Goal: Information Seeking & Learning: Learn about a topic

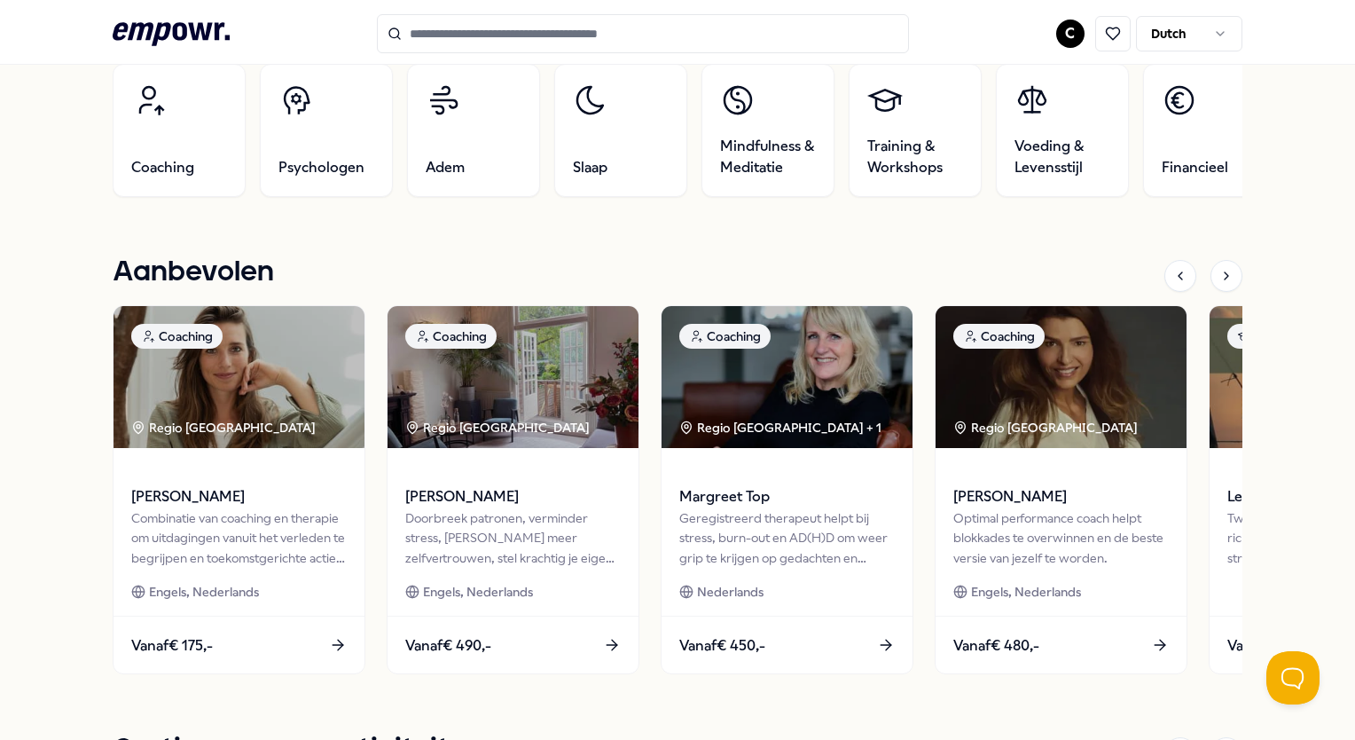
scroll to position [730, 0]
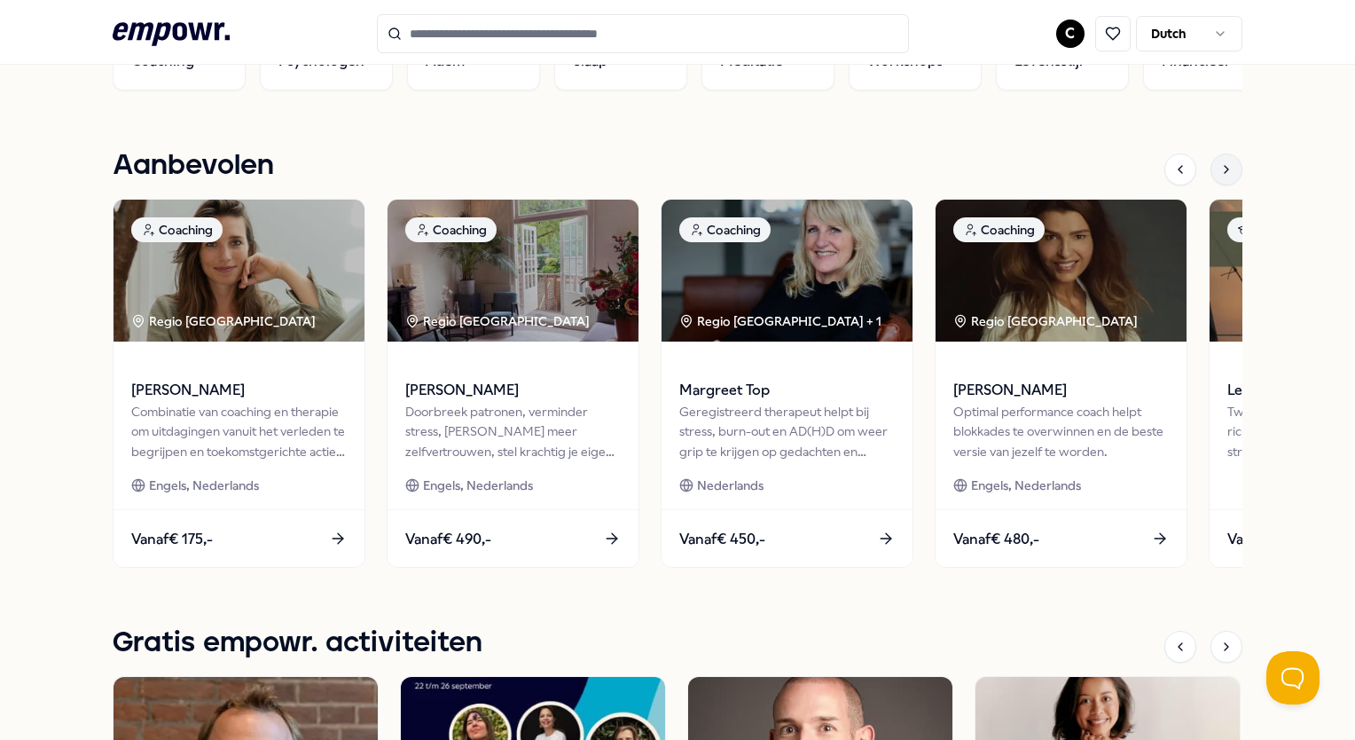
click at [1213, 161] on div at bounding box center [1227, 169] width 32 height 32
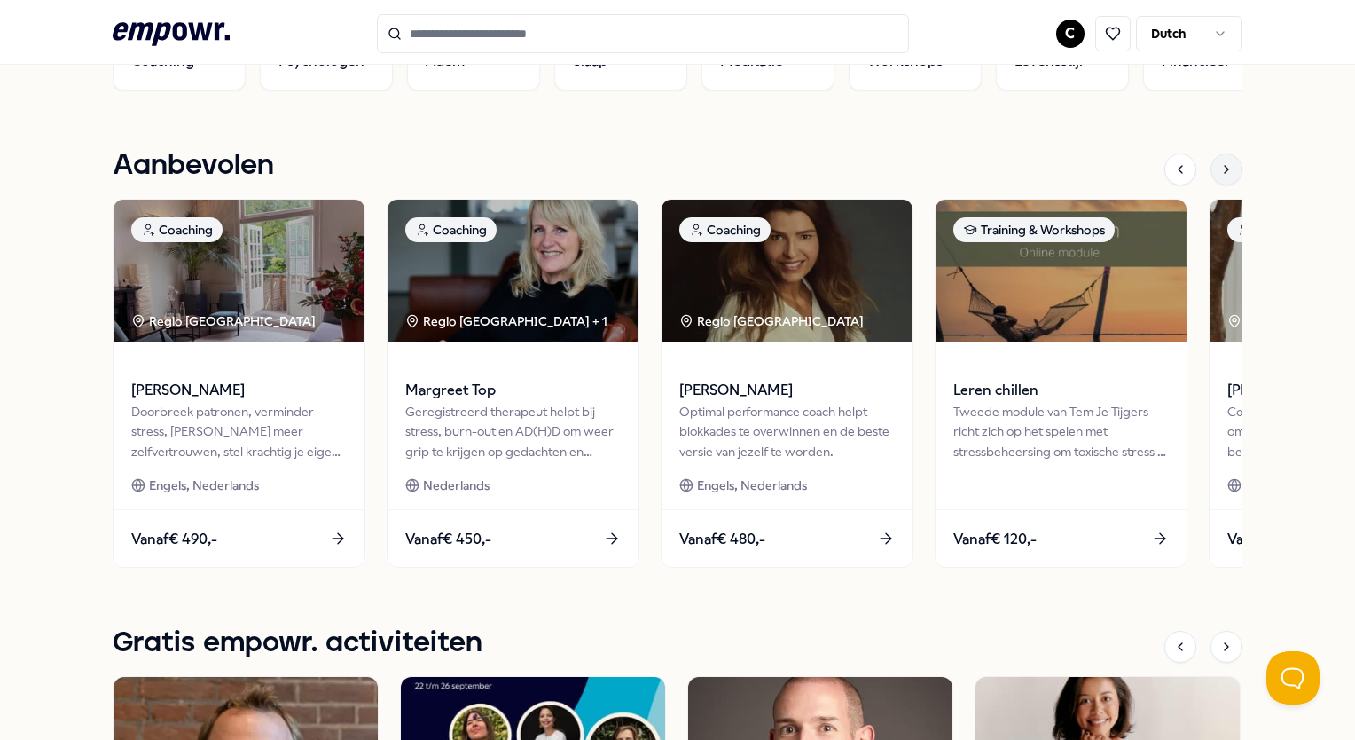
click at [1213, 161] on div at bounding box center [1227, 169] width 32 height 32
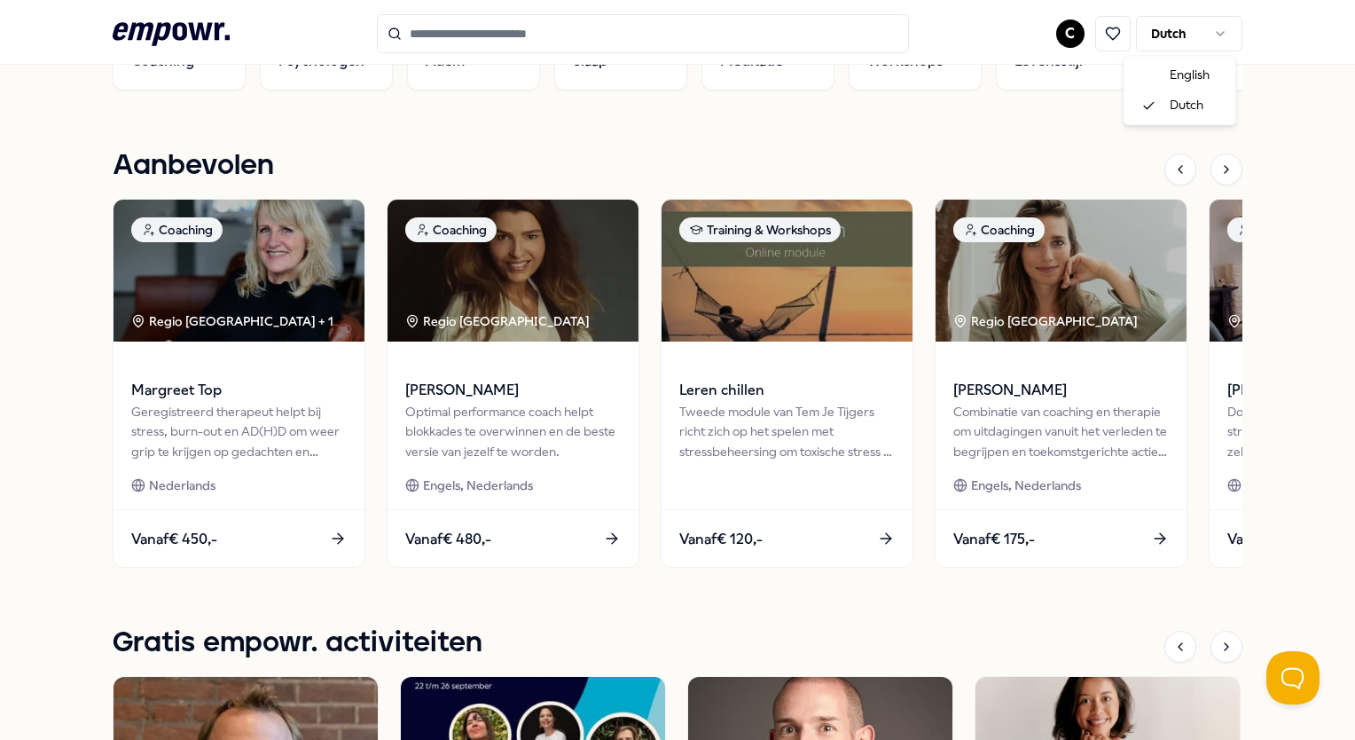
click at [1162, 27] on html ".empowr-logo_svg__cls-1{fill:#03032f} C Dutch Alle categorieën Self-care librar…" at bounding box center [677, 370] width 1355 height 740
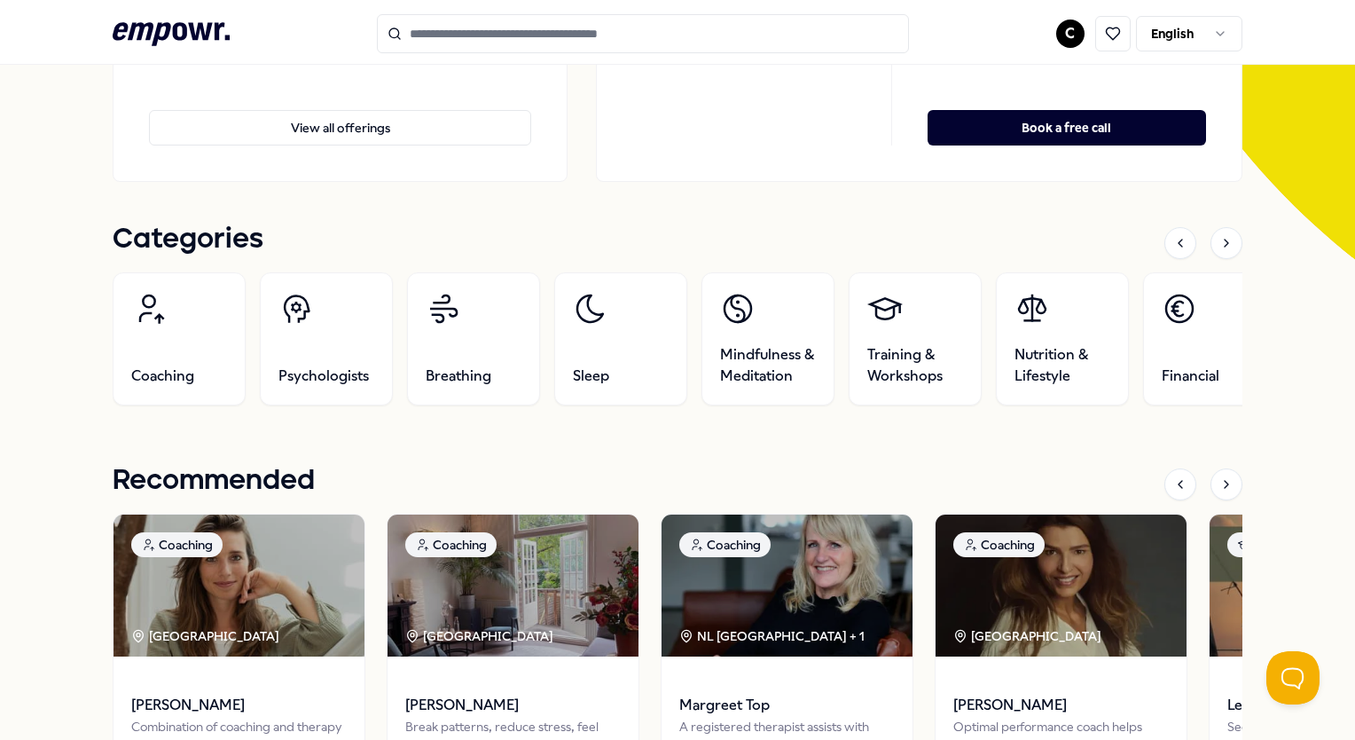
scroll to position [436, 0]
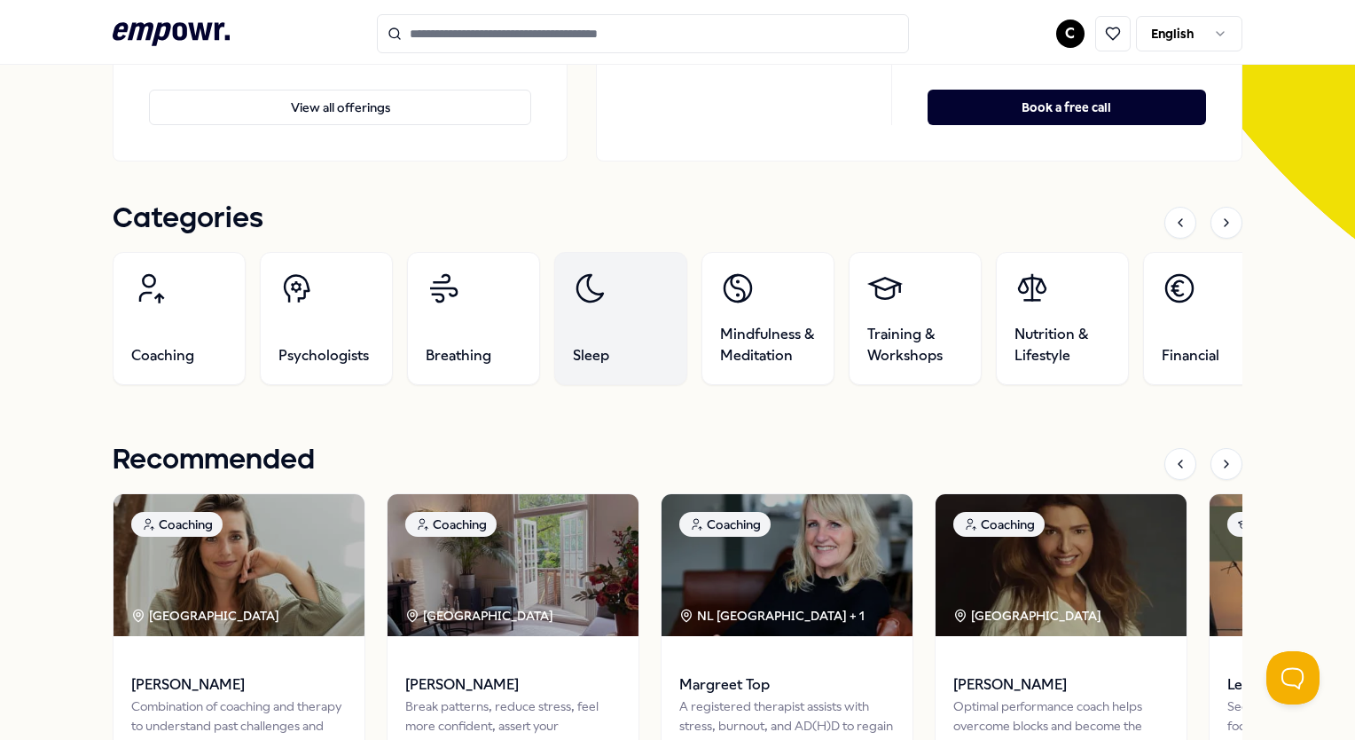
click at [616, 286] on link "Sleep" at bounding box center [620, 318] width 133 height 133
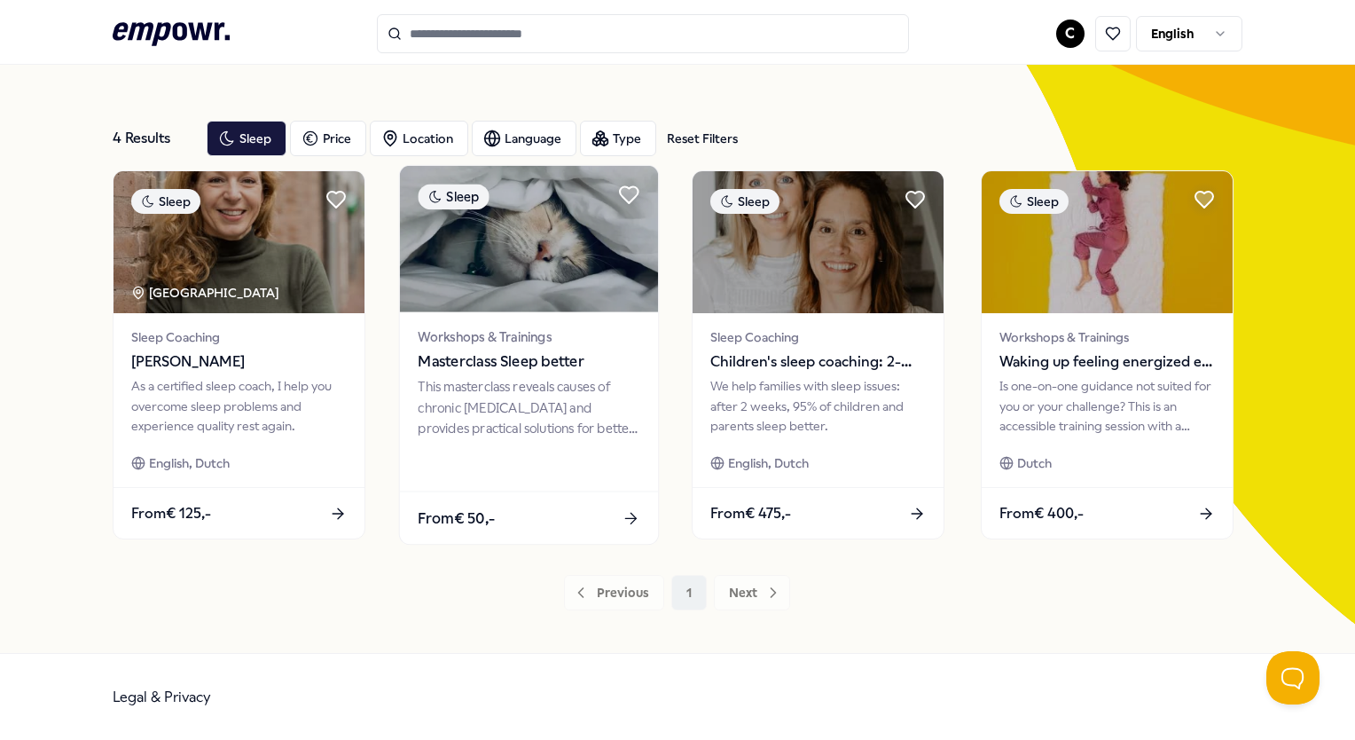
scroll to position [50, 0]
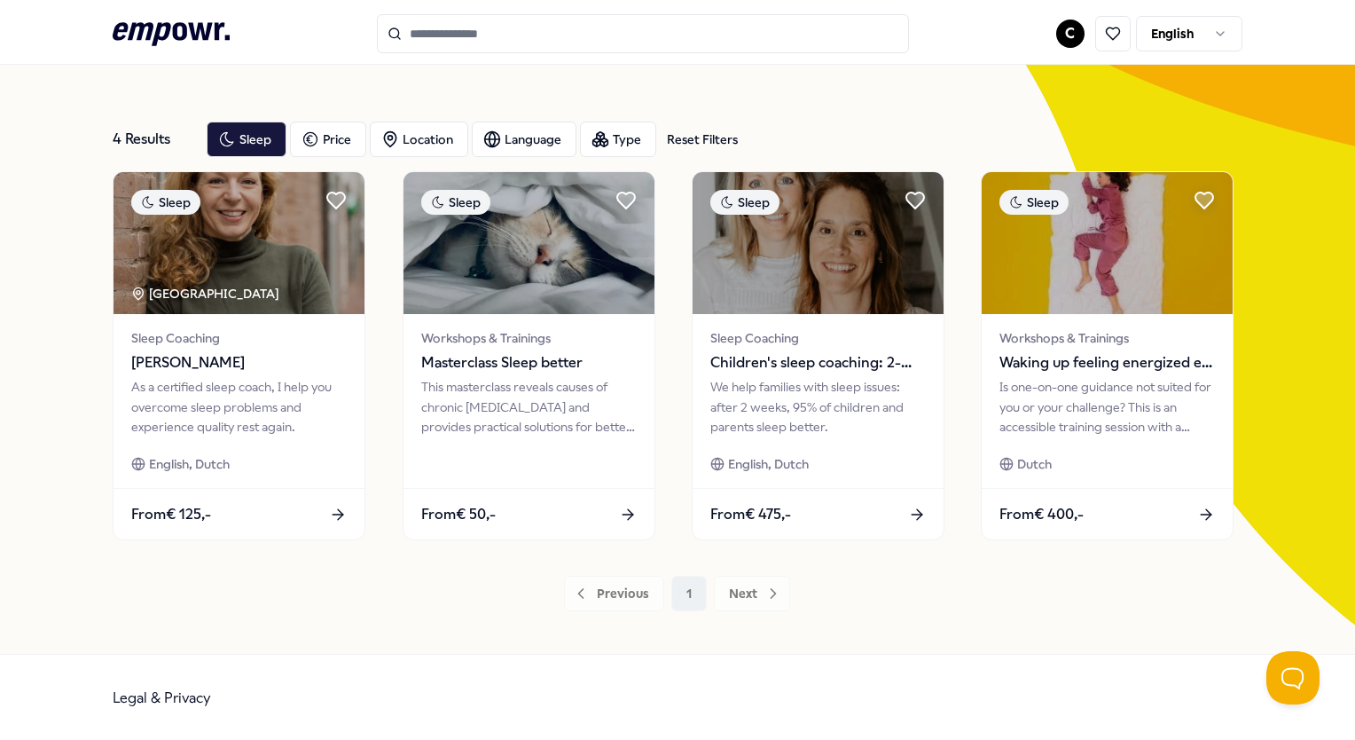
click at [752, 593] on div "Previous 1 Next" at bounding box center [677, 593] width 1129 height 35
click at [241, 144] on div "Sleep" at bounding box center [247, 139] width 80 height 35
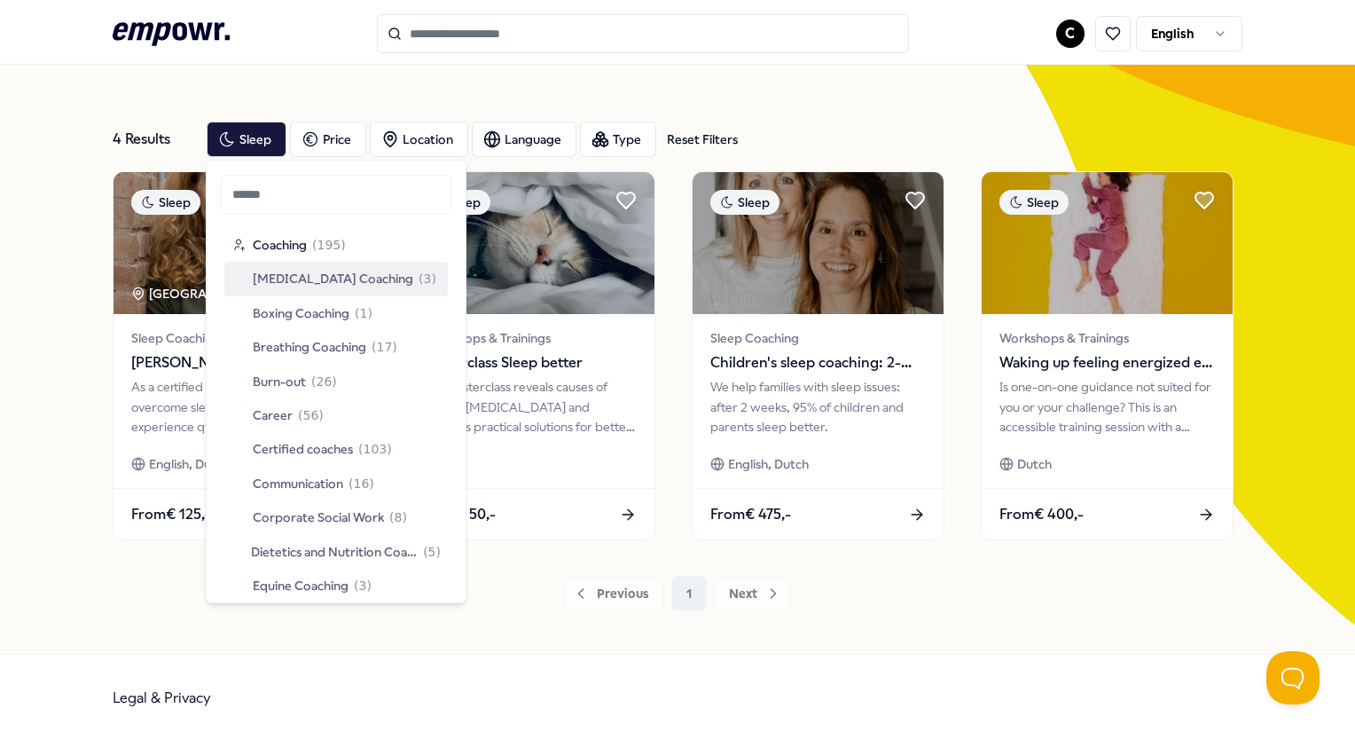
click at [313, 273] on span "[MEDICAL_DATA] Coaching" at bounding box center [333, 279] width 161 height 20
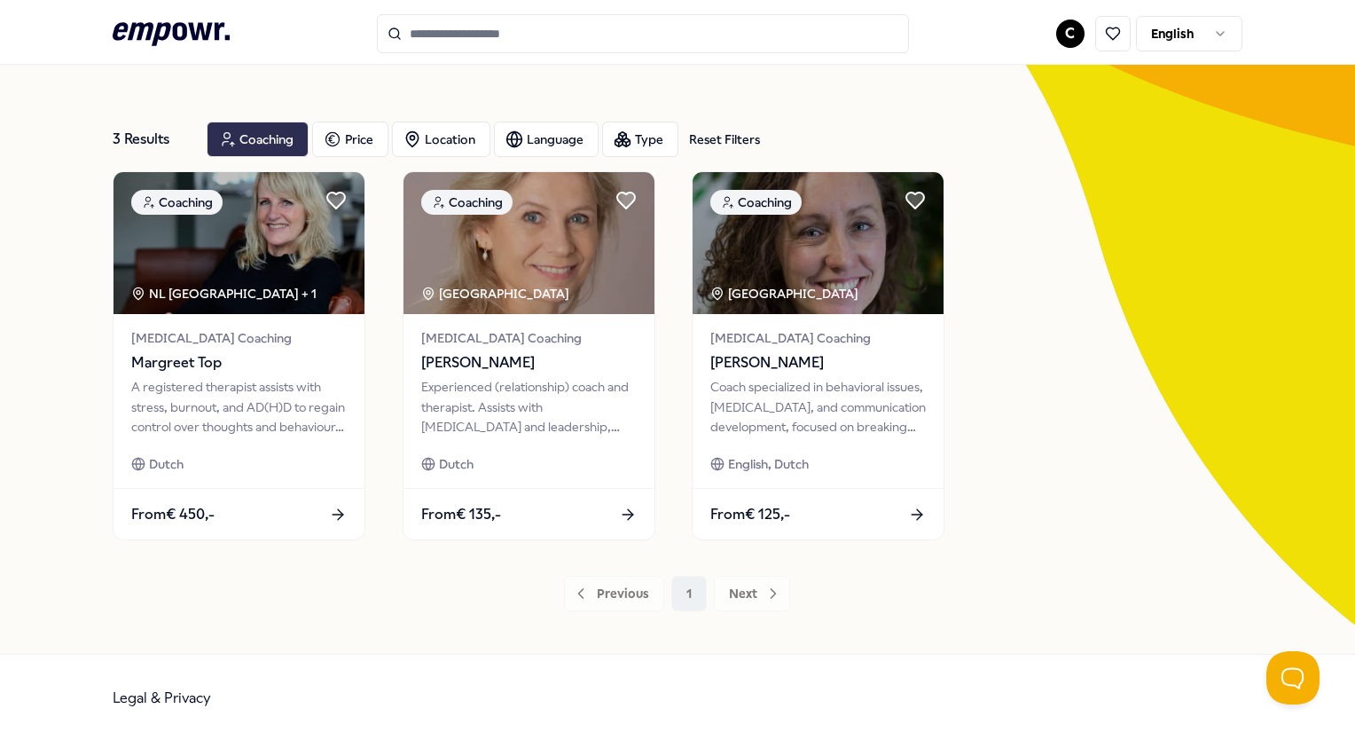
click at [284, 138] on div "Coaching" at bounding box center [258, 139] width 102 height 35
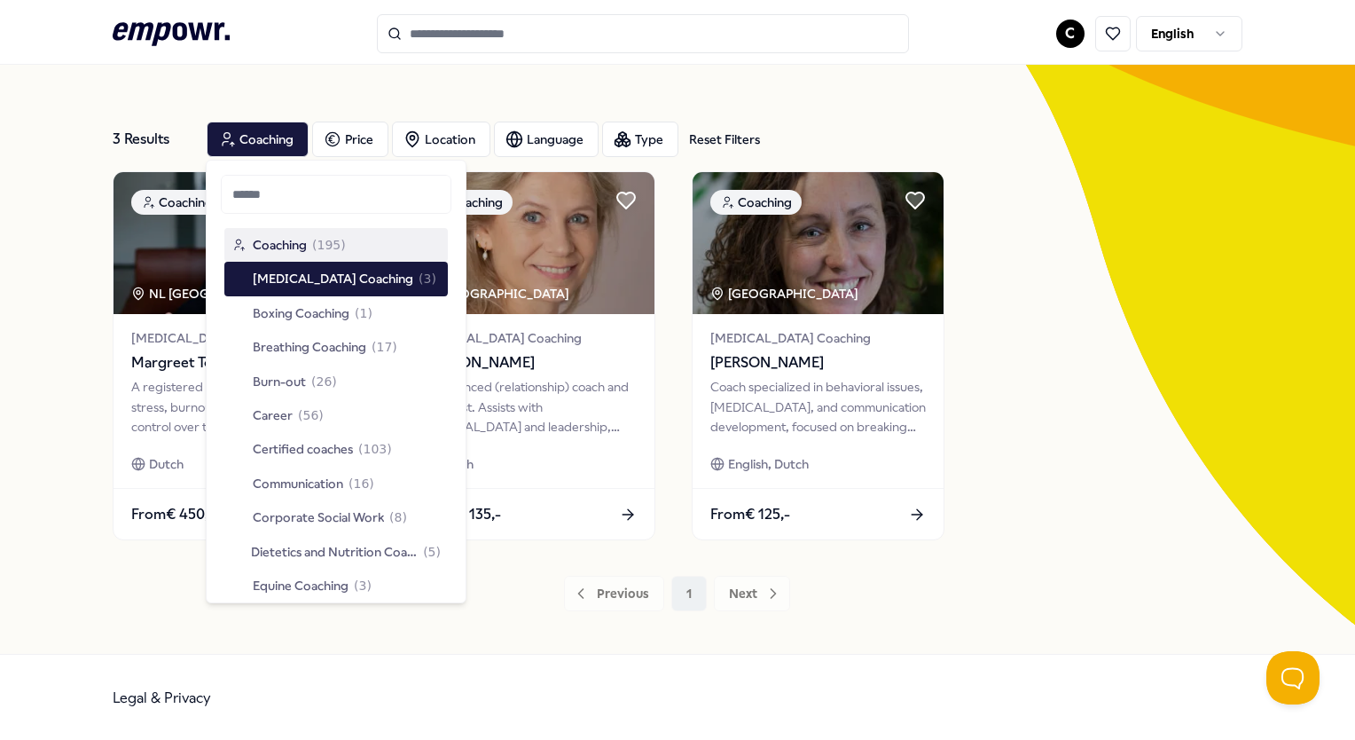
click at [328, 238] on span "( 195 )" at bounding box center [329, 245] width 34 height 20
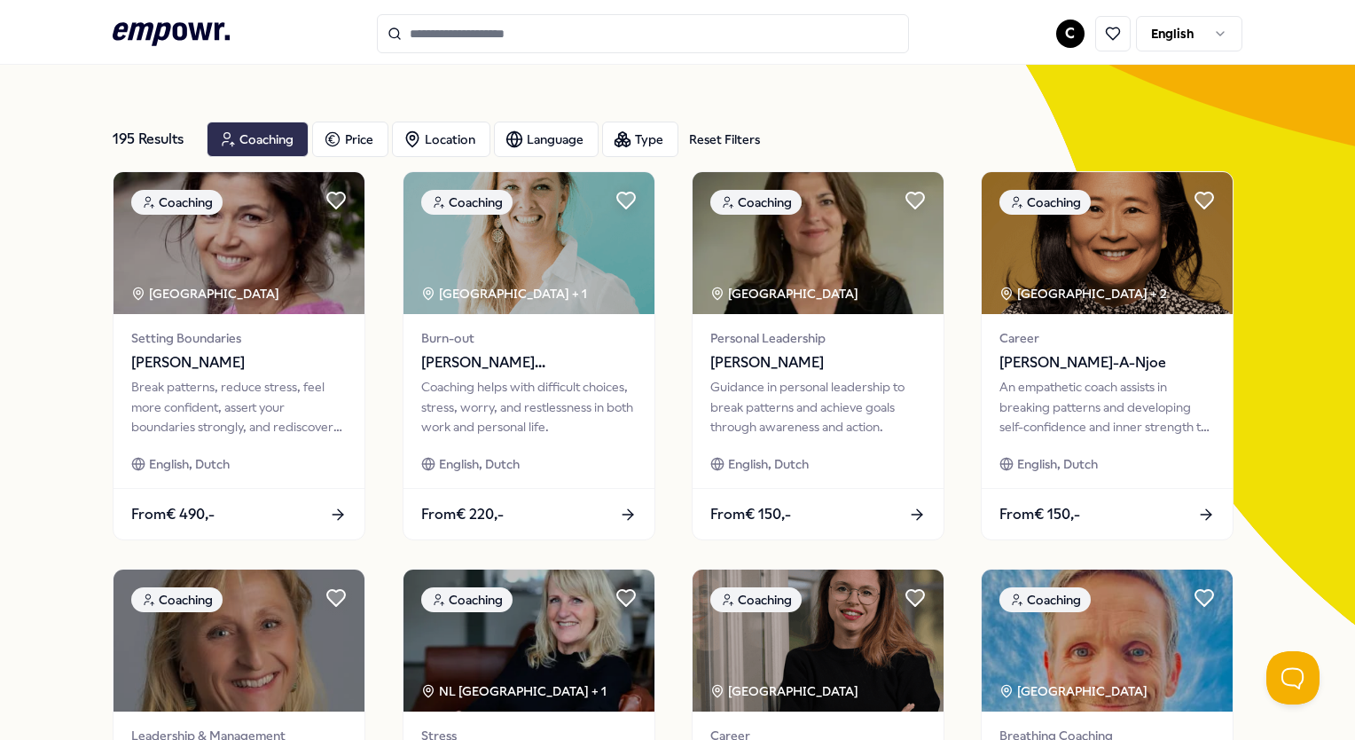
click at [241, 133] on div "Coaching" at bounding box center [258, 139] width 102 height 35
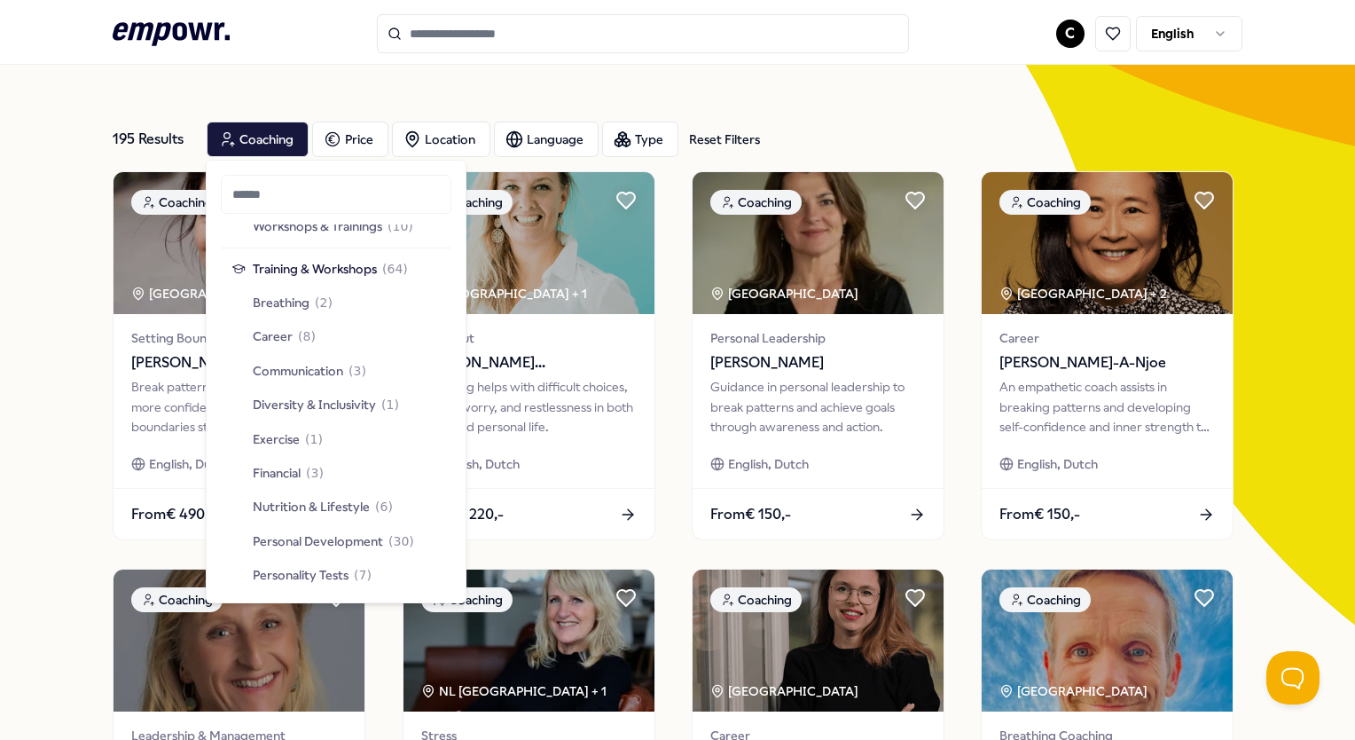
scroll to position [1549, 0]
click at [327, 261] on span "Training & Workshops" at bounding box center [315, 269] width 124 height 20
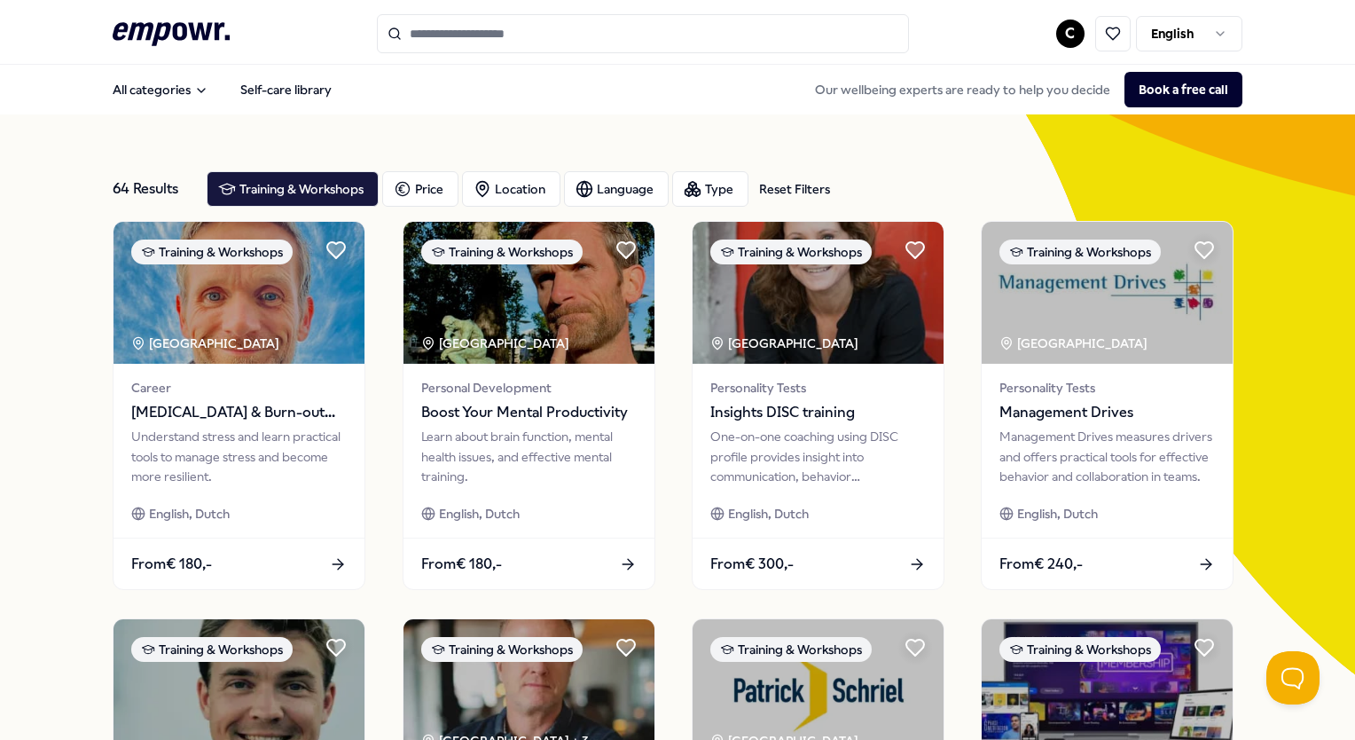
click at [165, 23] on icon at bounding box center [171, 33] width 117 height 23
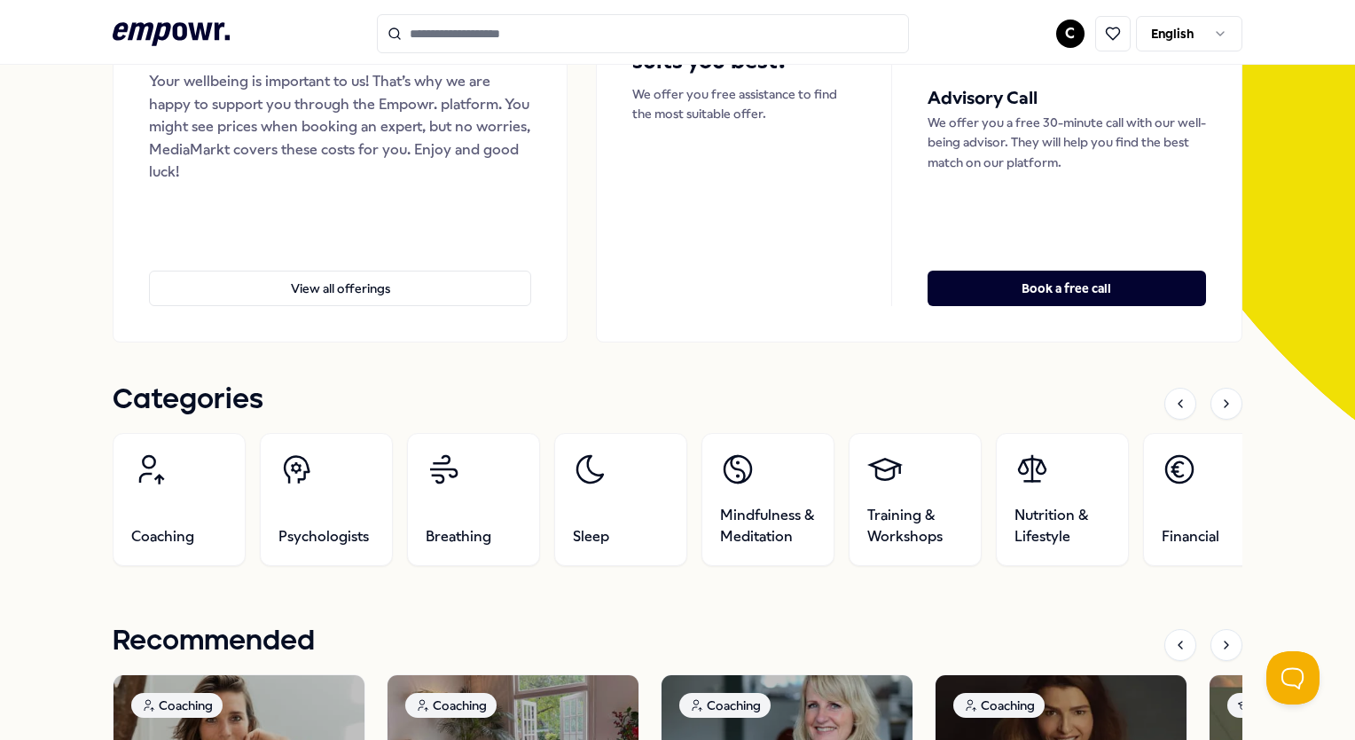
scroll to position [255, 0]
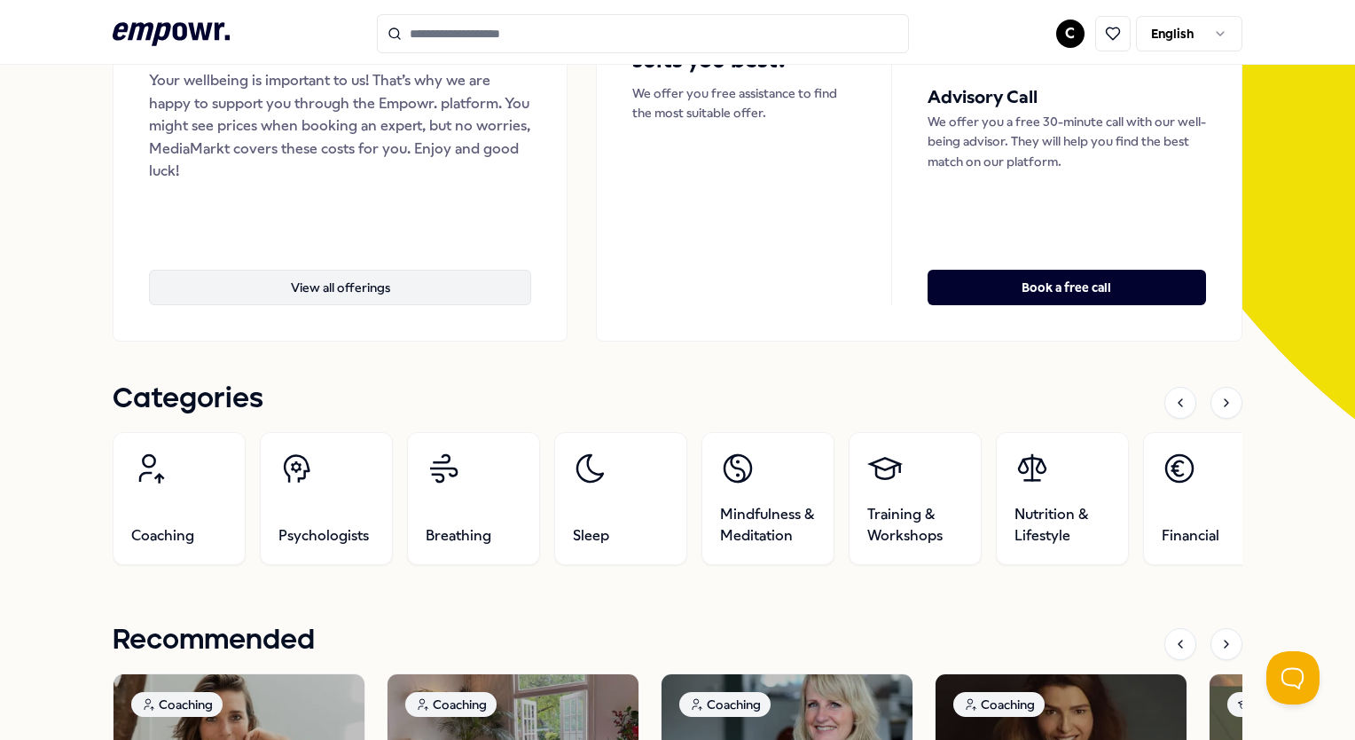
click at [306, 294] on button "View all offerings" at bounding box center [340, 287] width 382 height 35
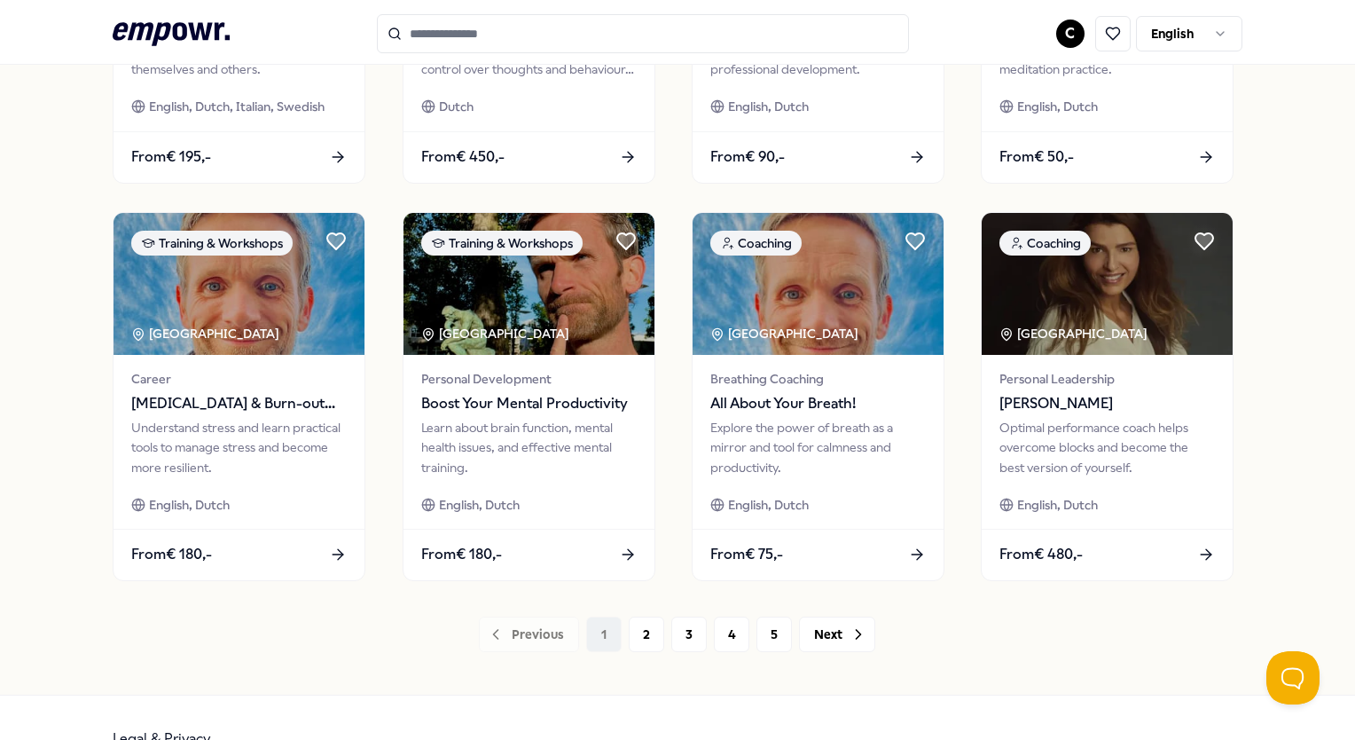
scroll to position [805, 0]
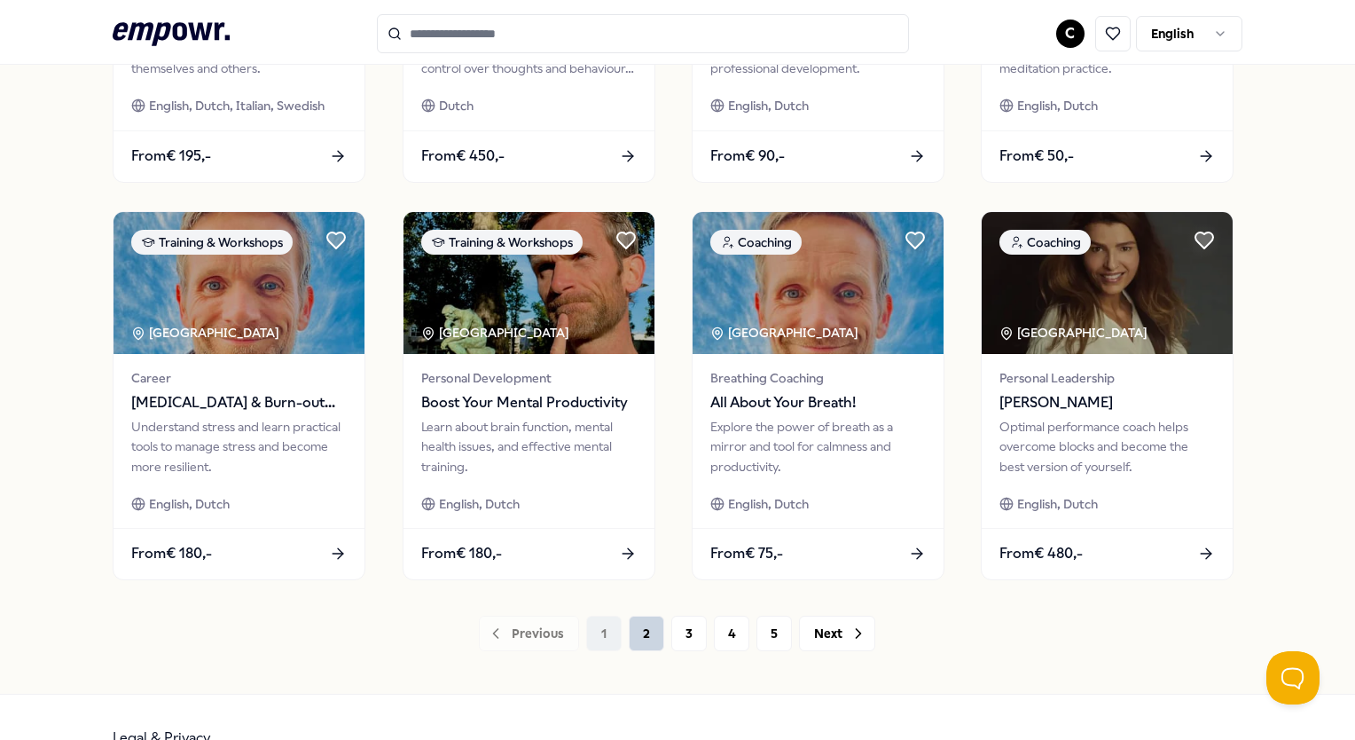
click at [636, 631] on button "2" at bounding box center [646, 633] width 35 height 35
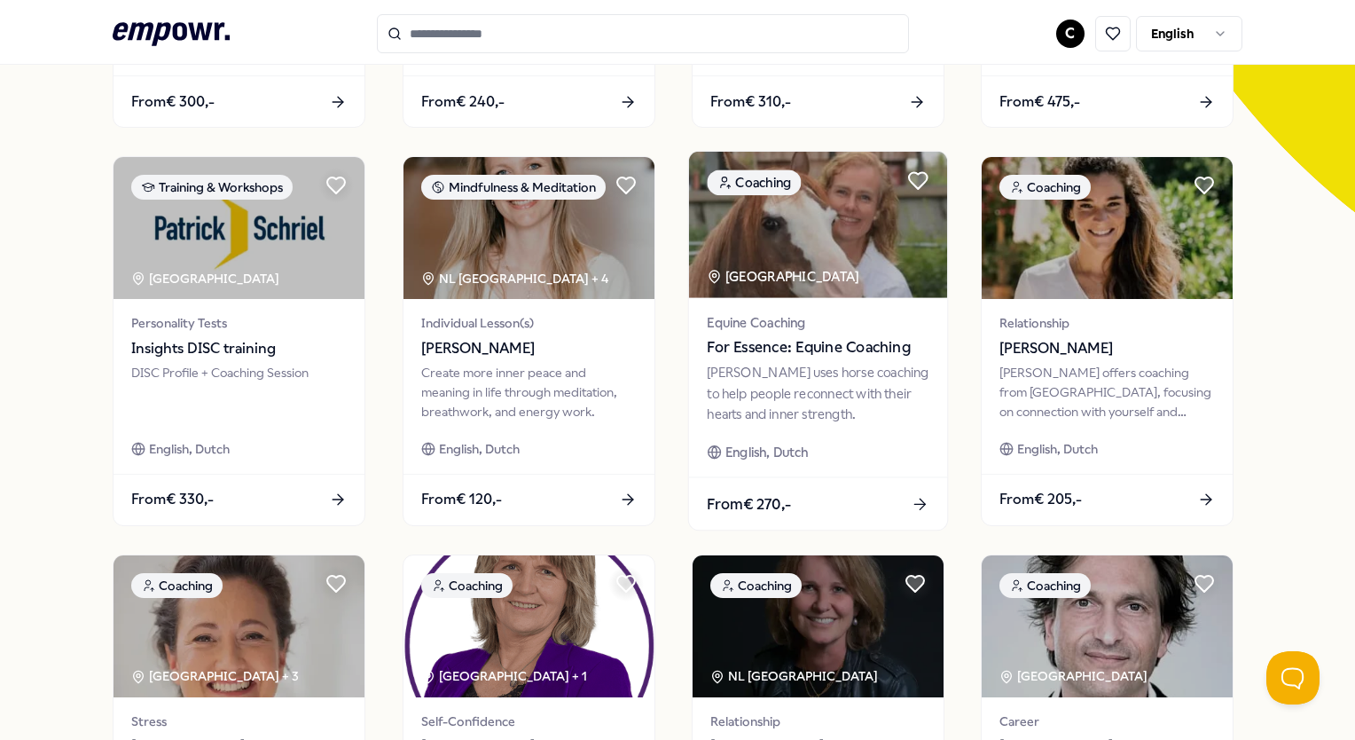
scroll to position [461, 0]
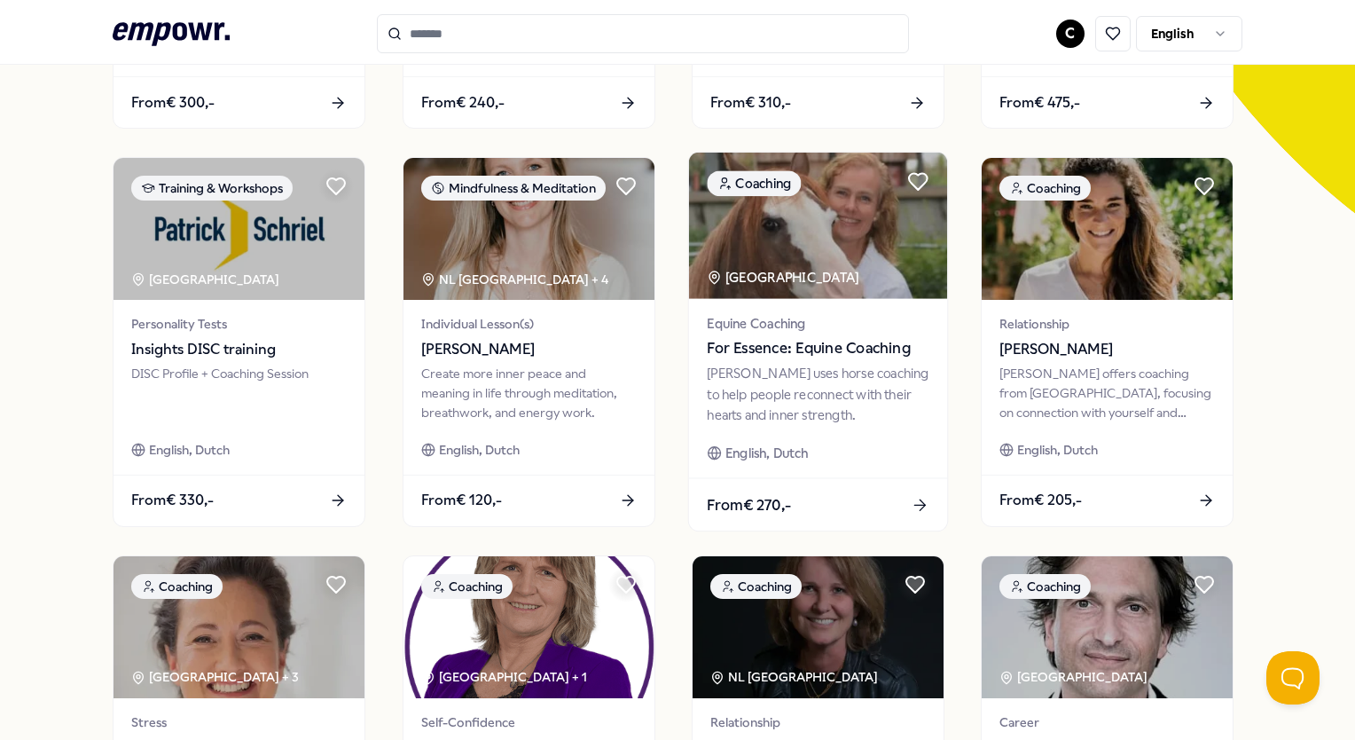
click at [877, 400] on div "[PERSON_NAME] uses horse coaching to help people reconnect with their hearts an…" at bounding box center [818, 394] width 222 height 61
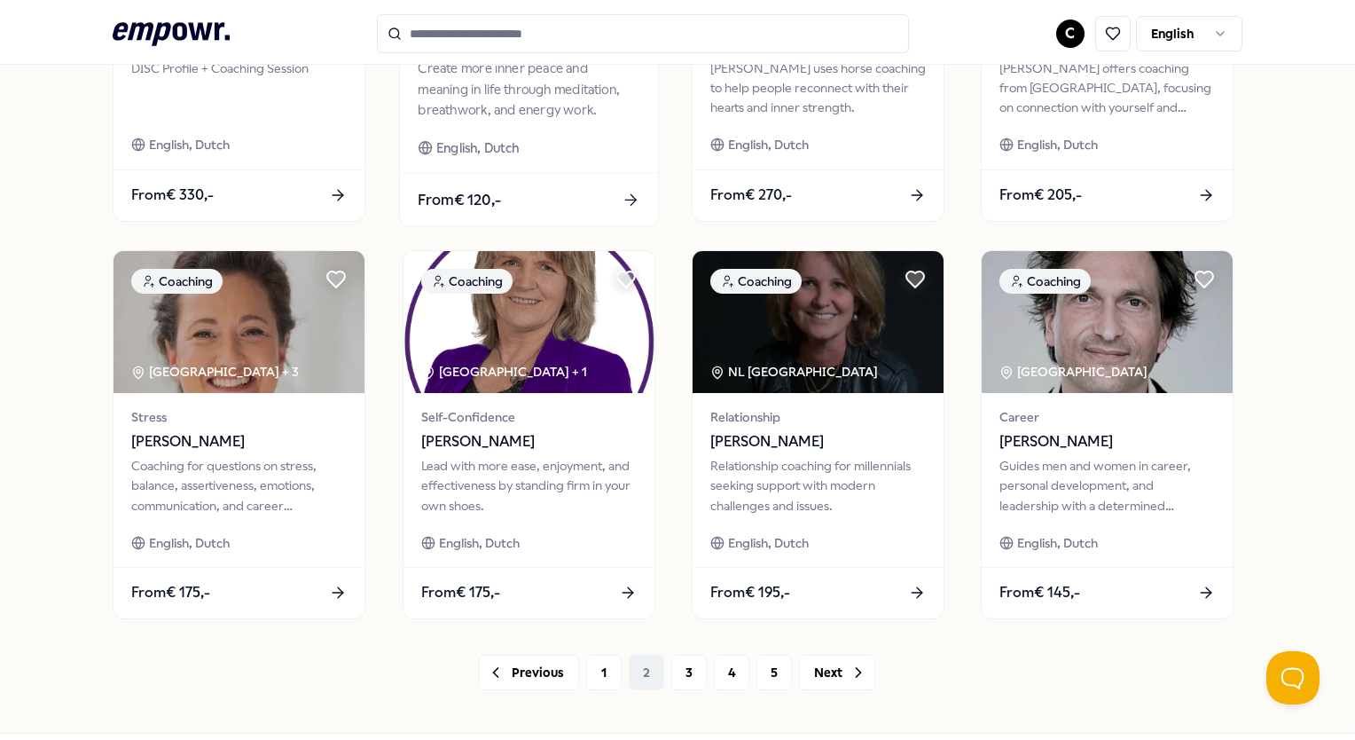
scroll to position [845, 0]
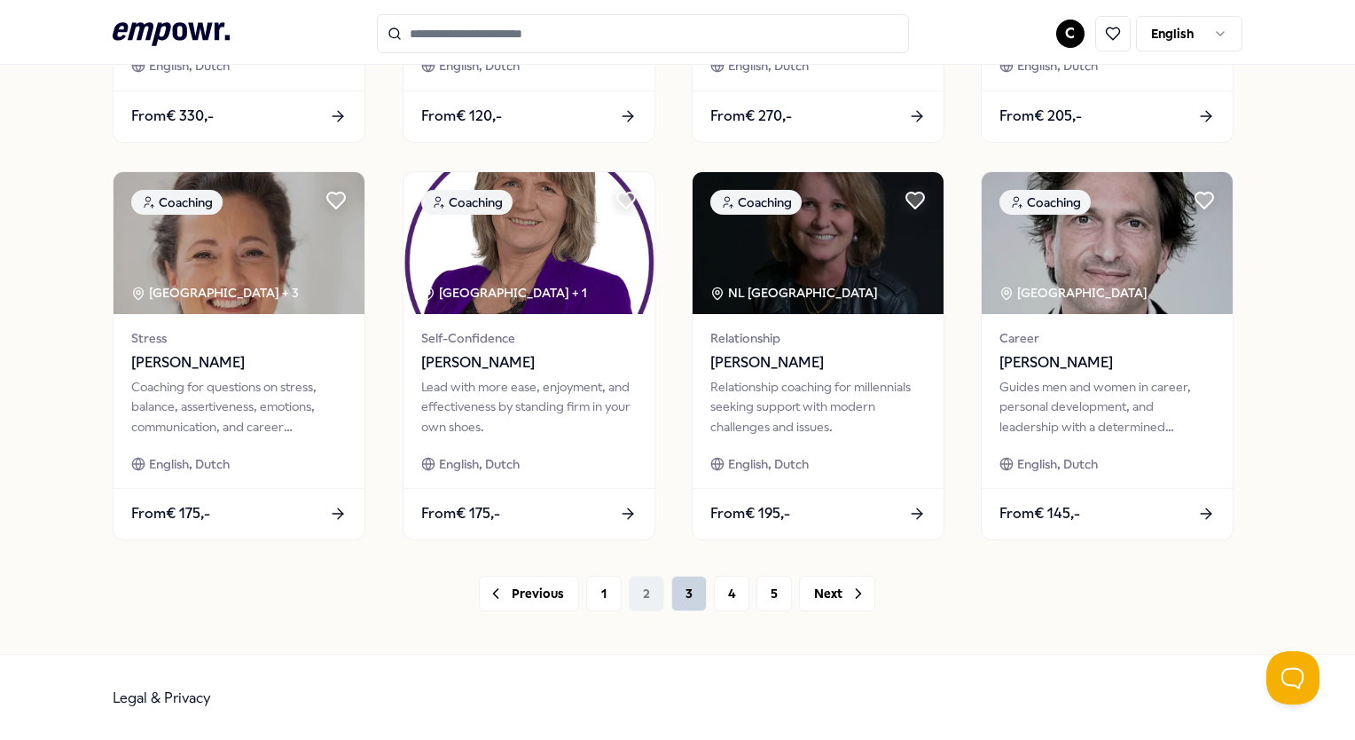
click at [685, 594] on button "3" at bounding box center [689, 593] width 35 height 35
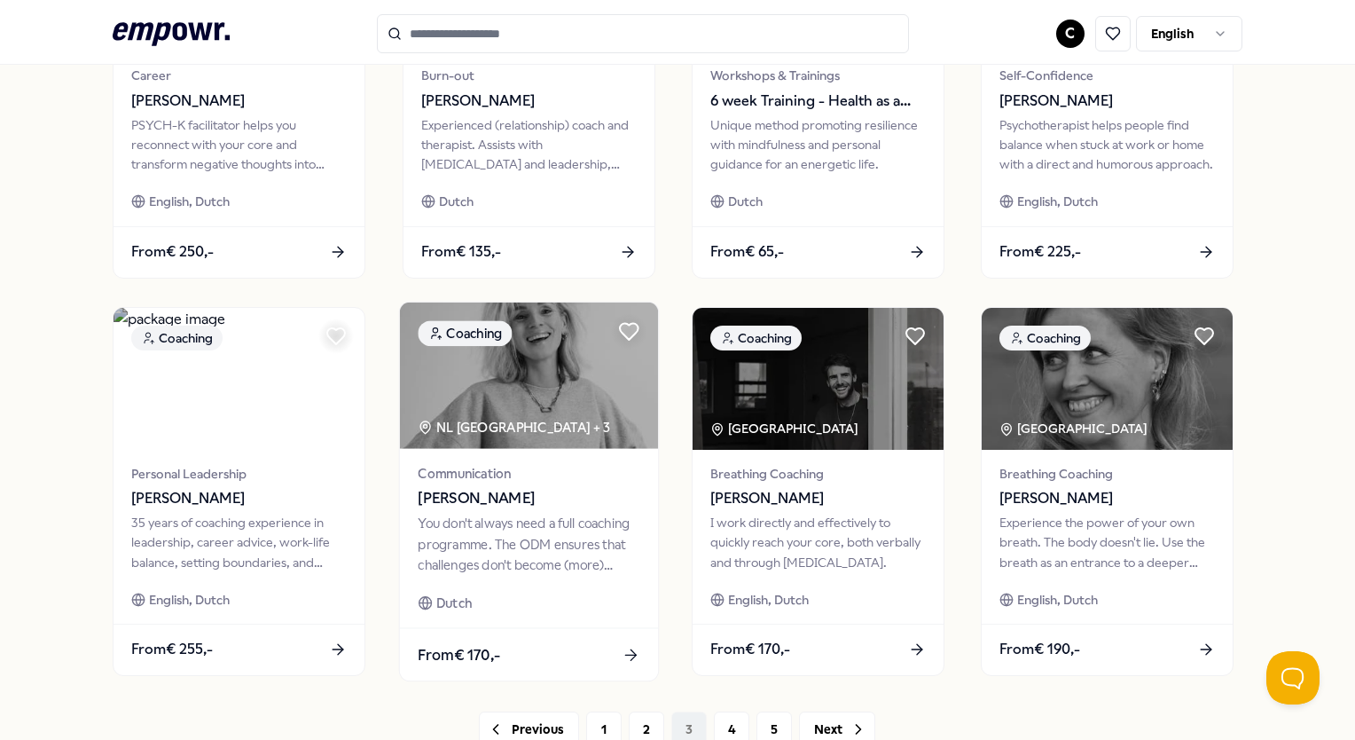
scroll to position [845, 0]
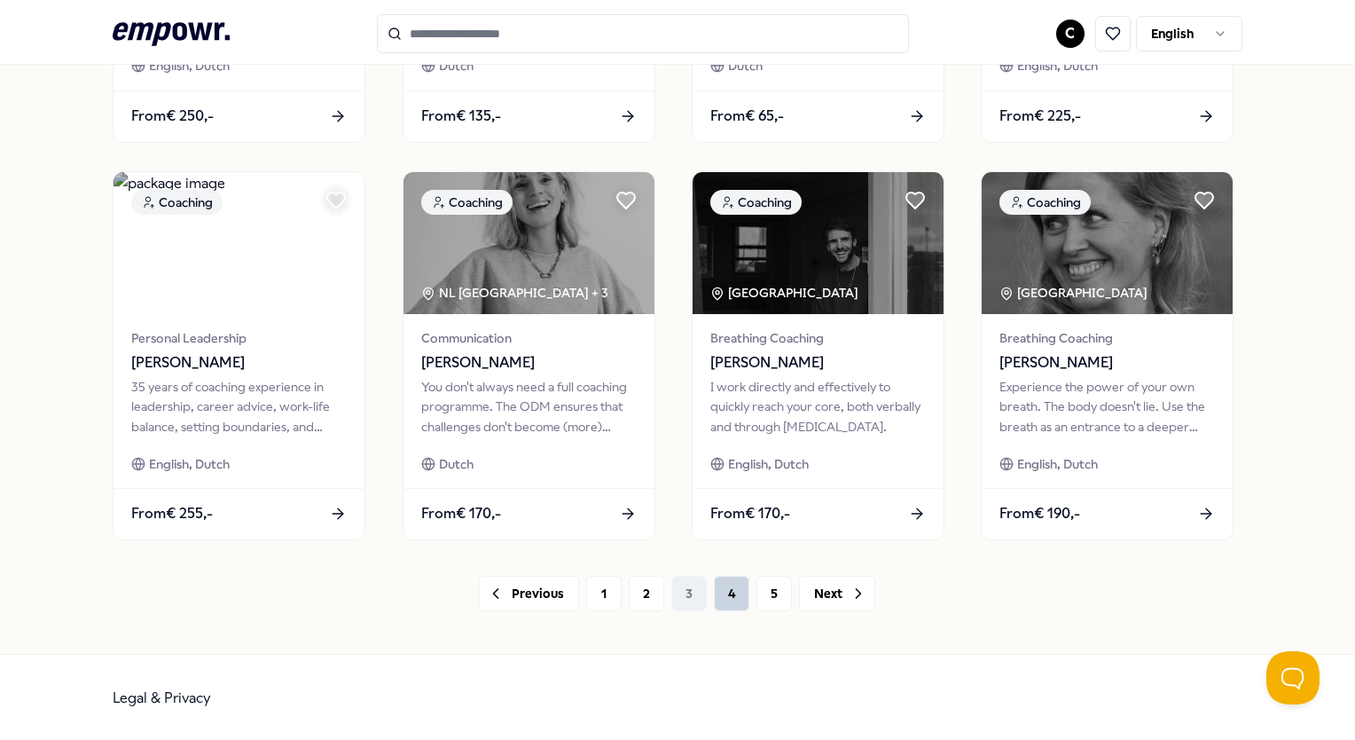
click at [721, 591] on button "4" at bounding box center [731, 593] width 35 height 35
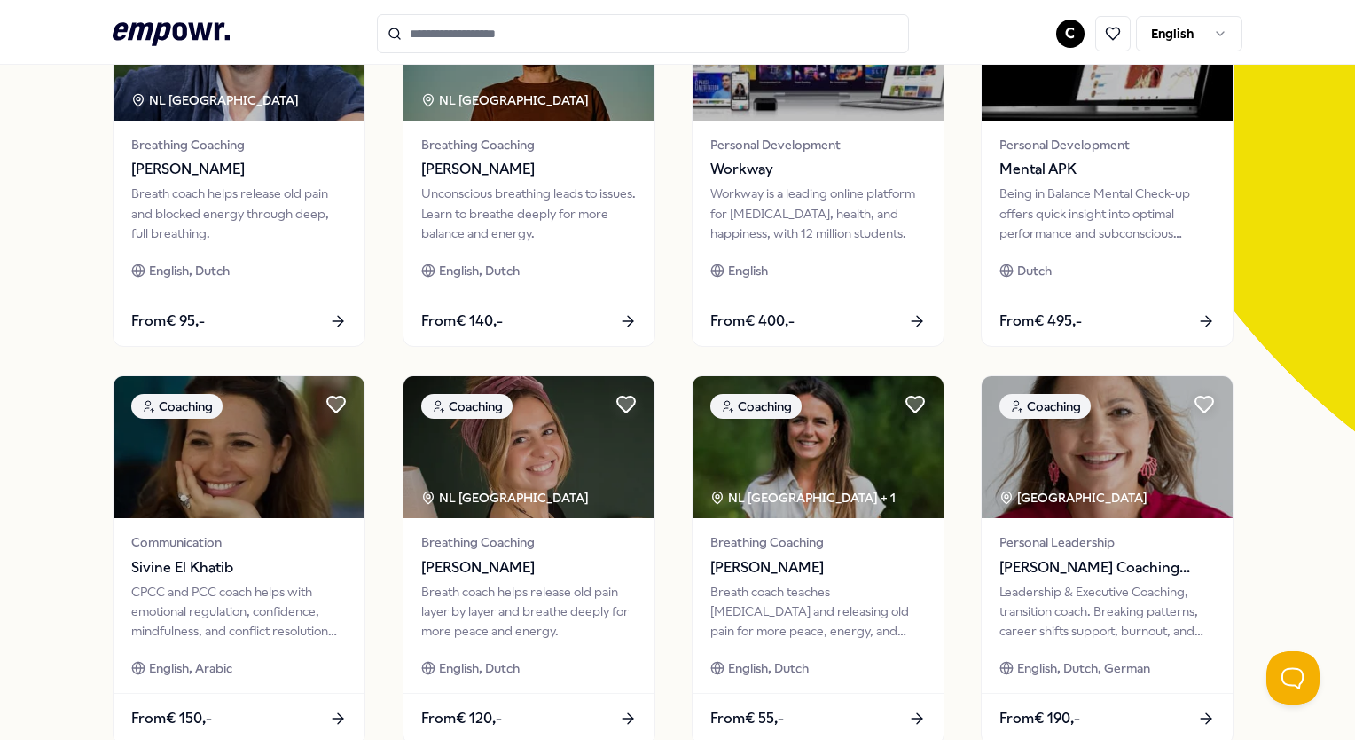
scroll to position [224, 0]
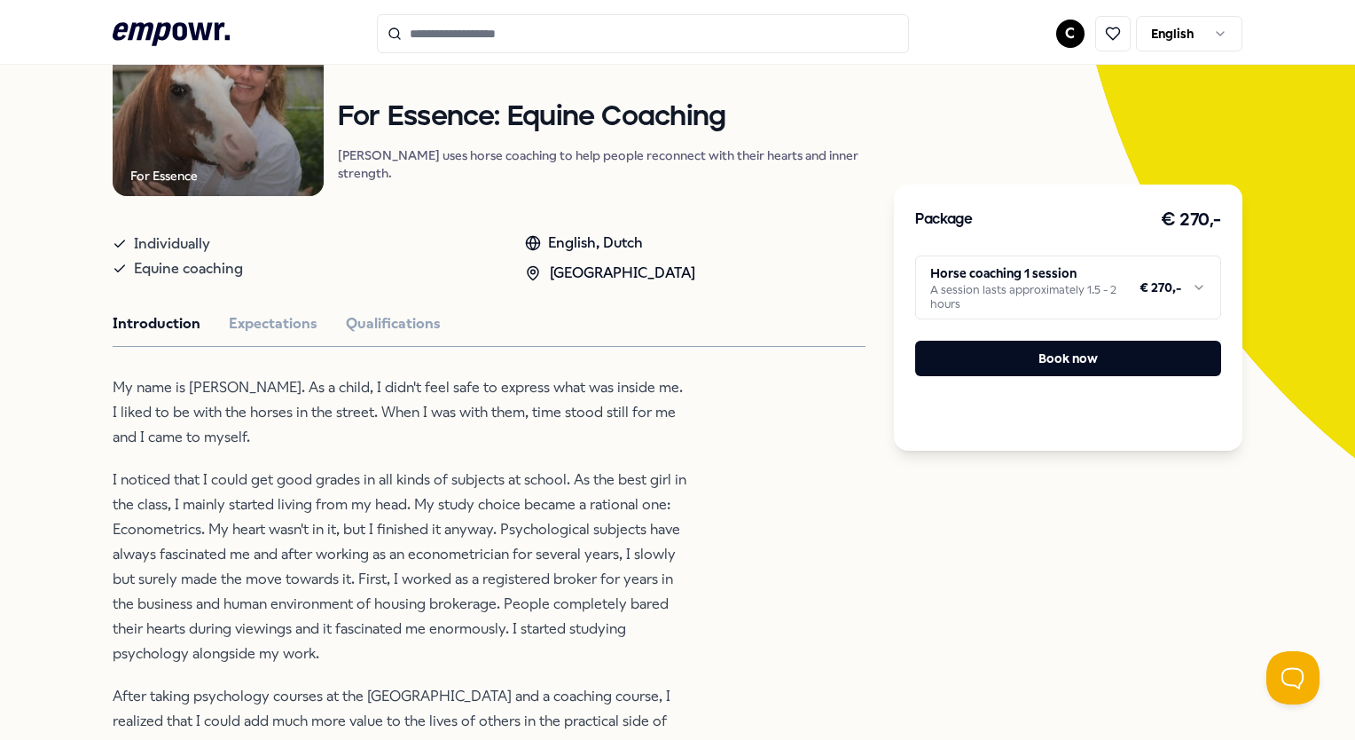
scroll to position [177, 0]
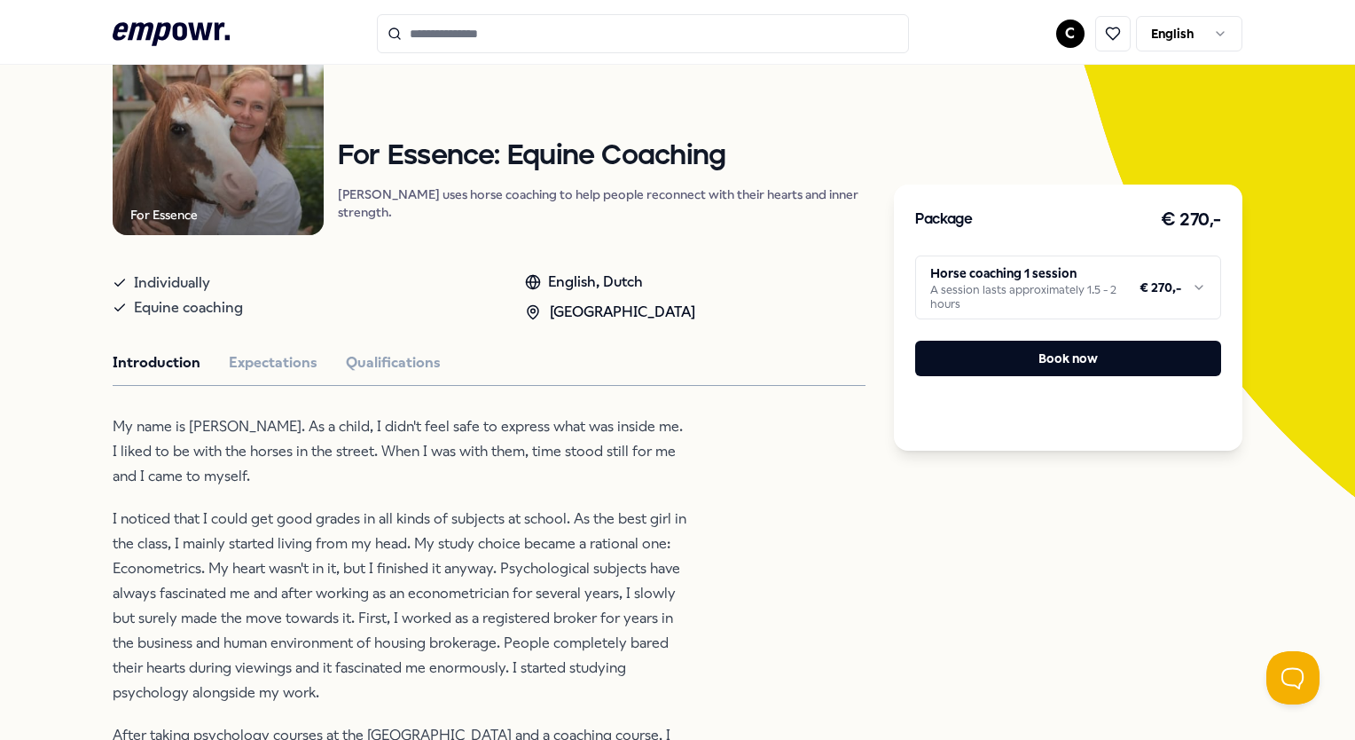
drag, startPoint x: 255, startPoint y: 381, endPoint x: 295, endPoint y: 402, distance: 44.8
click at [255, 374] on button "Expectations" at bounding box center [273, 362] width 89 height 23
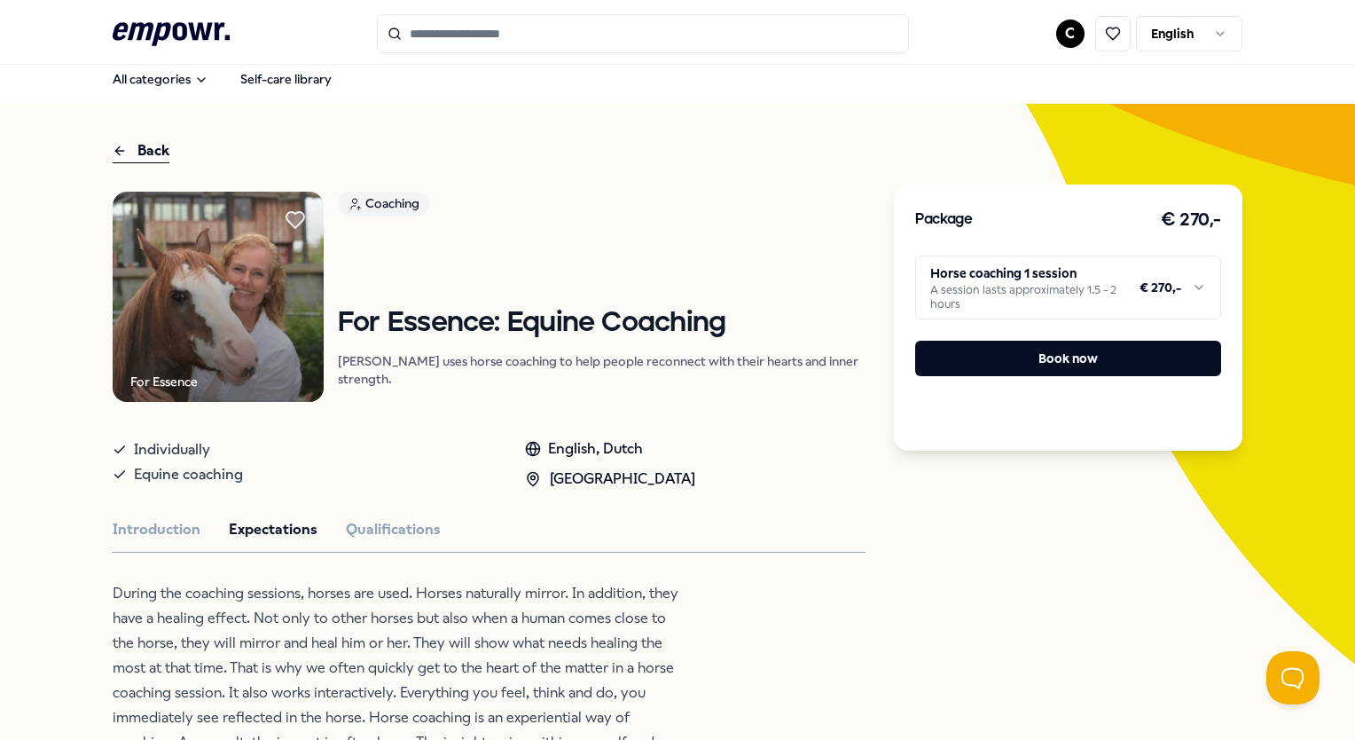
scroll to position [0, 0]
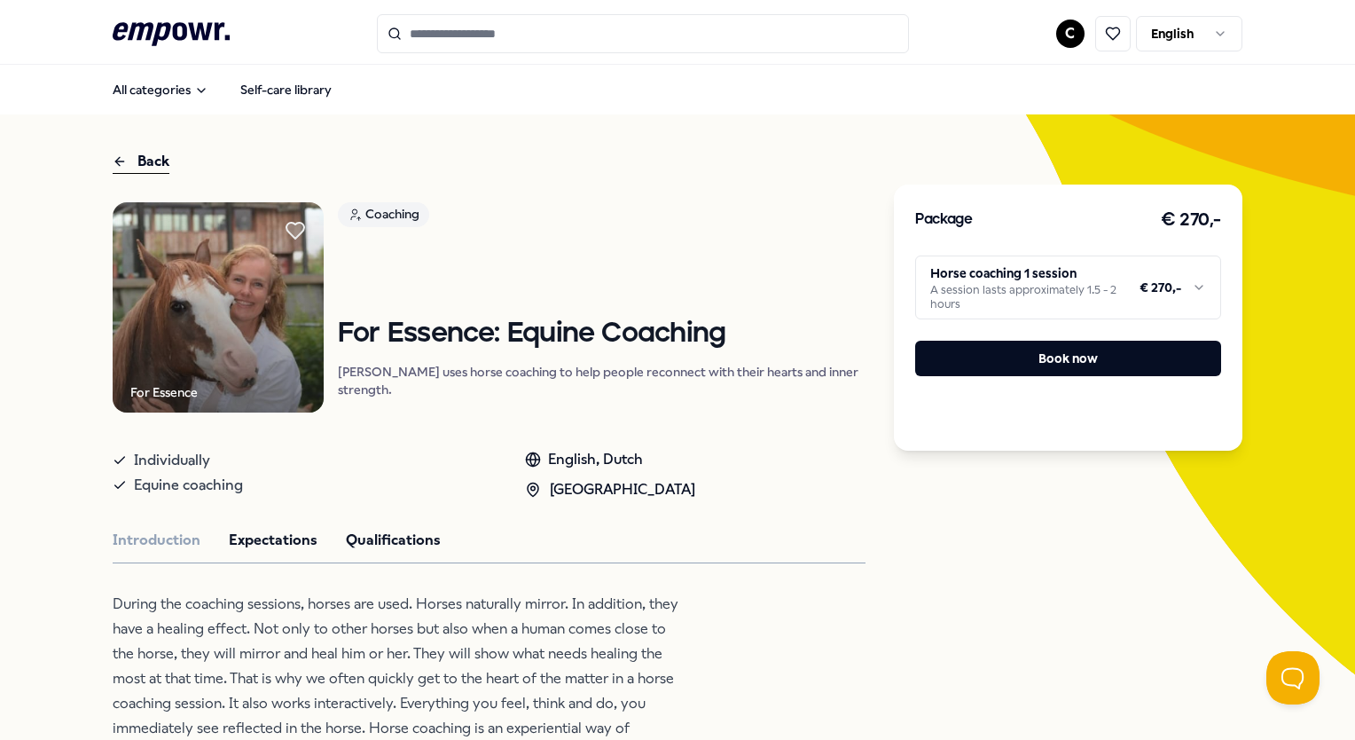
click at [380, 546] on button "Qualifications" at bounding box center [393, 540] width 95 height 23
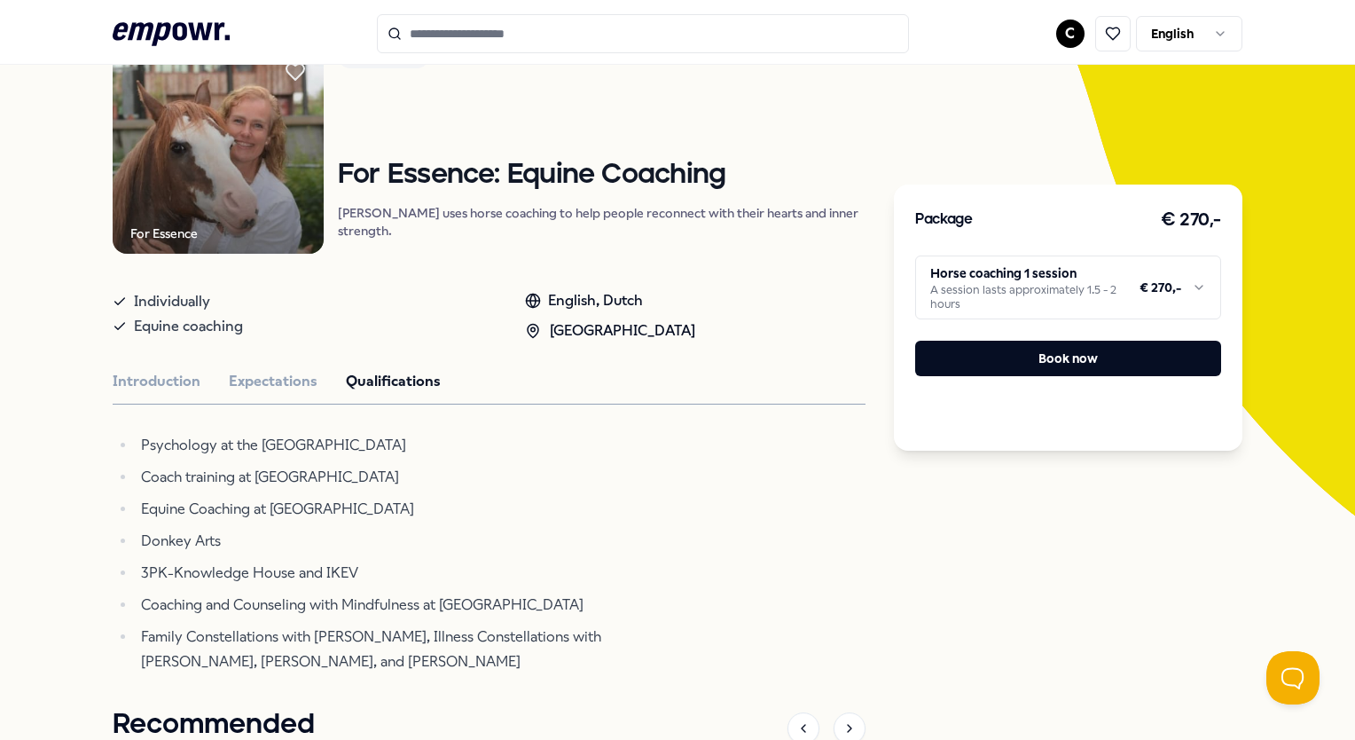
scroll to position [177, 0]
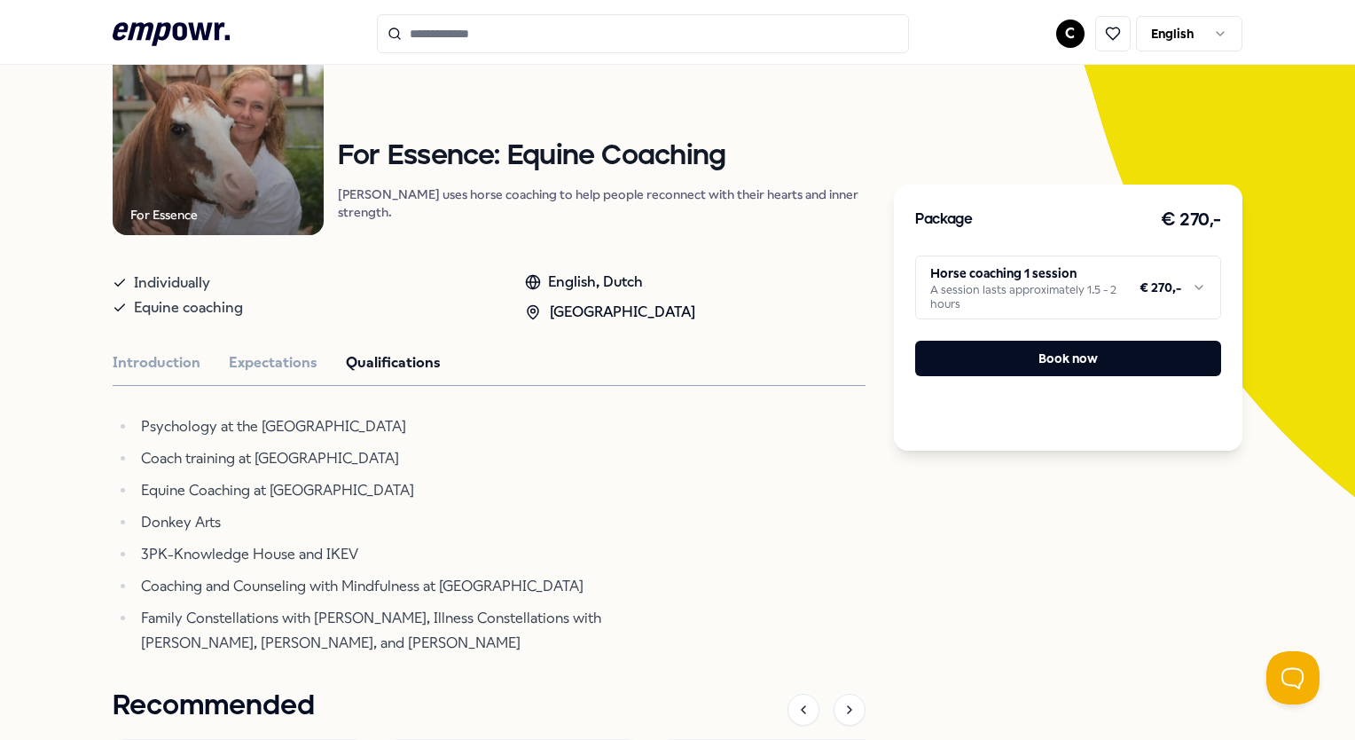
click at [151, 358] on div "For Essence Coaching For Essence: Equine Coaching [PERSON_NAME] uses horse coac…" at bounding box center [489, 576] width 753 height 1102
click at [151, 368] on button "Introduction" at bounding box center [157, 362] width 88 height 23
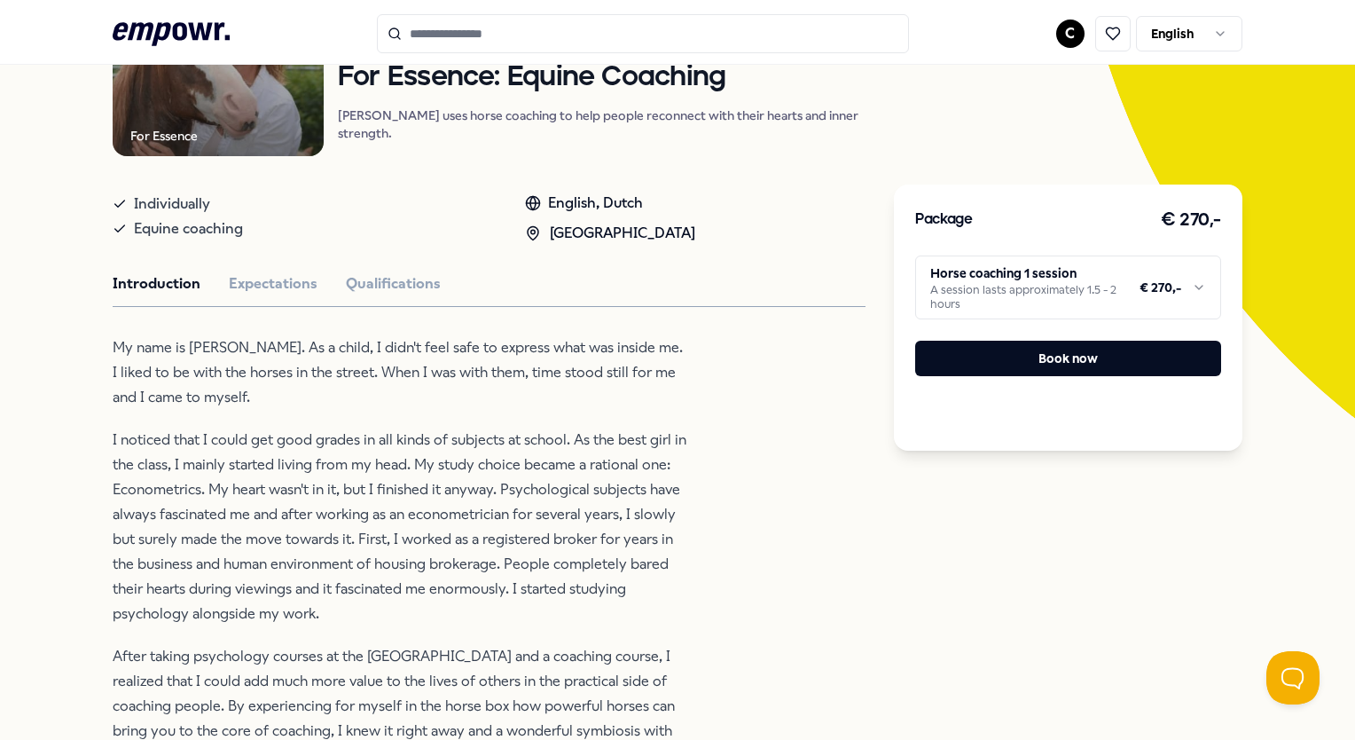
scroll to position [266, 0]
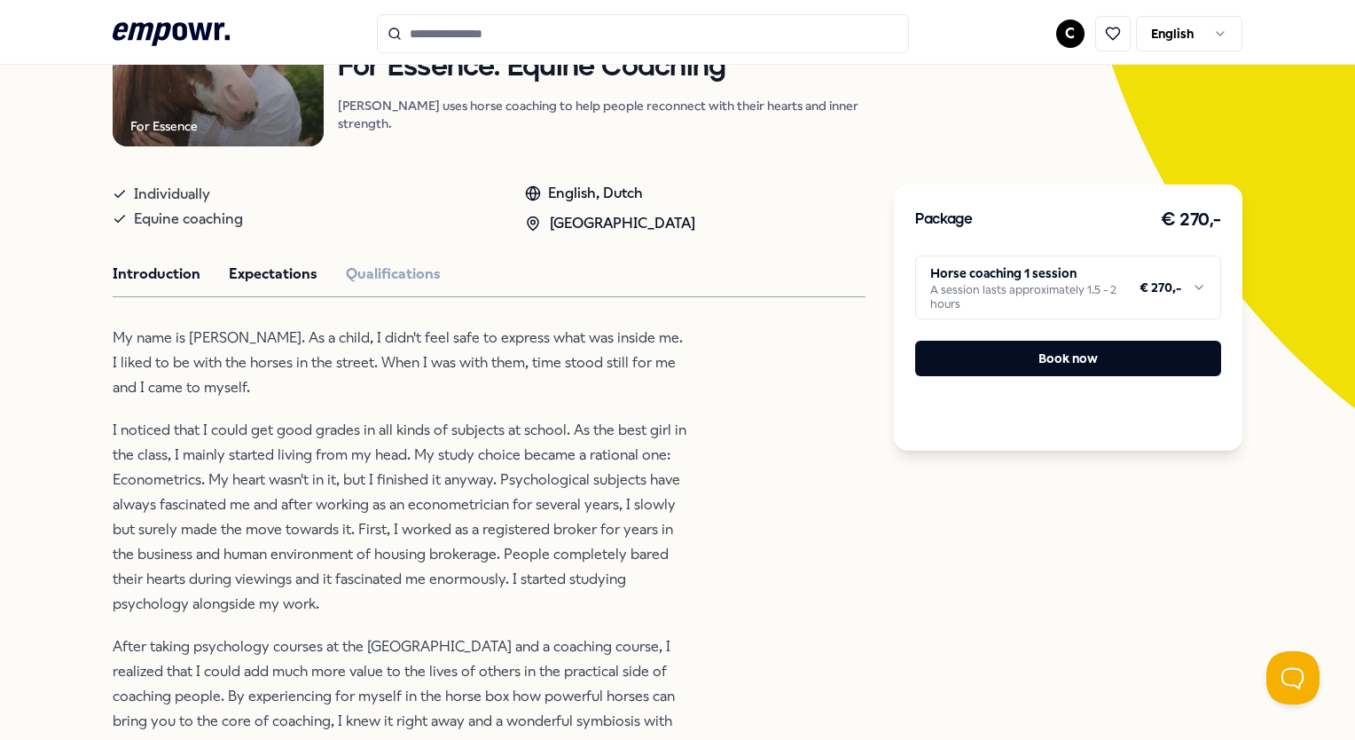
click at [265, 284] on button "Expectations" at bounding box center [273, 274] width 89 height 23
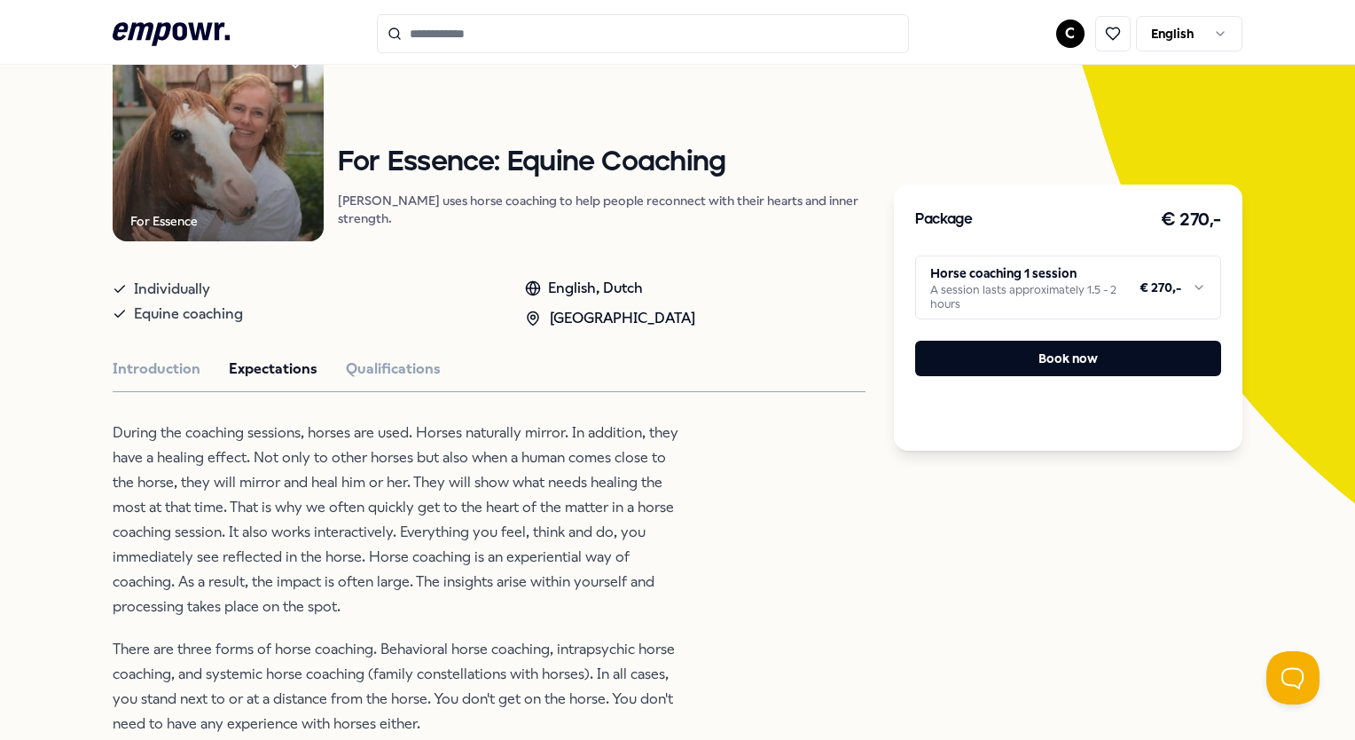
scroll to position [89, 0]
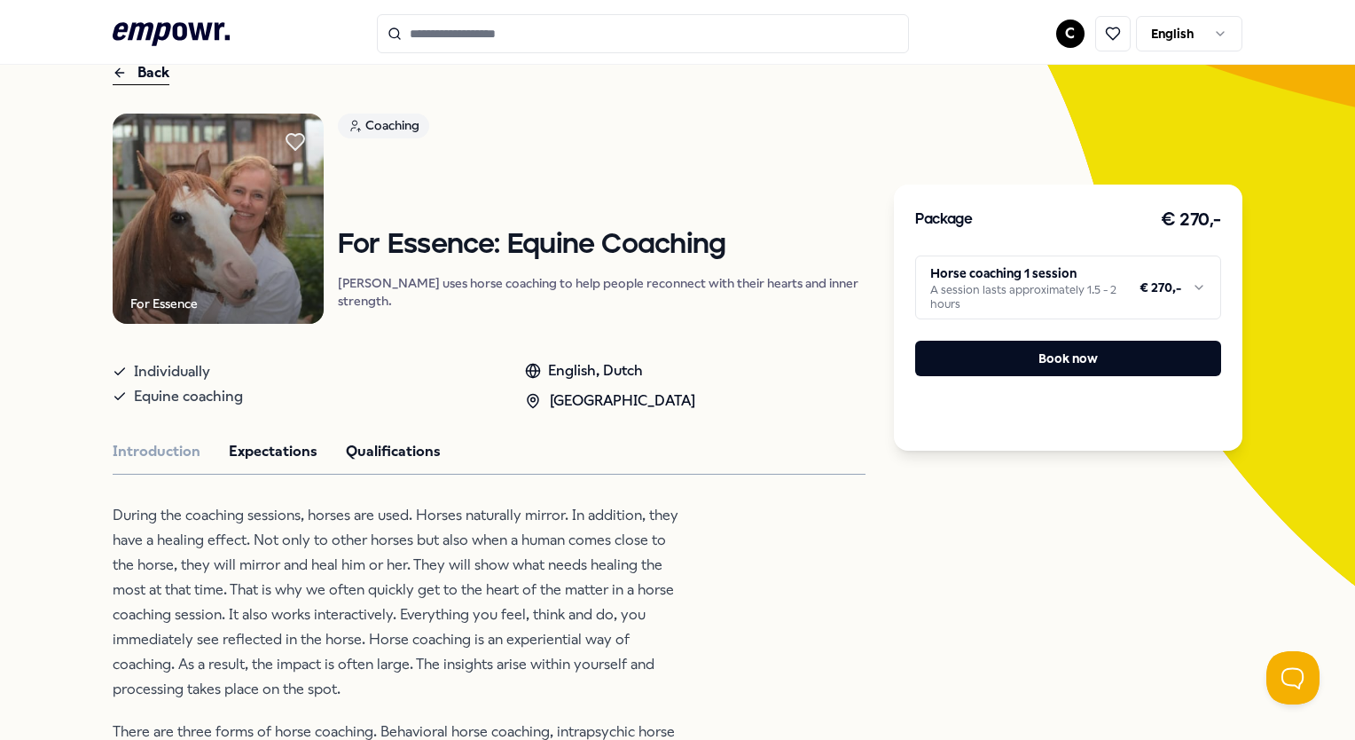
click at [383, 463] on button "Qualifications" at bounding box center [393, 451] width 95 height 23
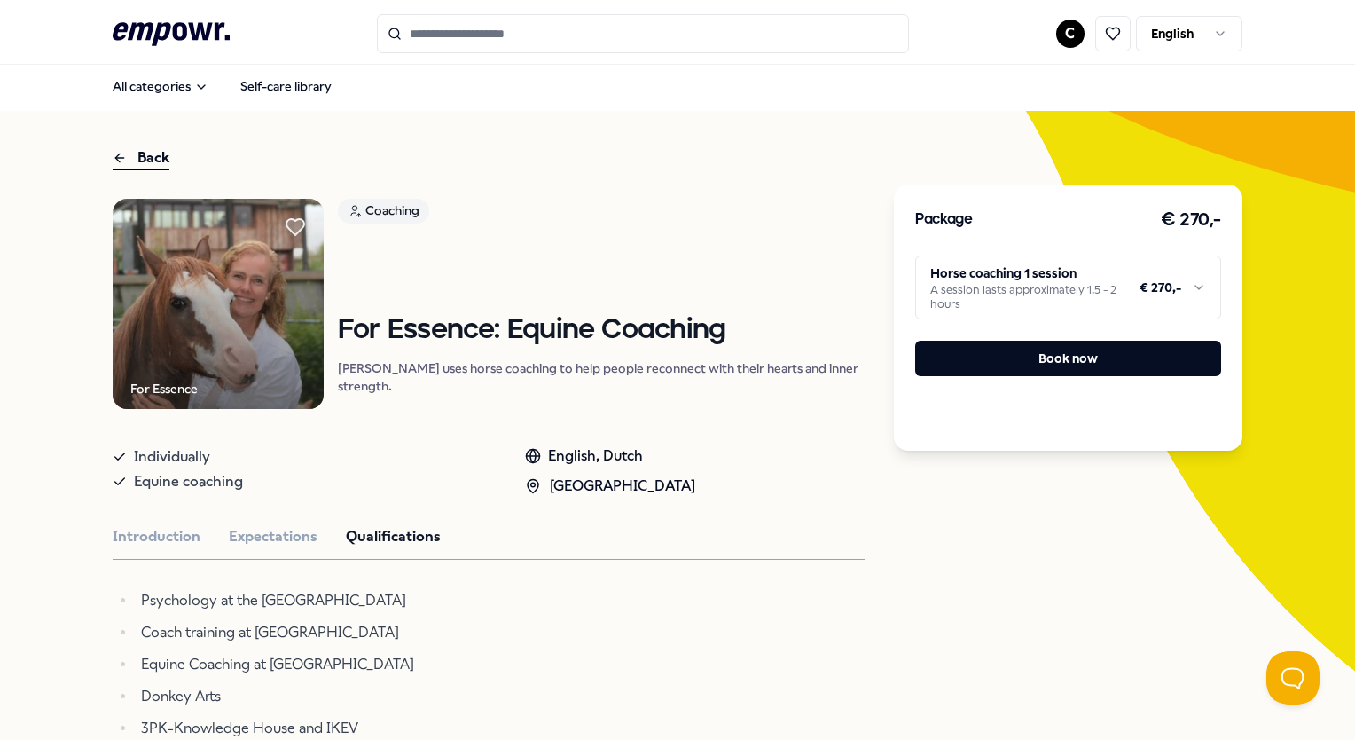
scroll to position [0, 0]
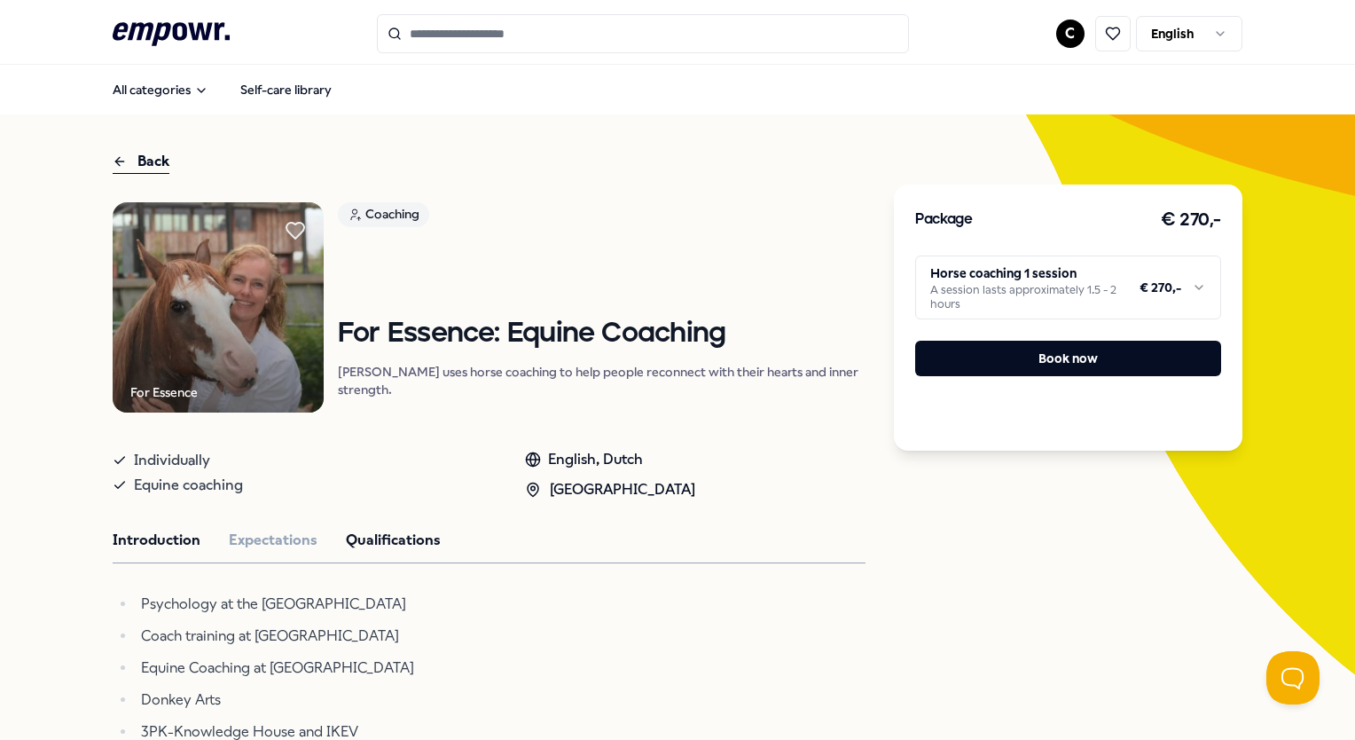
click at [144, 547] on button "Introduction" at bounding box center [157, 540] width 88 height 23
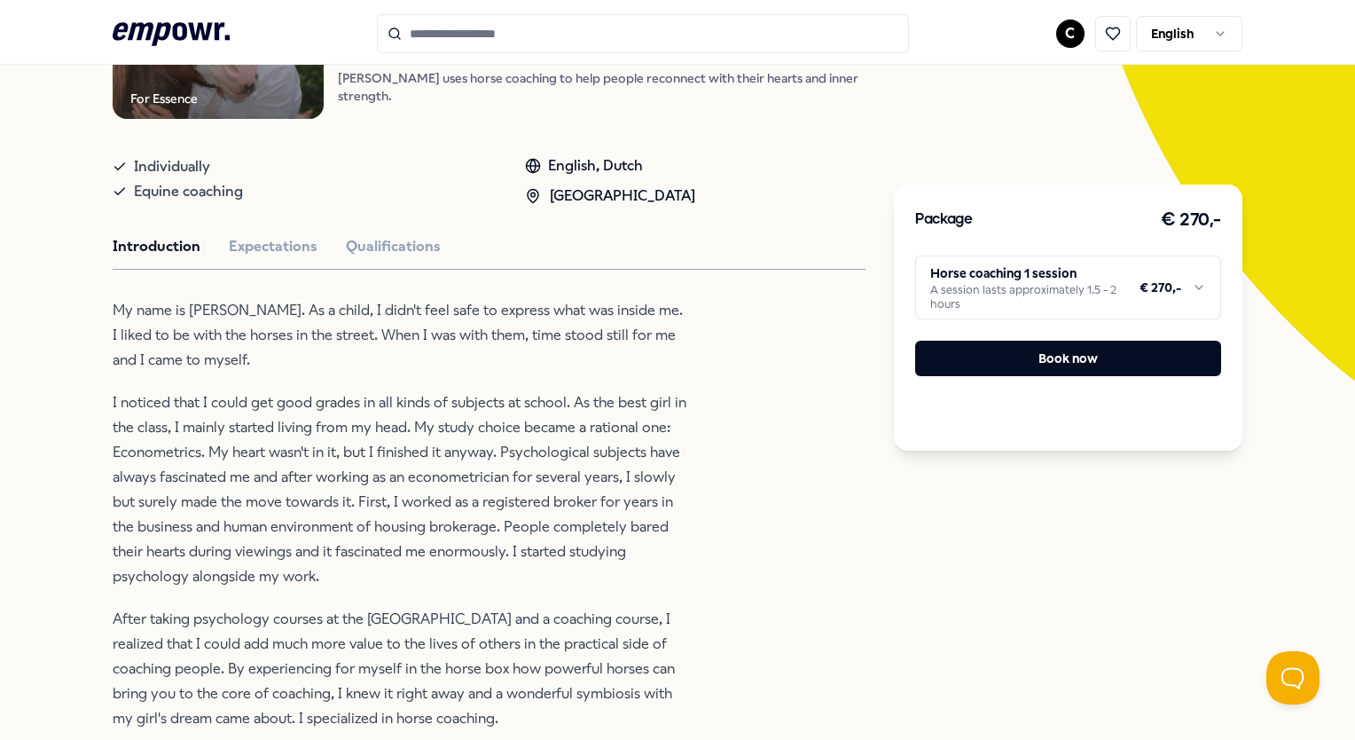
scroll to position [177, 0]
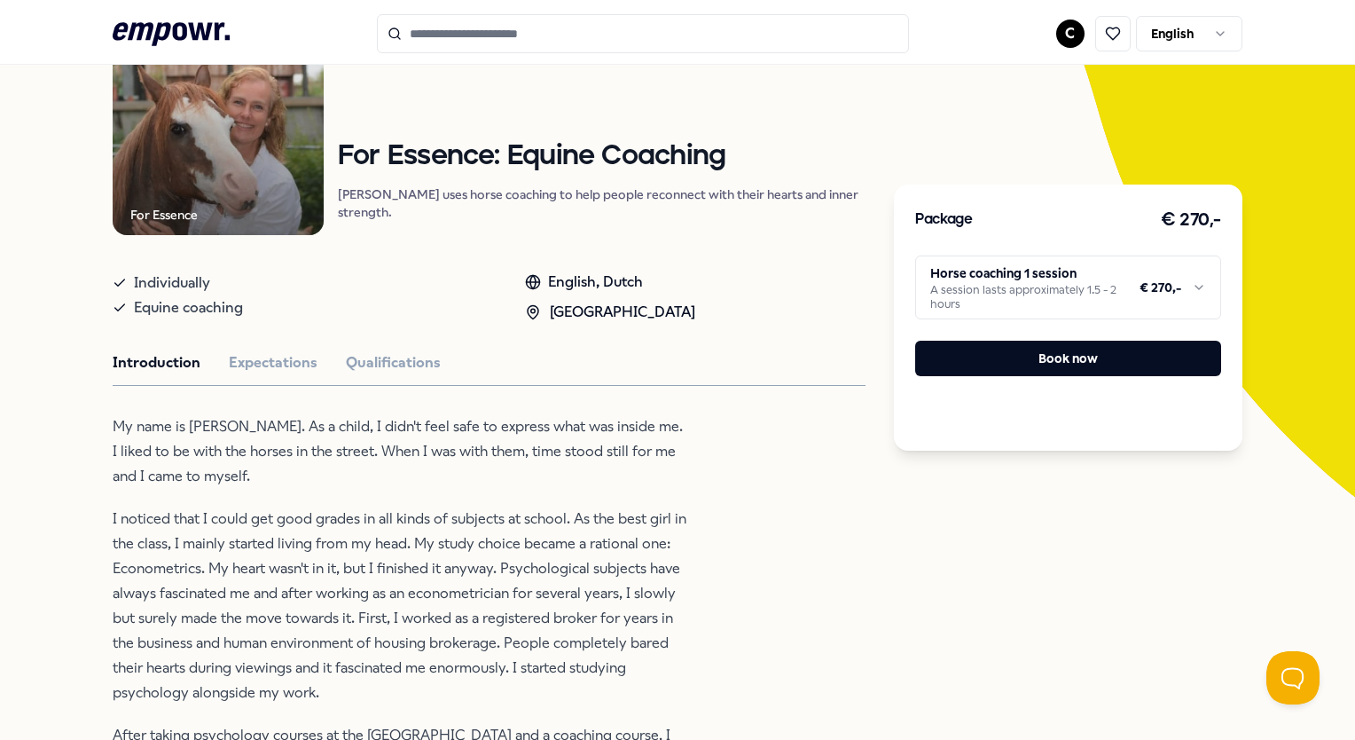
click at [346, 559] on p "I noticed that I could get good grades in all kinds of subjects at school. As t…" at bounding box center [401, 606] width 577 height 199
click at [399, 362] on button "Qualifications" at bounding box center [393, 362] width 95 height 23
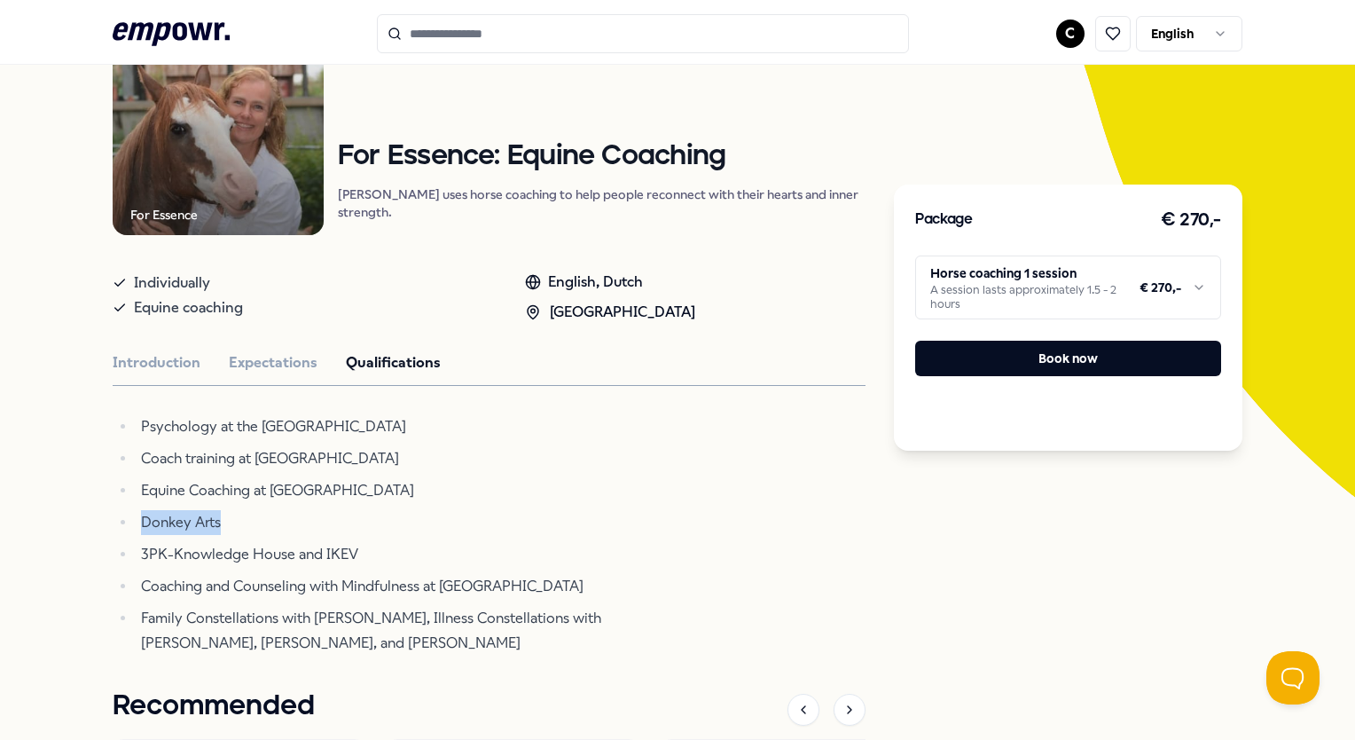
drag, startPoint x: 137, startPoint y: 531, endPoint x: 216, endPoint y: 536, distance: 80.0
click at [216, 535] on li "Donkey Arts" at bounding box center [413, 522] width 554 height 25
click at [295, 374] on button "Expectations" at bounding box center [273, 362] width 89 height 23
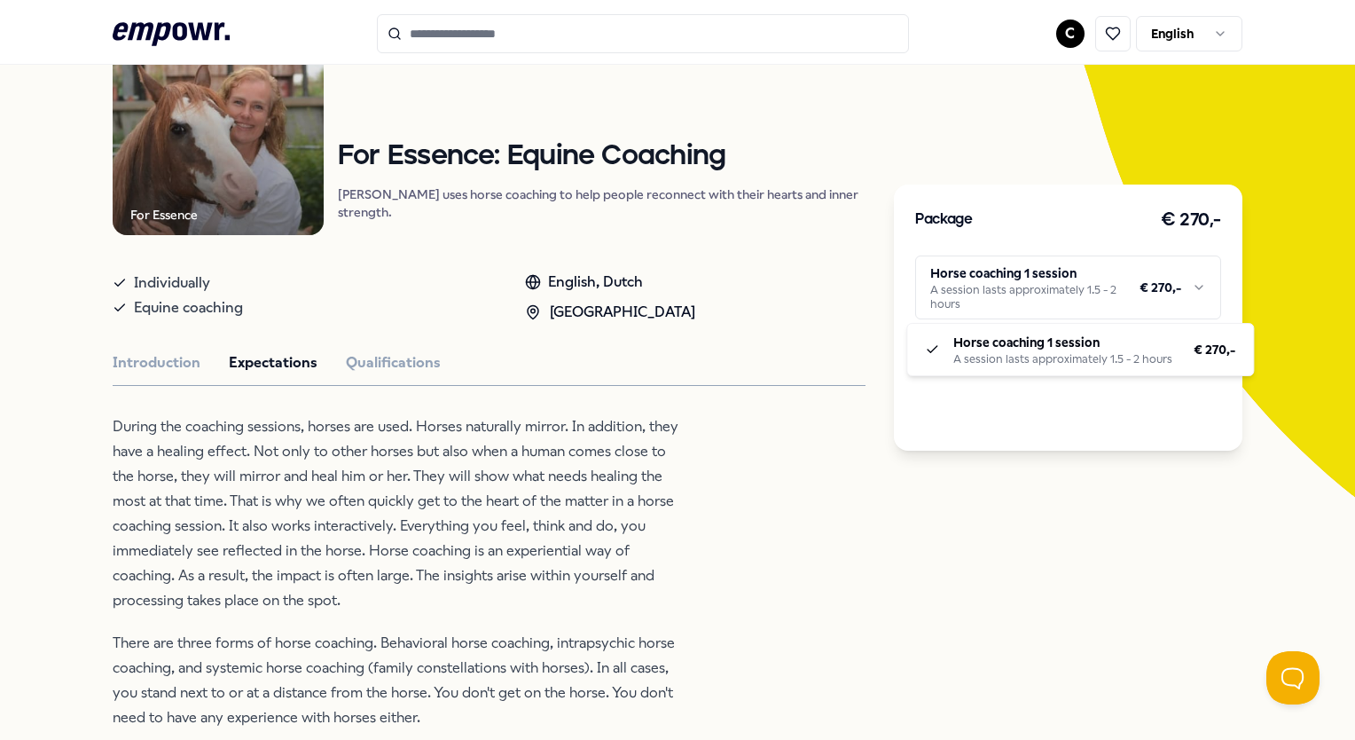
click at [1189, 291] on html ".empowr-logo_svg__cls-1{fill:#03032f} C English All categories Self-care librar…" at bounding box center [677, 370] width 1355 height 740
click at [1269, 429] on html ".empowr-logo_svg__cls-1{fill:#03032f} C English All categories Self-care librar…" at bounding box center [677, 370] width 1355 height 740
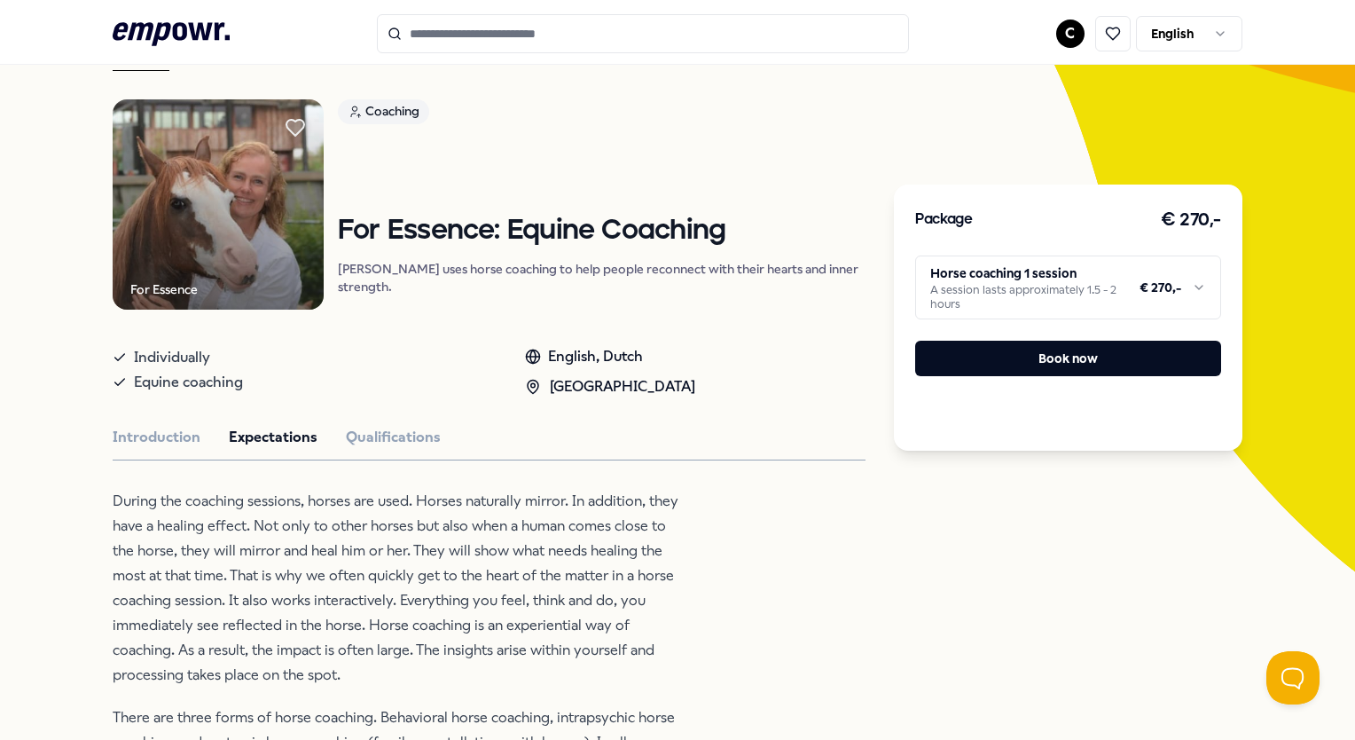
scroll to position [89, 0]
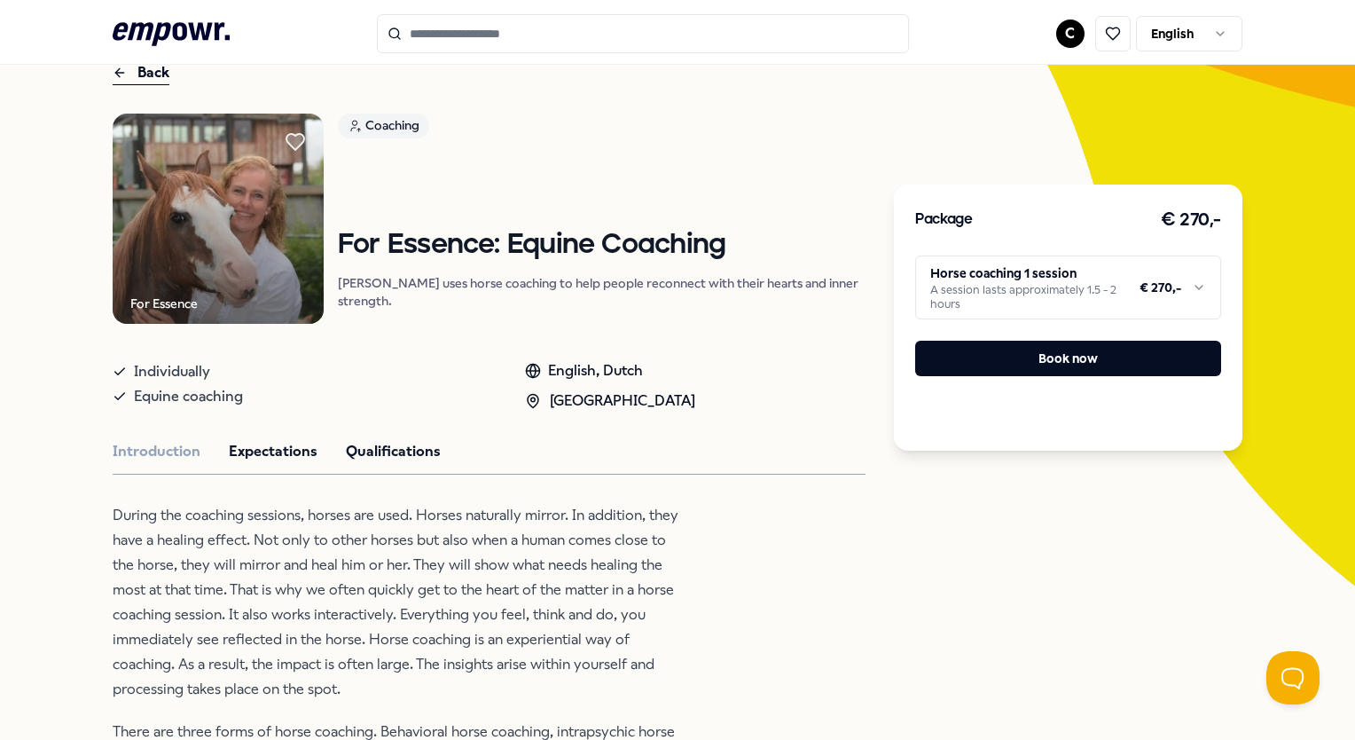
click at [381, 463] on button "Qualifications" at bounding box center [393, 451] width 95 height 23
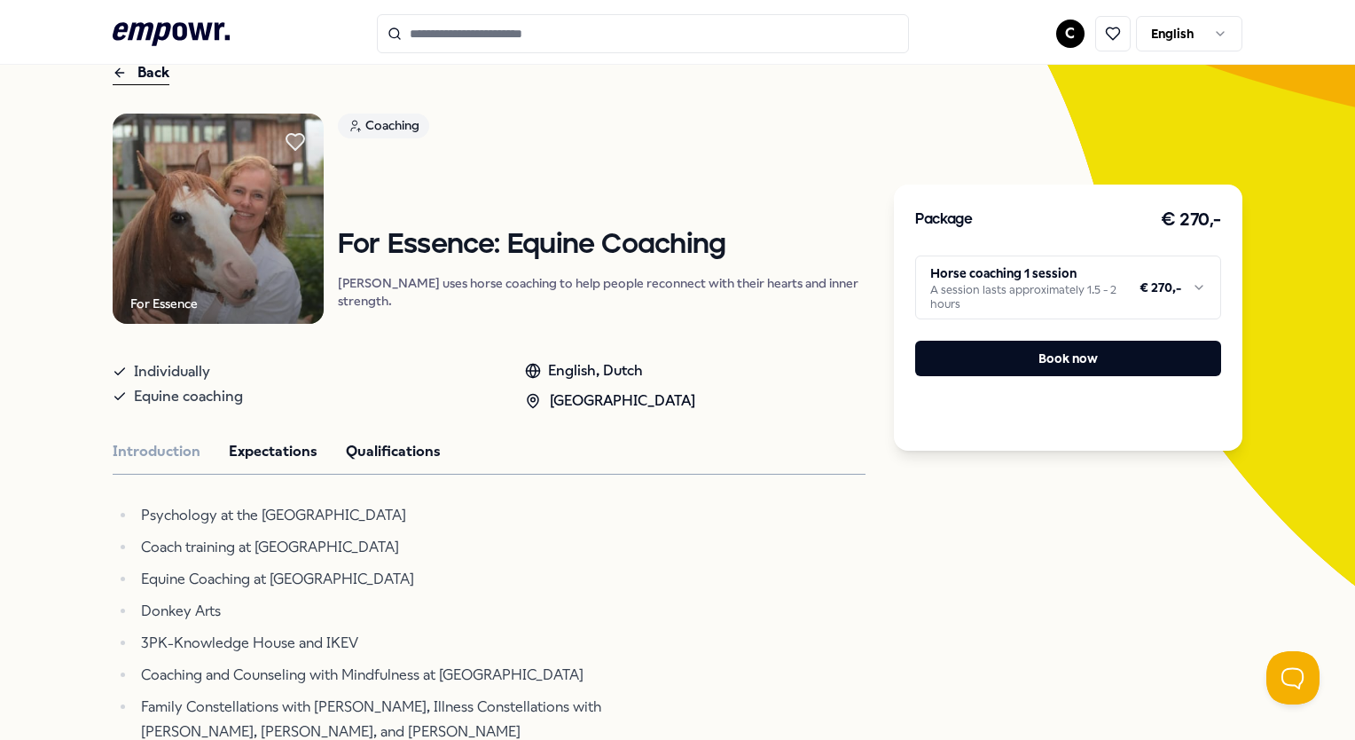
click at [266, 463] on button "Expectations" at bounding box center [273, 451] width 89 height 23
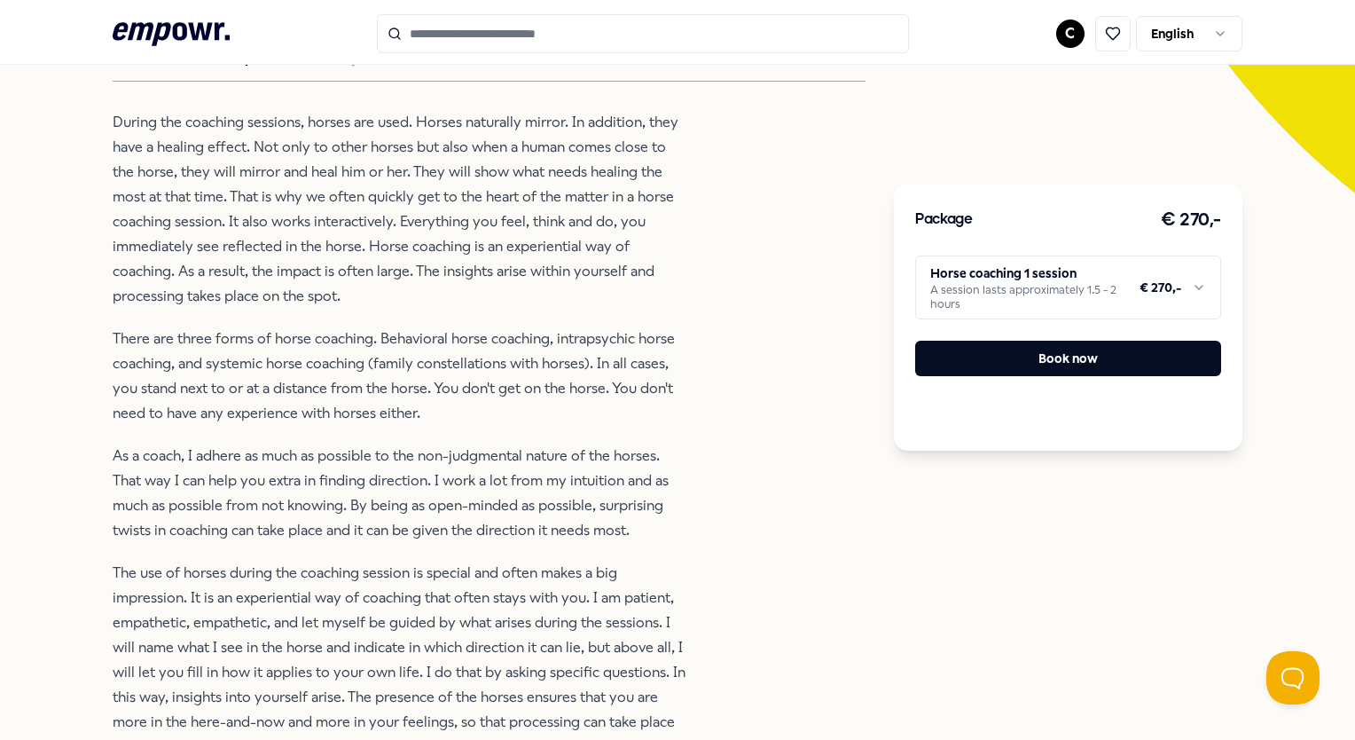
scroll to position [444, 0]
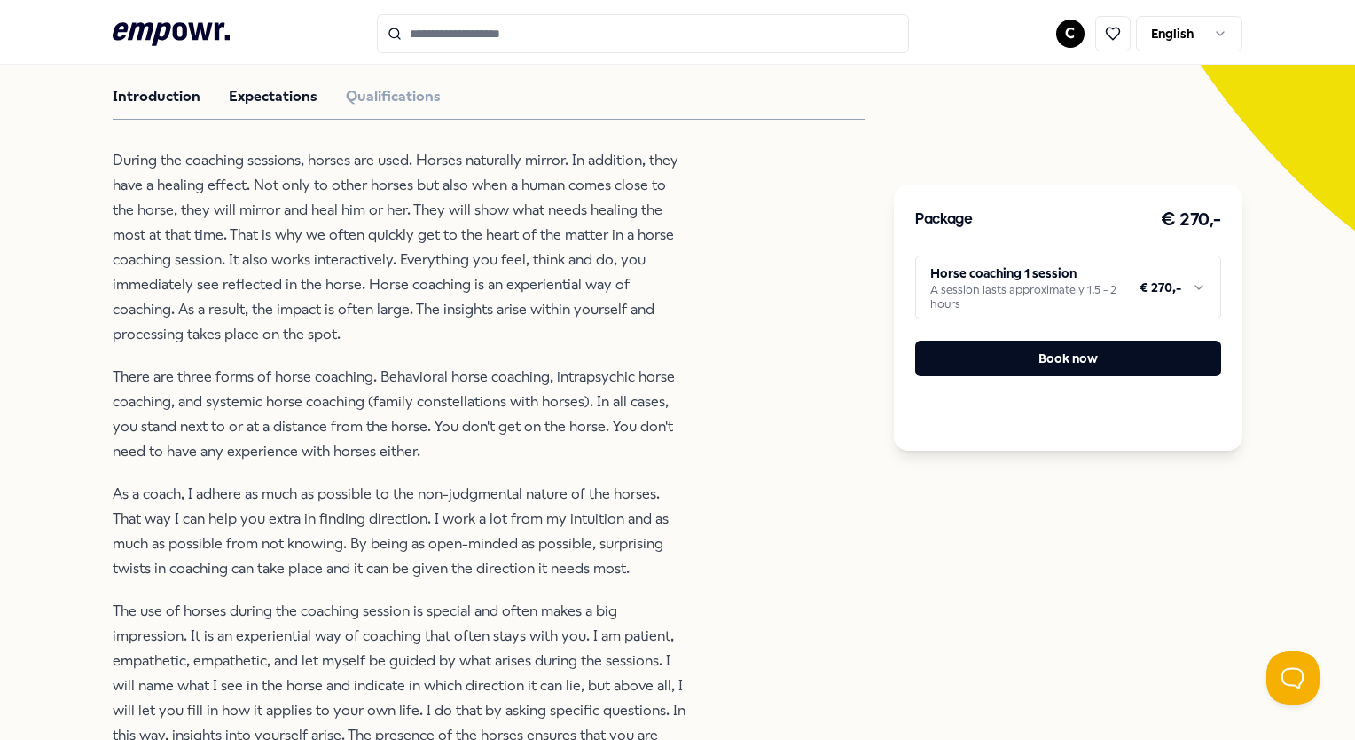
click at [174, 105] on button "Introduction" at bounding box center [157, 96] width 88 height 23
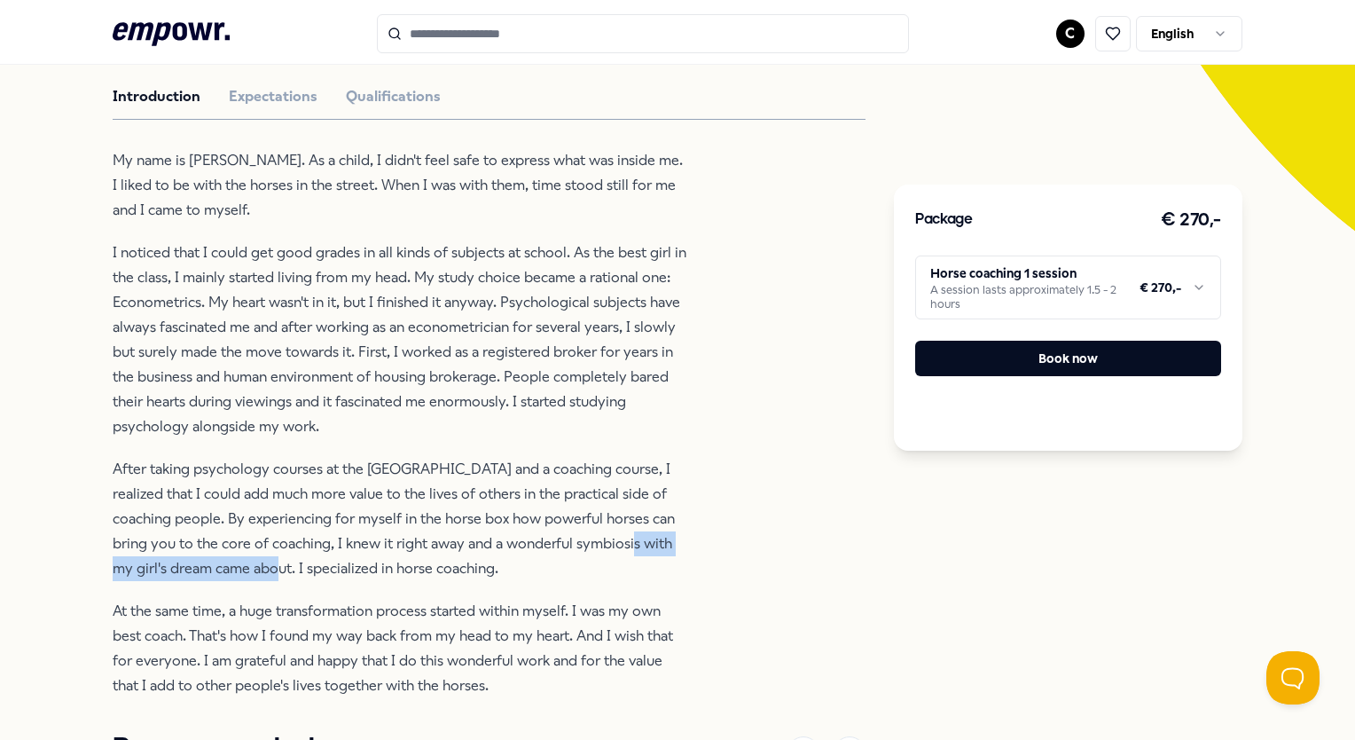
drag, startPoint x: 577, startPoint y: 553, endPoint x: 234, endPoint y: 577, distance: 343.3
click at [234, 577] on p "After taking psychology courses at the [GEOGRAPHIC_DATA] and a coaching course,…" at bounding box center [401, 519] width 577 height 124
click at [787, 298] on div "For Essence Coaching For Essence: Equine Coaching [PERSON_NAME] uses horse coac…" at bounding box center [489, 464] width 753 height 1410
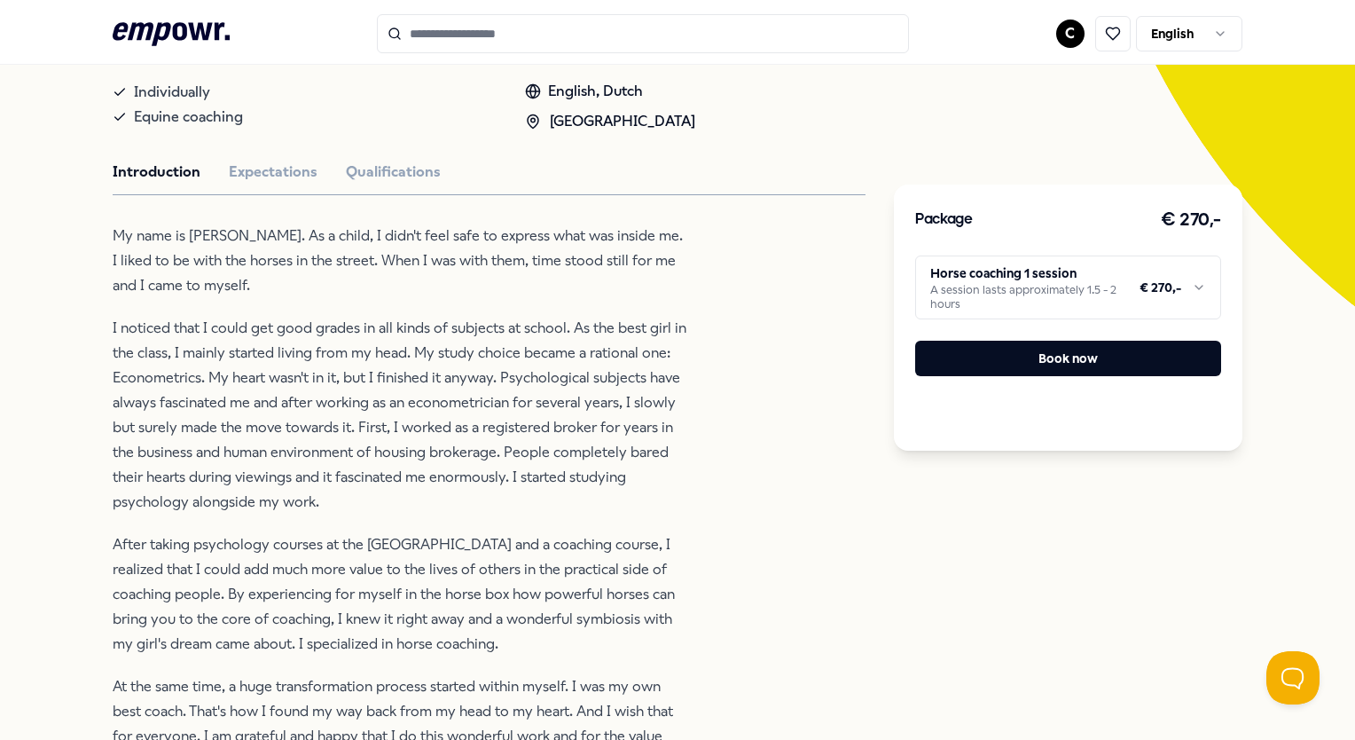
scroll to position [355, 0]
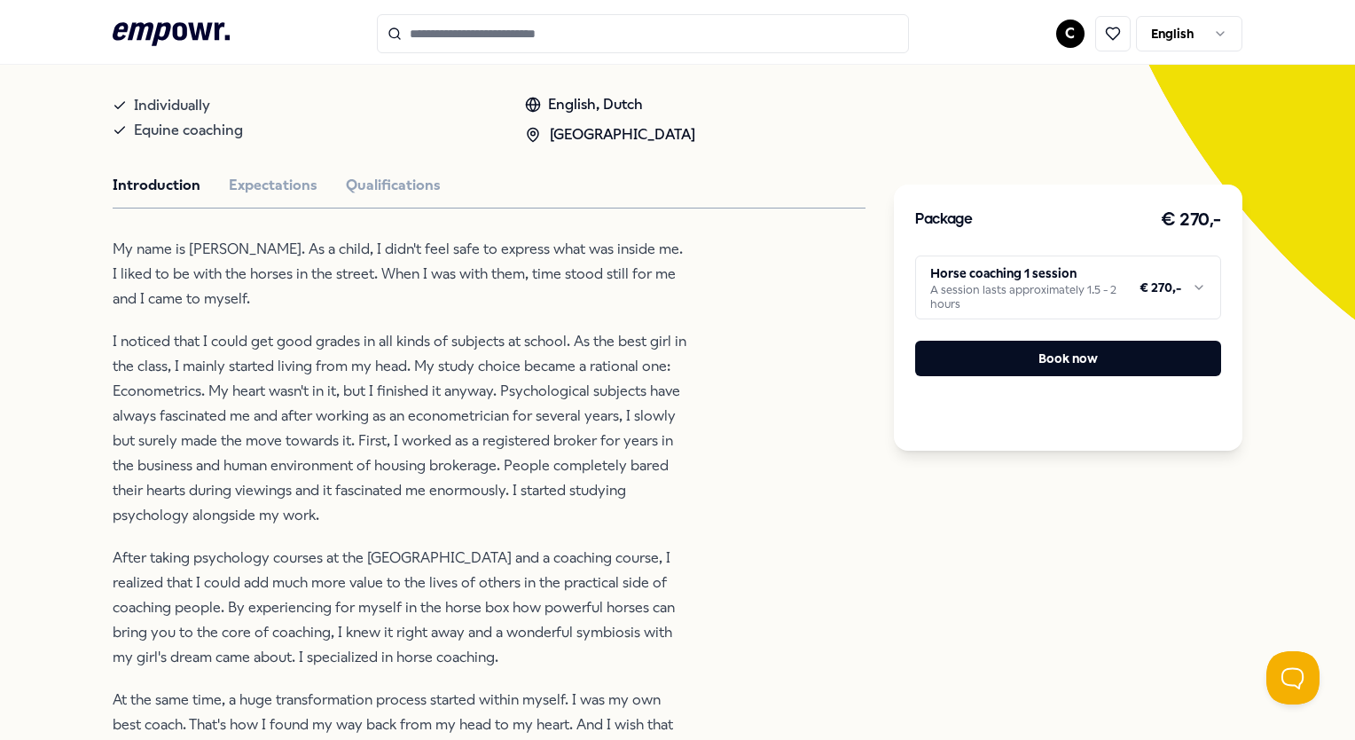
click at [195, 30] on icon at bounding box center [171, 33] width 117 height 23
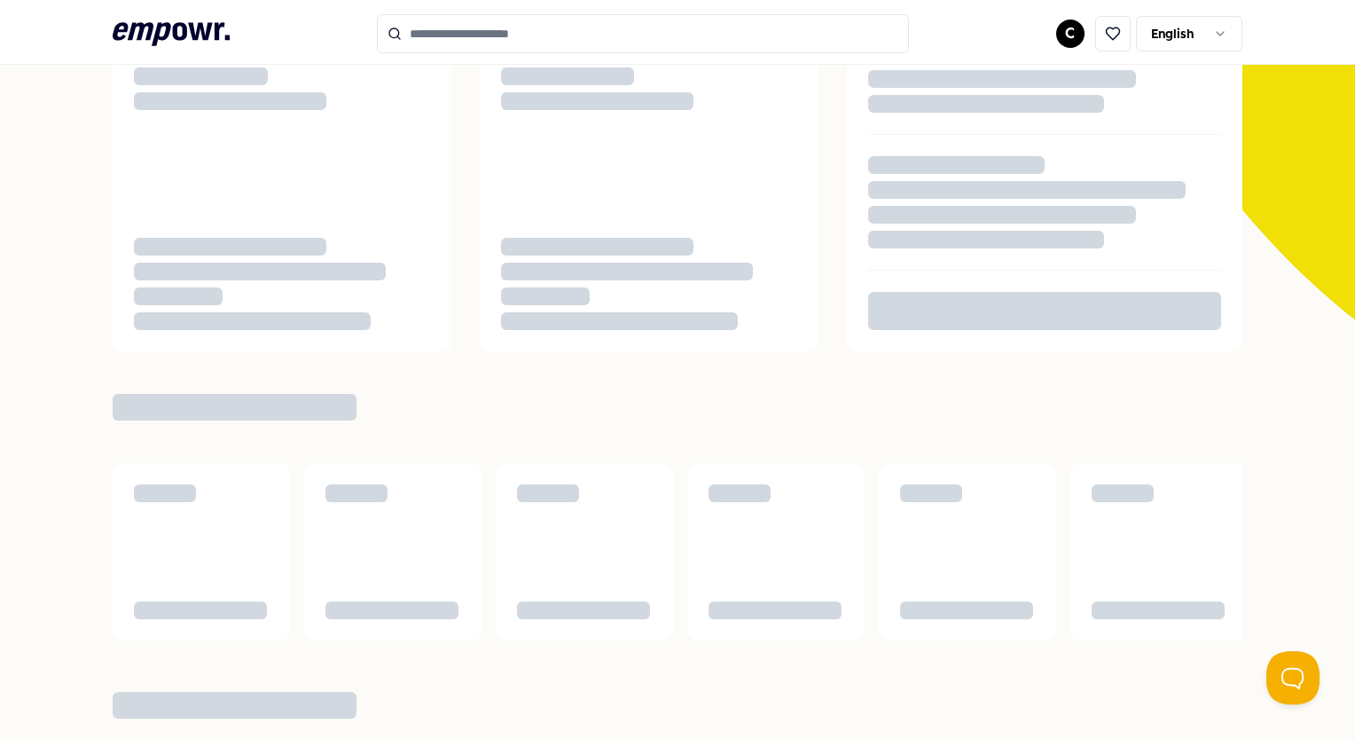
scroll to position [114, 0]
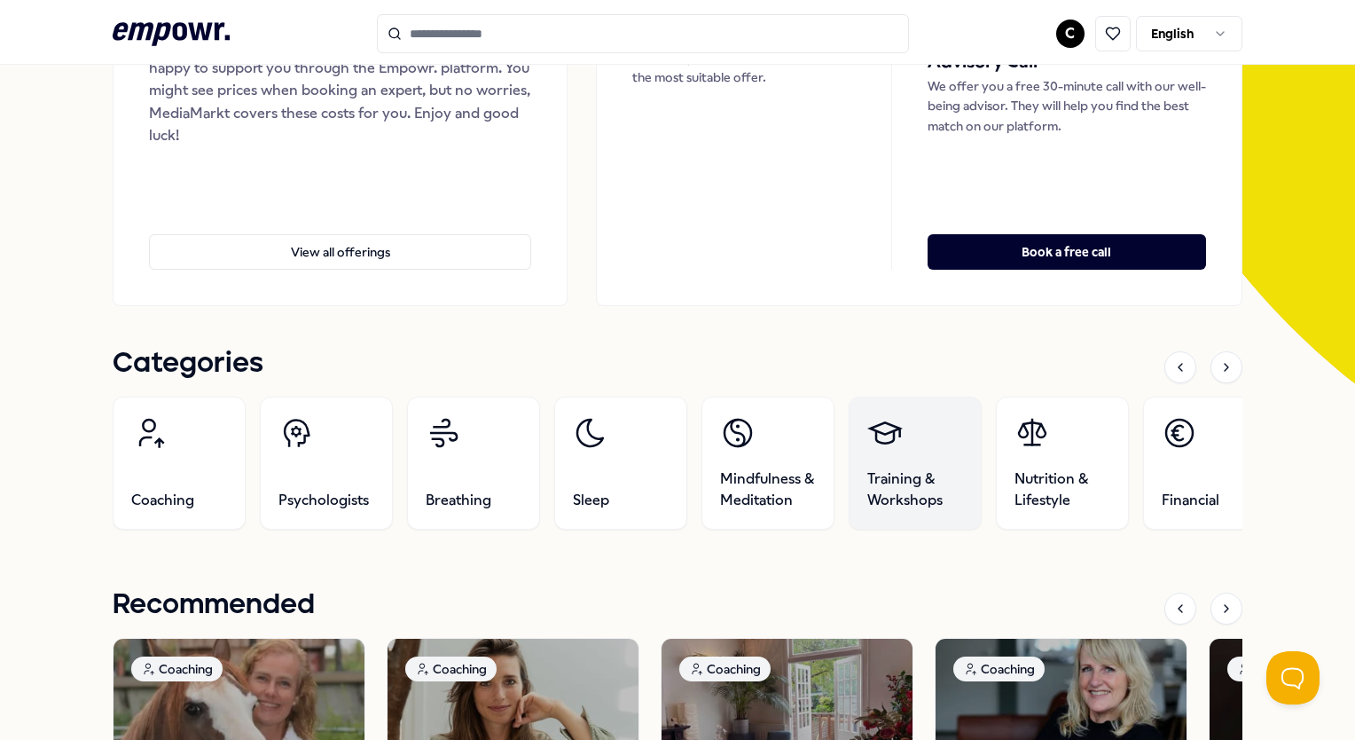
click at [879, 494] on span "Training & Workshops" at bounding box center [916, 489] width 96 height 43
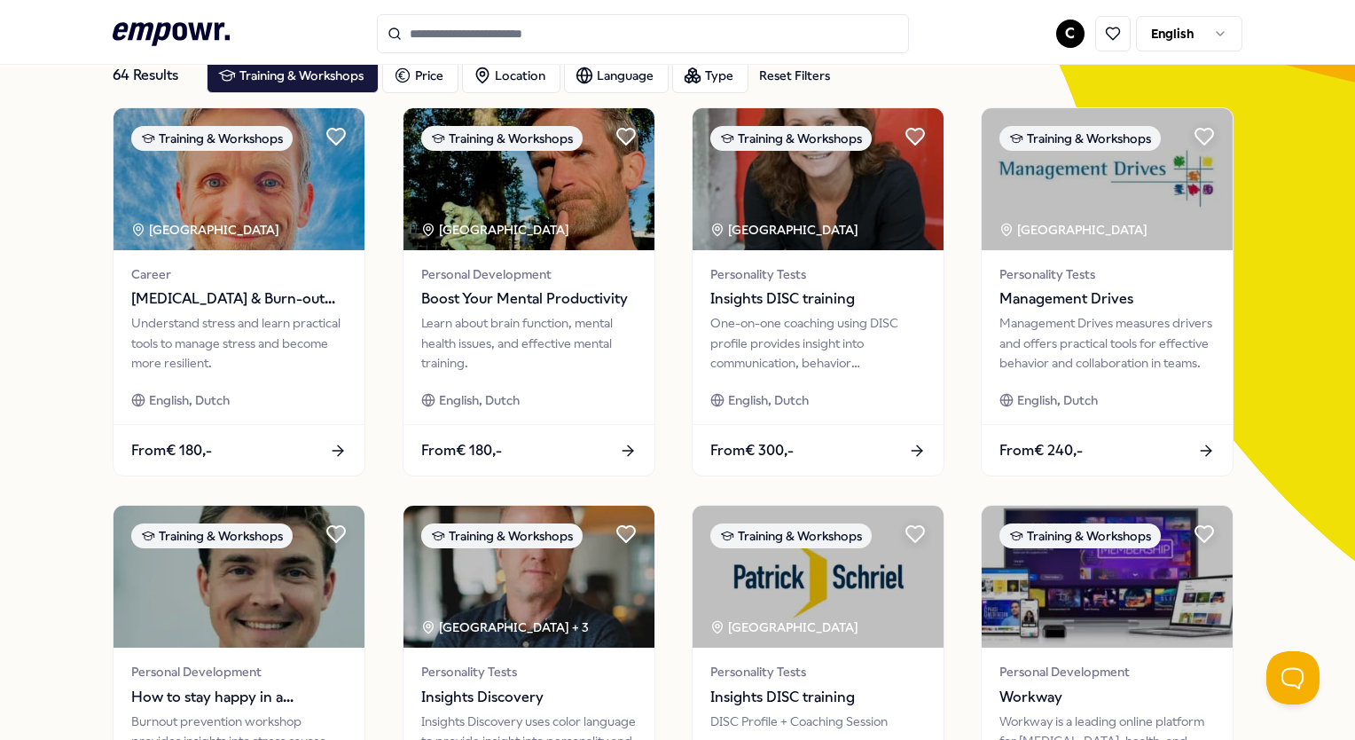
click at [156, 31] on icon at bounding box center [171, 33] width 117 height 23
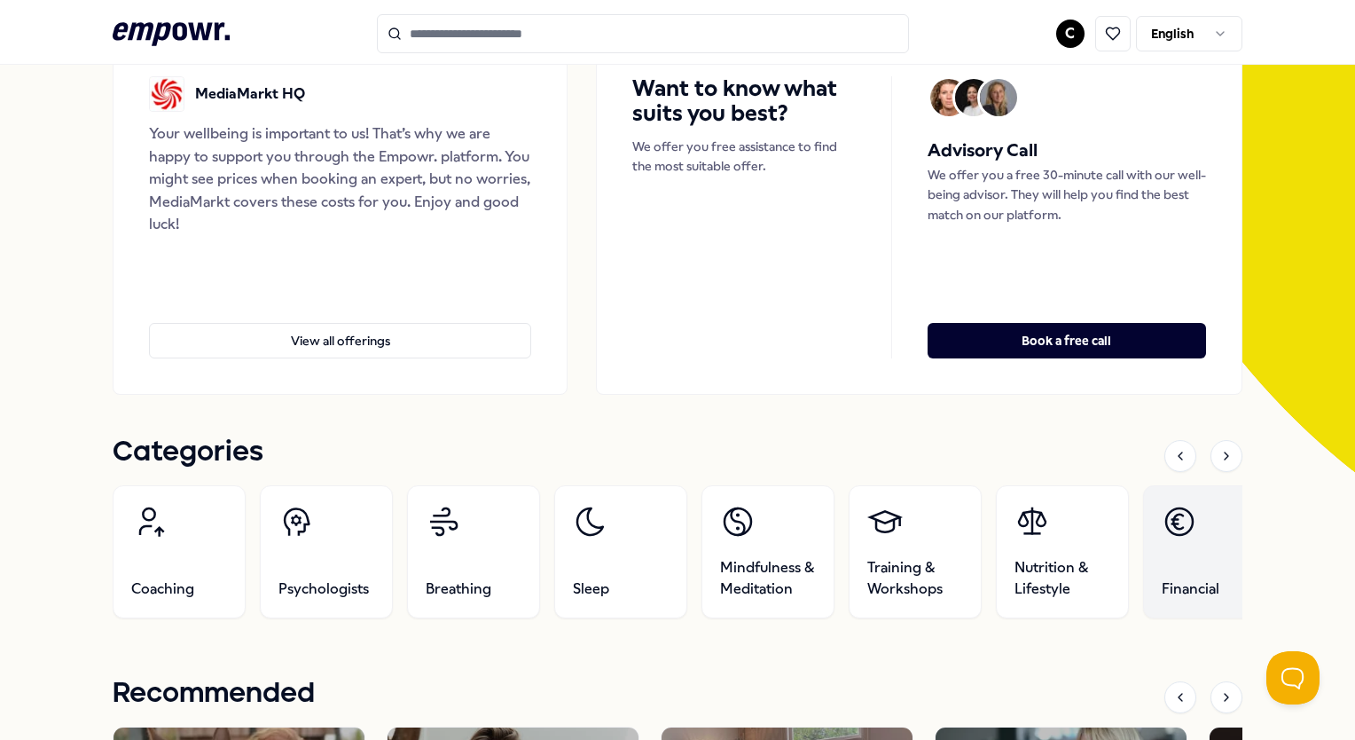
click at [1195, 535] on icon at bounding box center [1179, 521] width 35 height 35
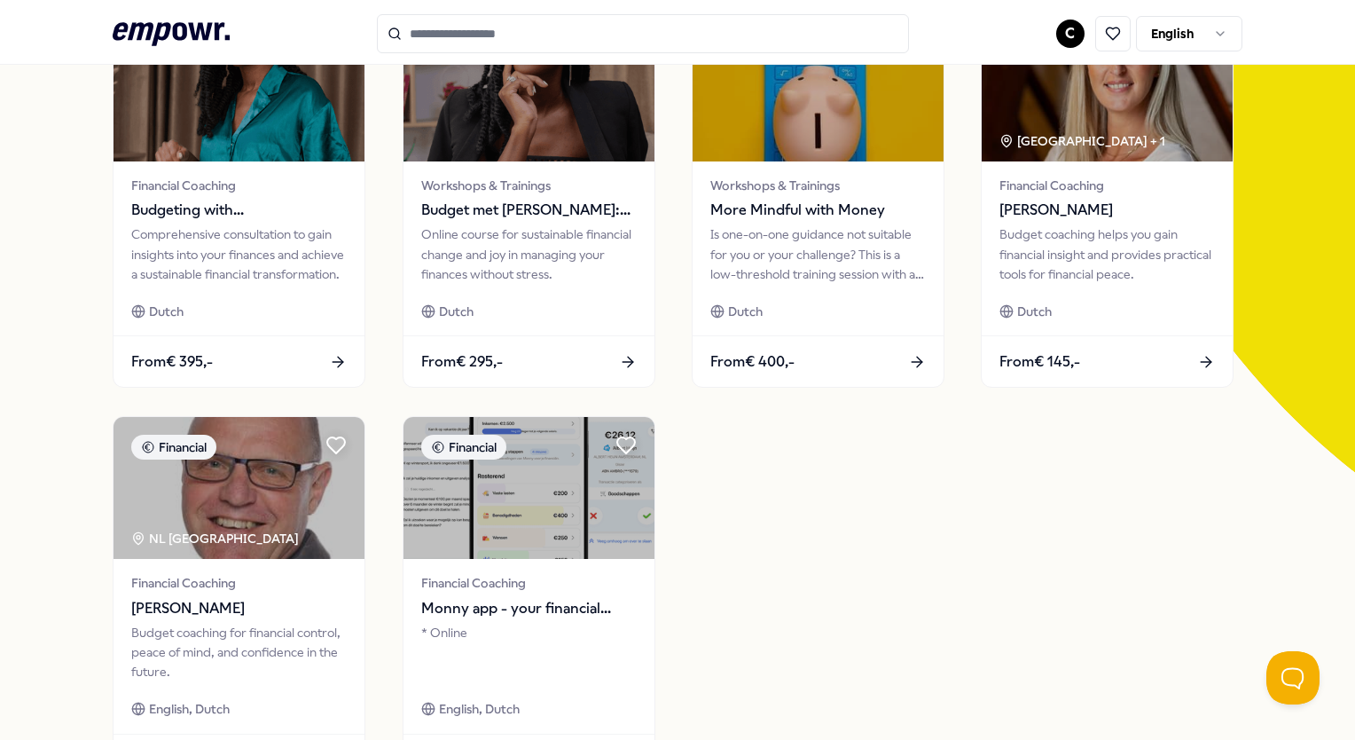
scroll to position [114, 0]
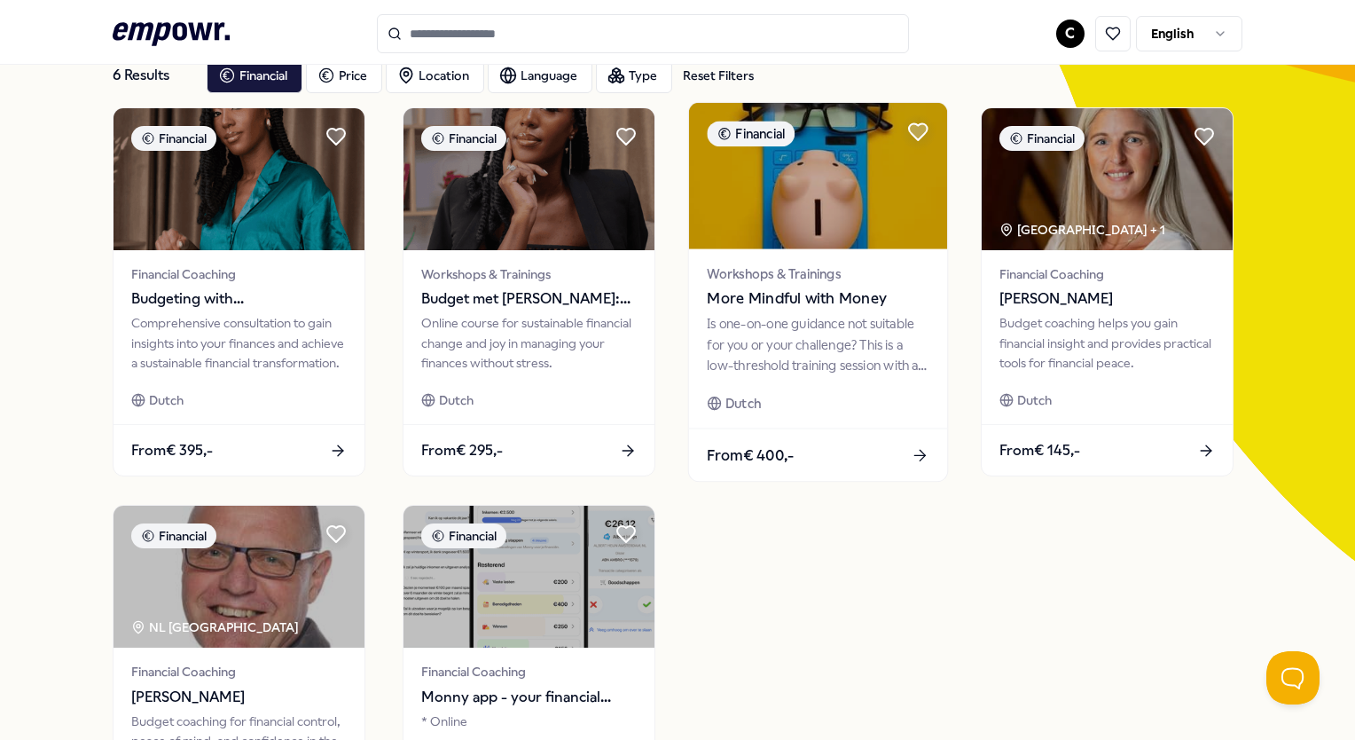
click at [831, 293] on span "More Mindful with Money" at bounding box center [818, 298] width 222 height 23
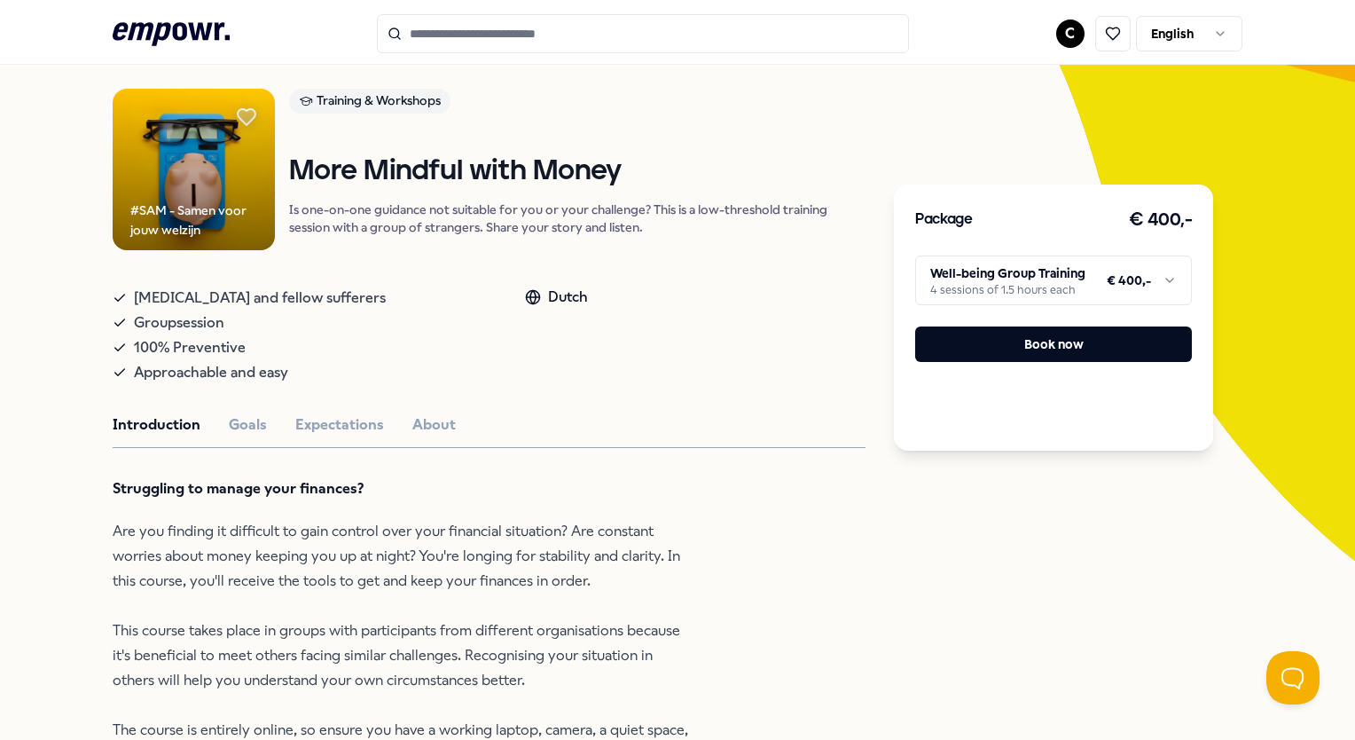
scroll to position [25, 0]
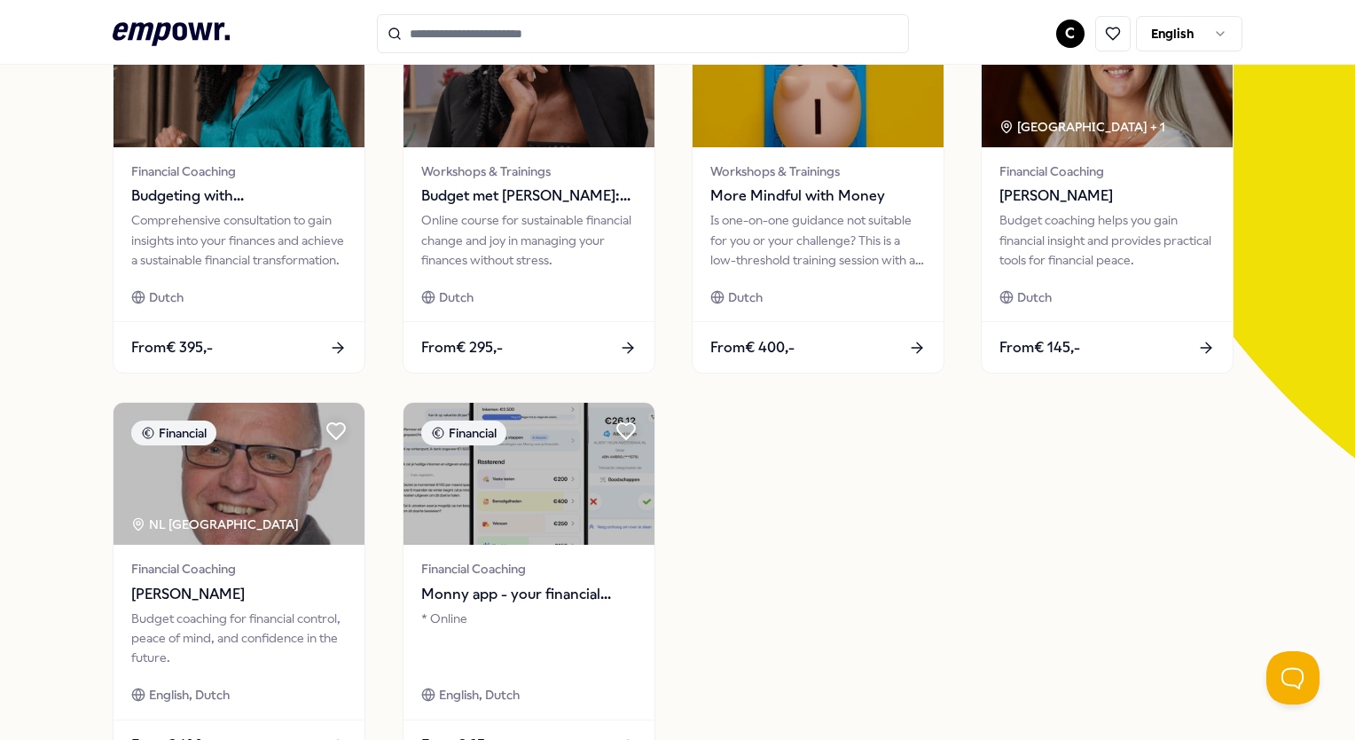
scroll to position [89, 0]
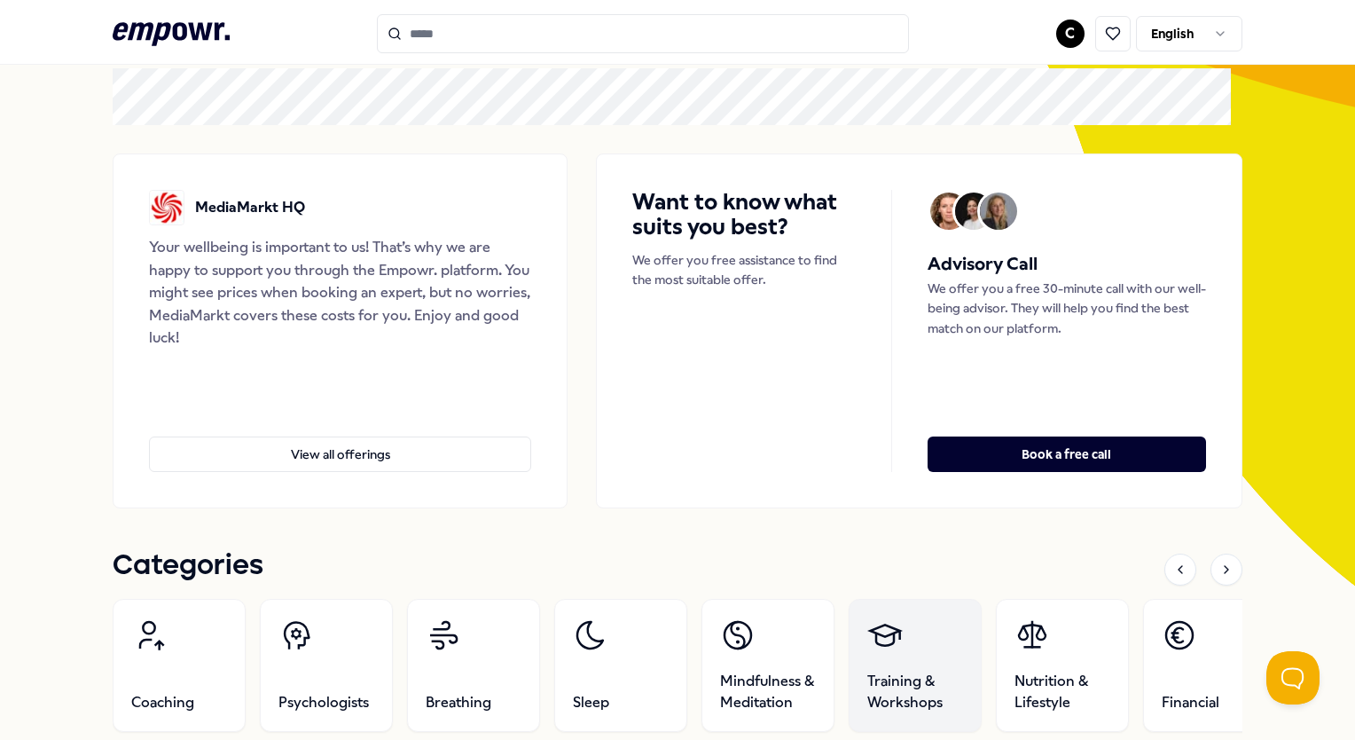
click at [950, 659] on link "Training & Workshops" at bounding box center [915, 665] width 133 height 133
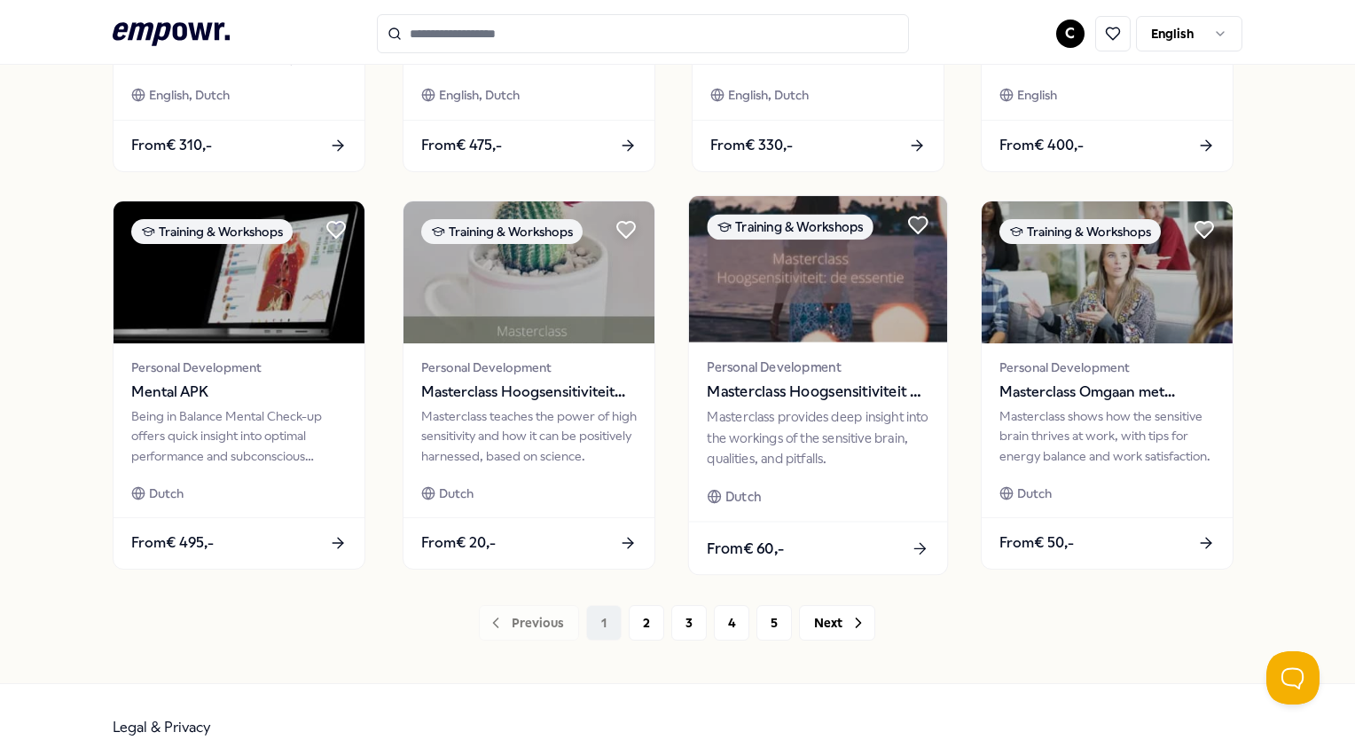
scroll to position [845, 0]
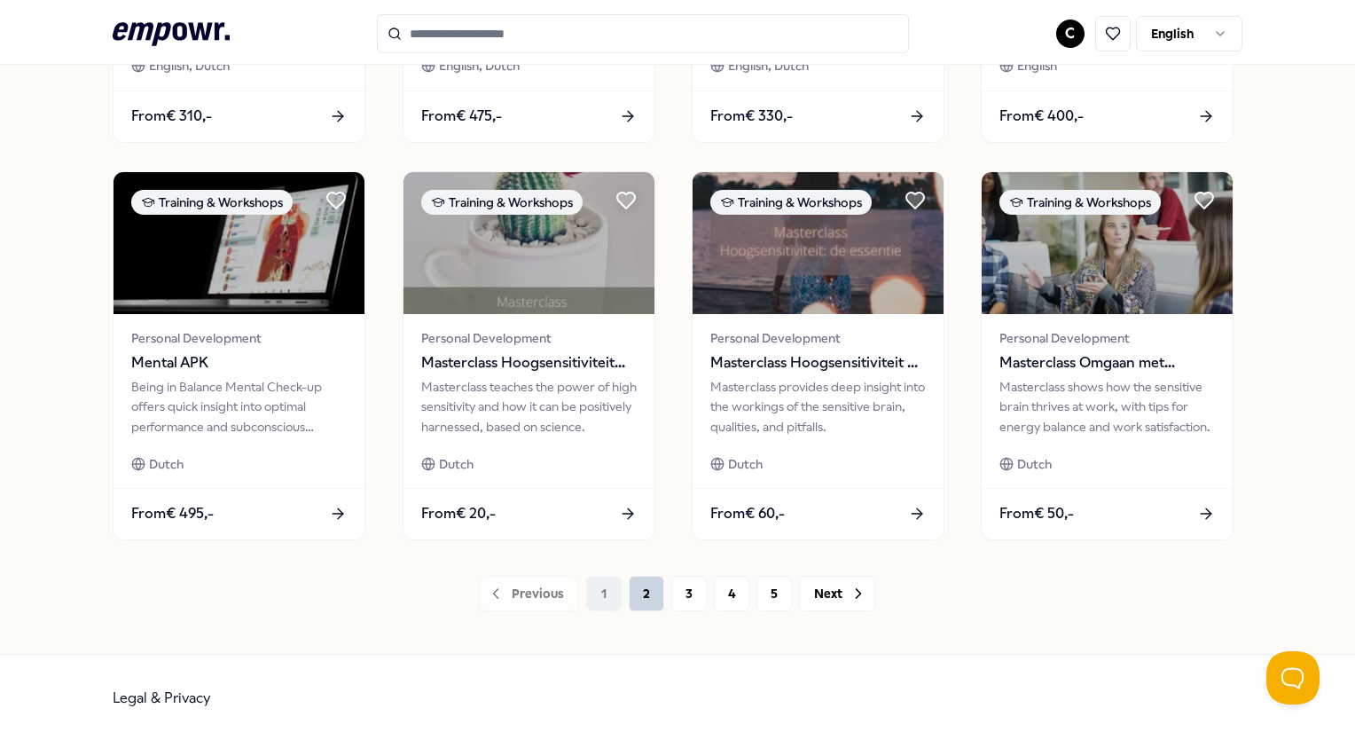
click at [635, 581] on button "2" at bounding box center [646, 593] width 35 height 35
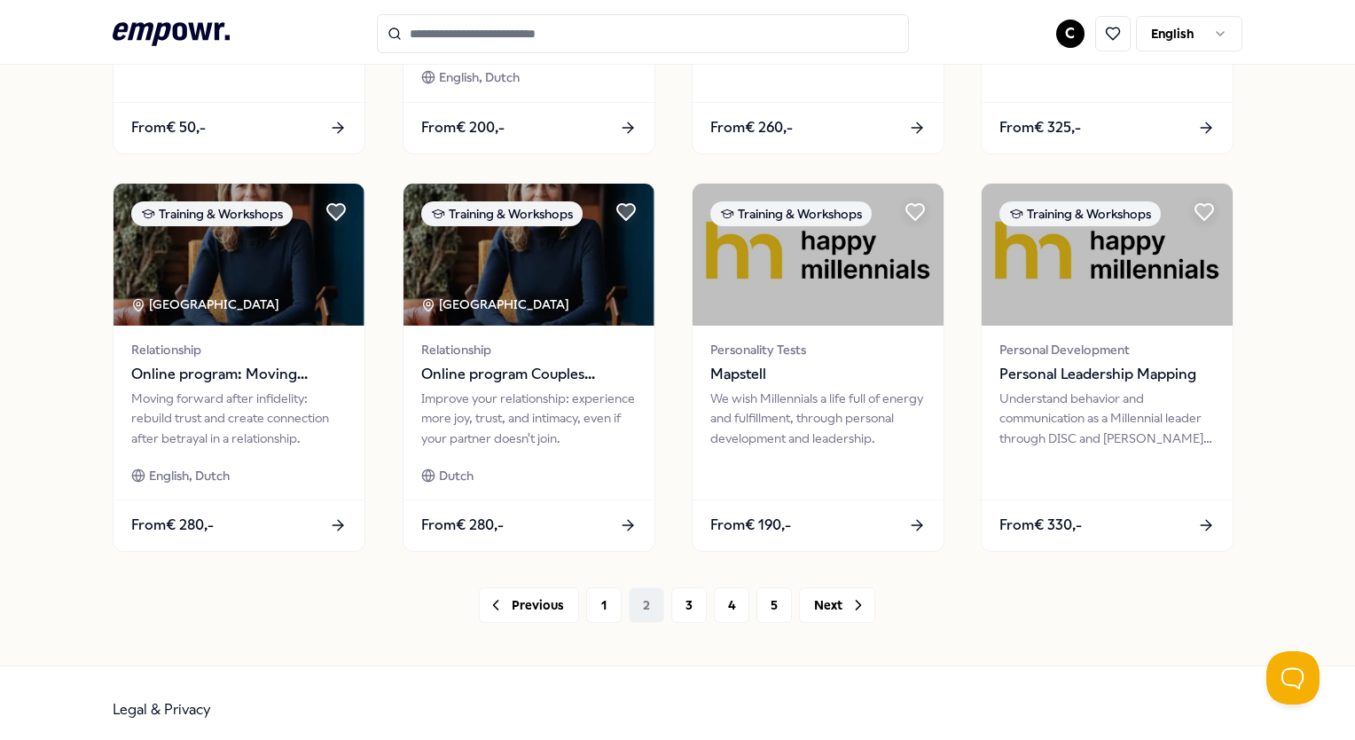
scroll to position [845, 0]
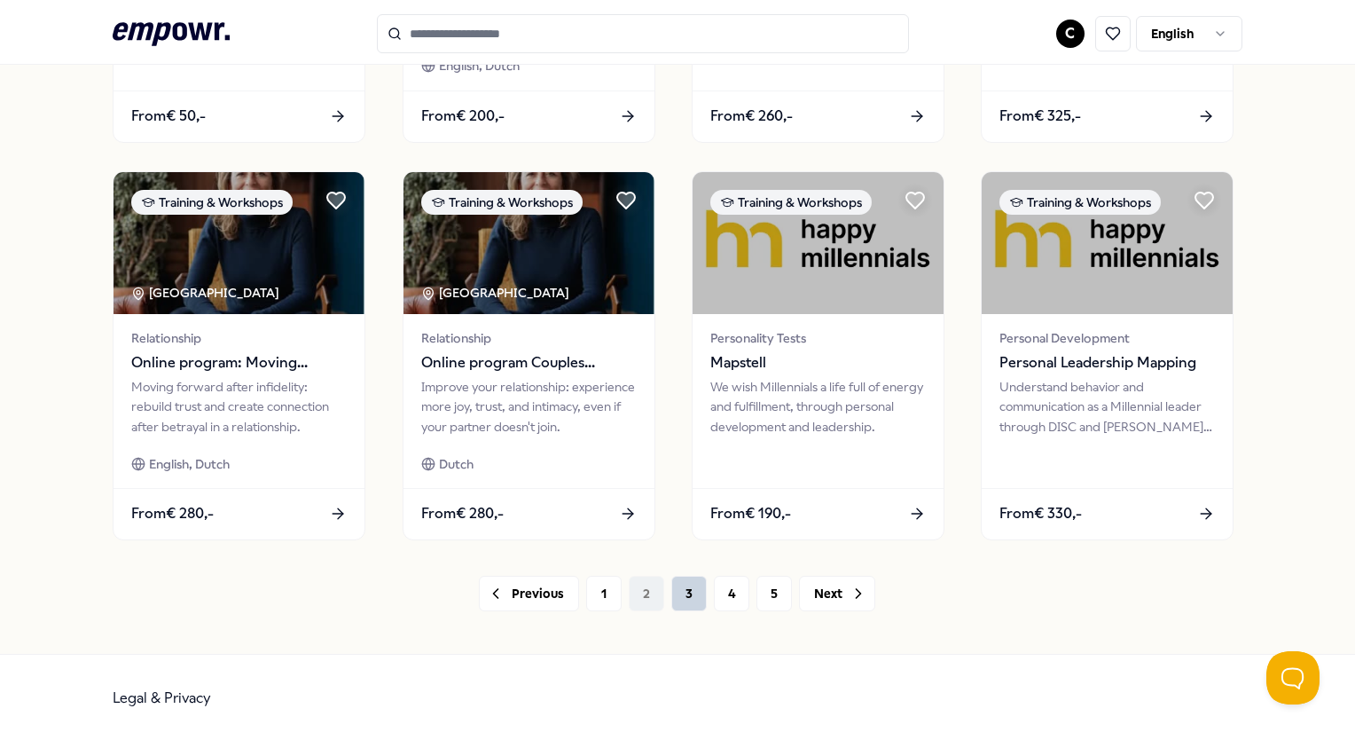
click at [672, 585] on button "3" at bounding box center [689, 593] width 35 height 35
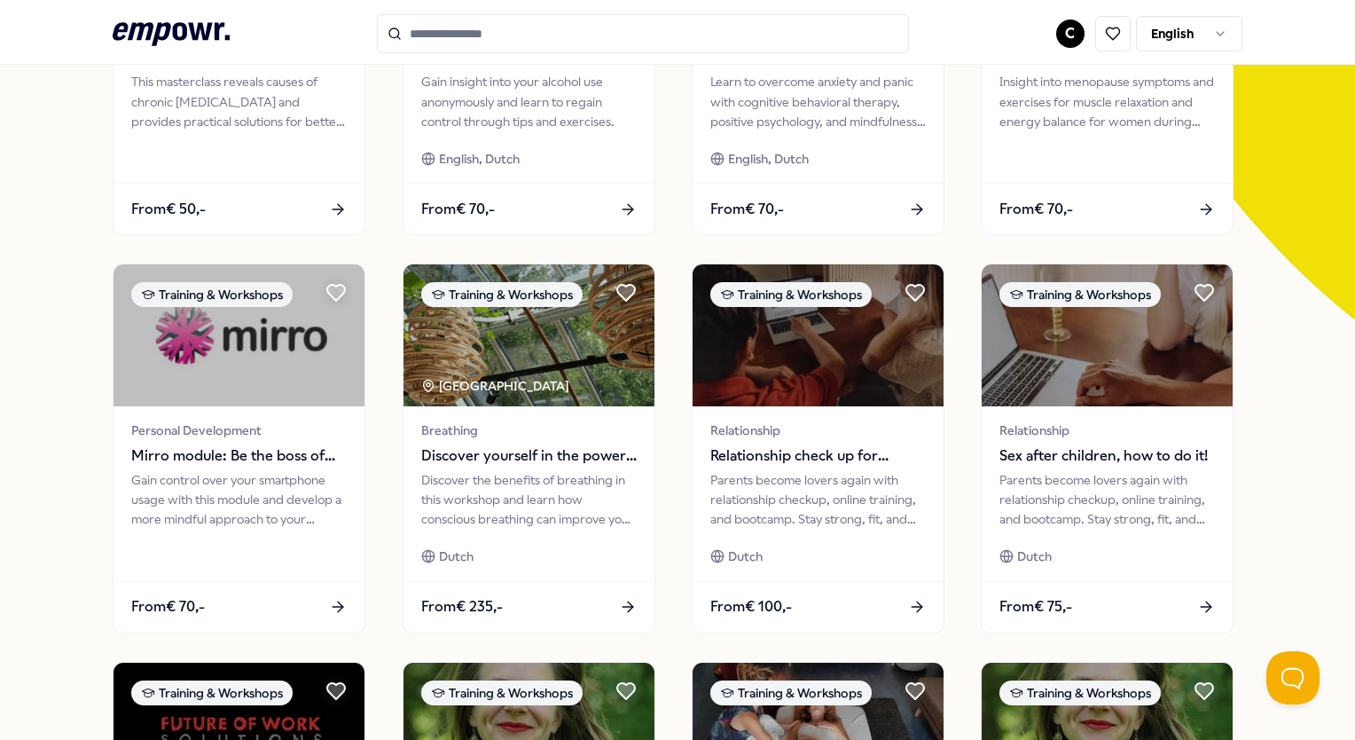
scroll to position [798, 0]
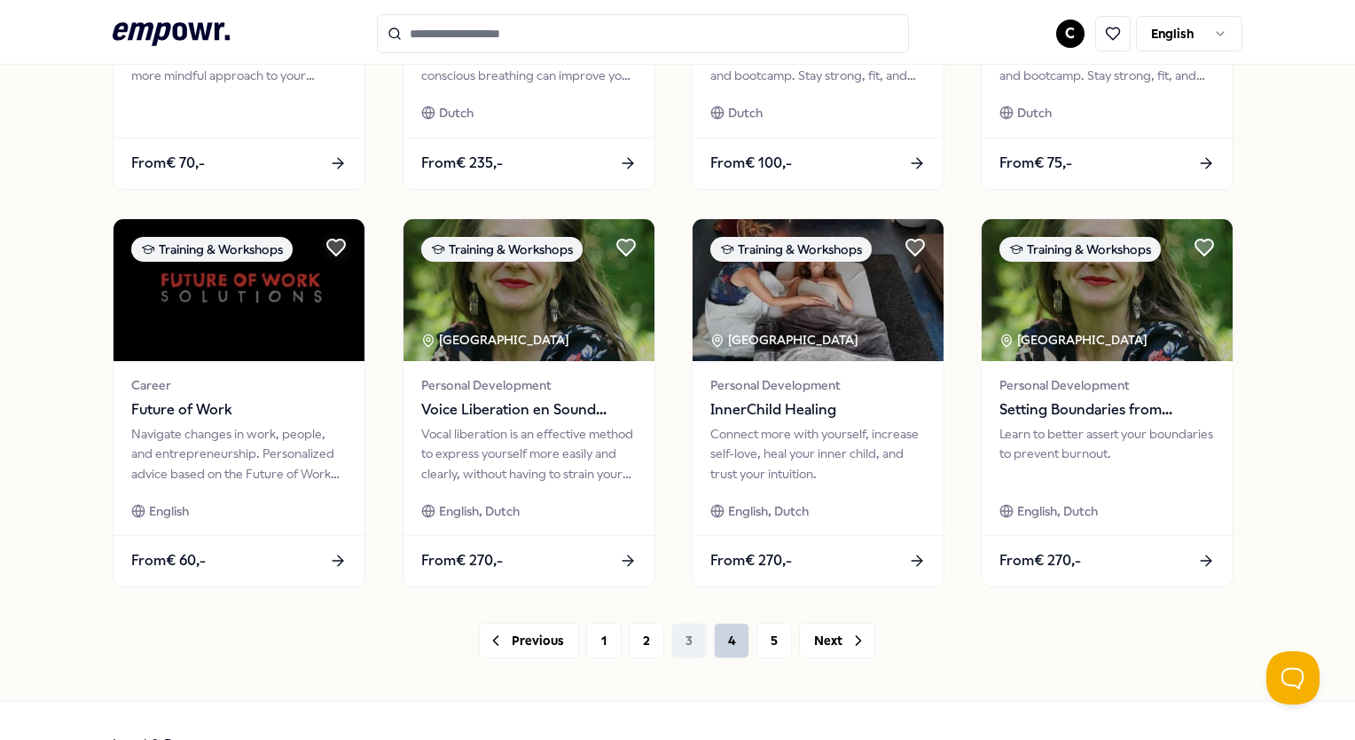
click at [730, 648] on button "4" at bounding box center [731, 640] width 35 height 35
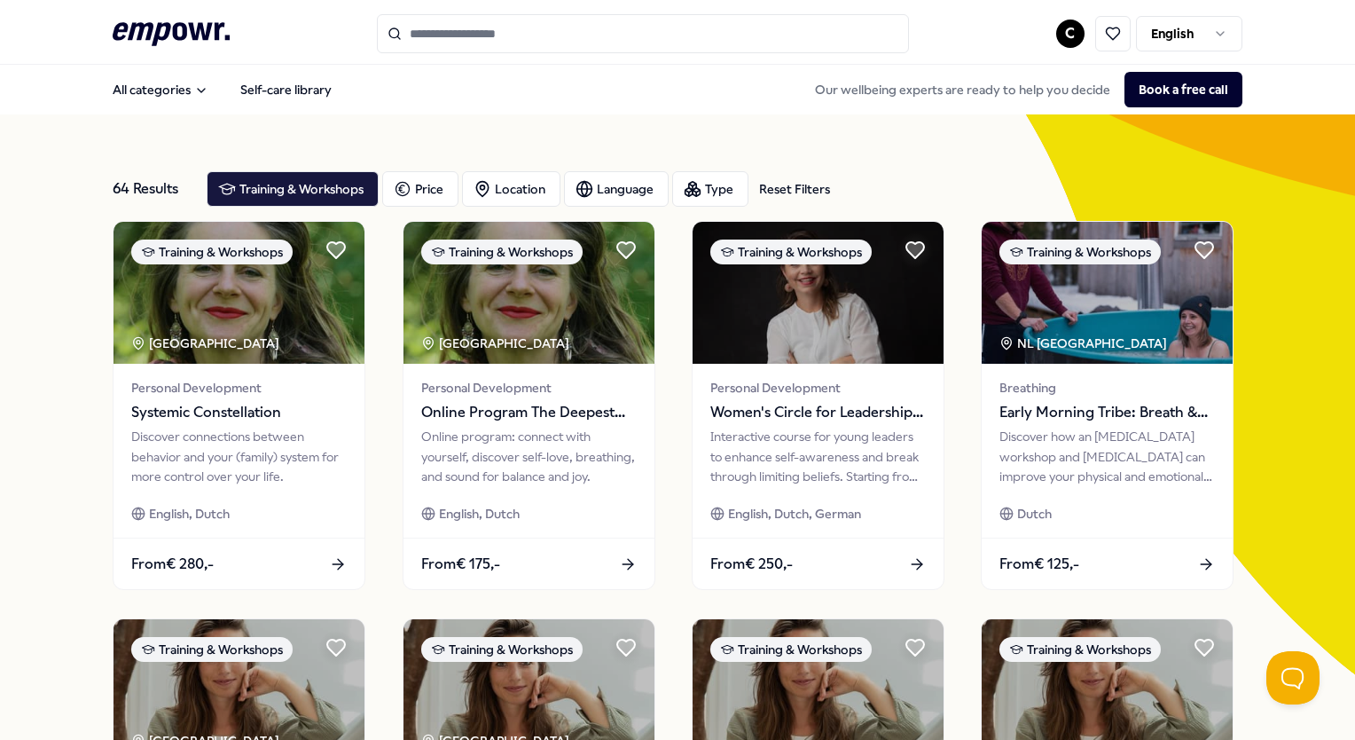
click at [1187, 34] on html ".empowr-logo_svg__cls-1{fill:#03032f} C English All categories Self-care librar…" at bounding box center [677, 370] width 1355 height 740
click at [1267, 184] on html ".empowr-logo_svg__cls-1{fill:#03032f} C English All categories Self-care librar…" at bounding box center [677, 370] width 1355 height 740
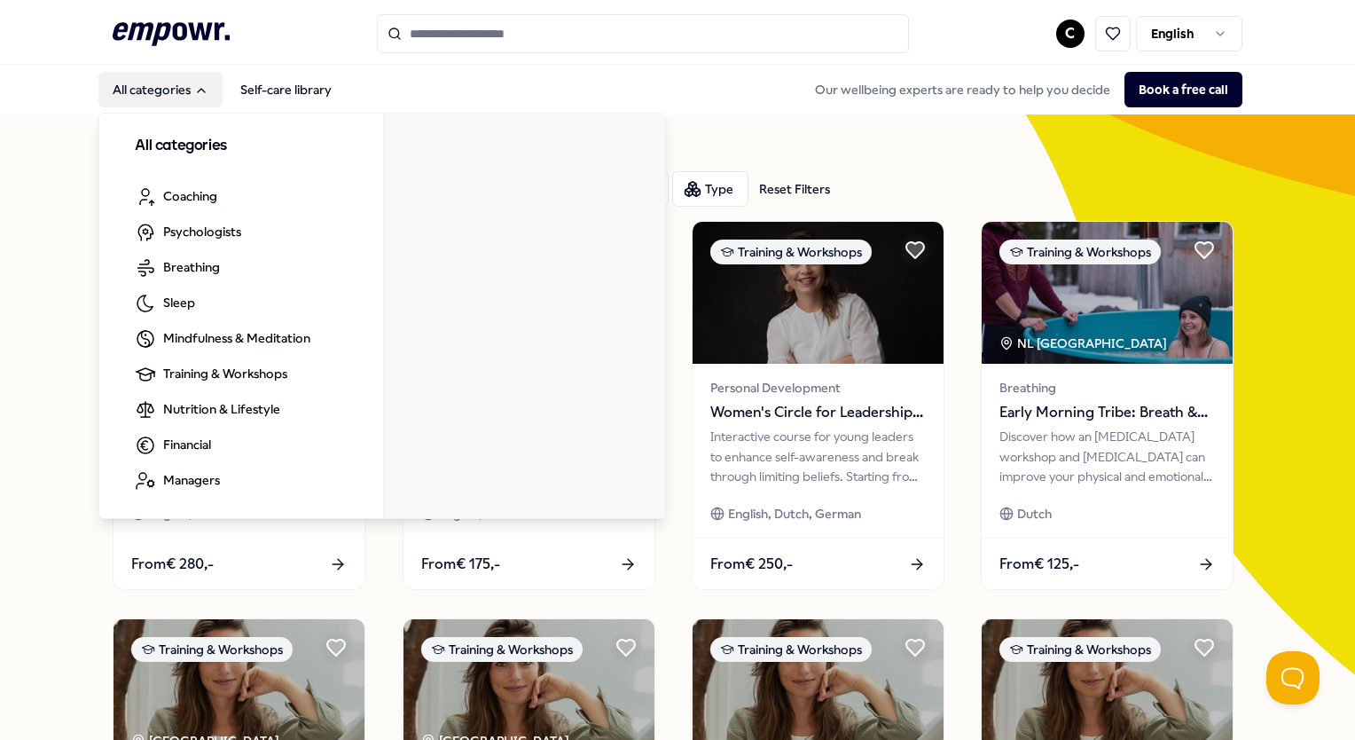
click at [156, 100] on button "All categories" at bounding box center [160, 89] width 124 height 35
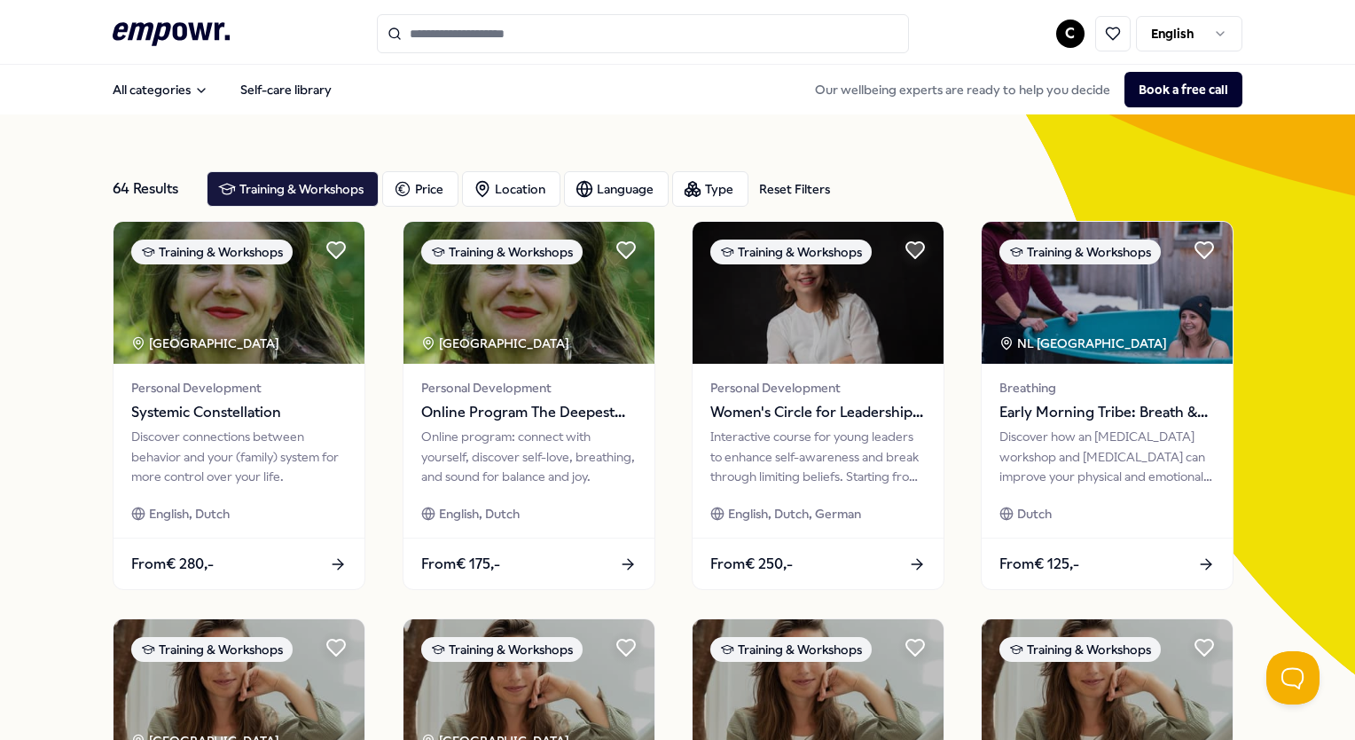
click at [163, 44] on icon ".empowr-logo_svg__cls-1{fill:#03032f}" at bounding box center [171, 34] width 117 height 33
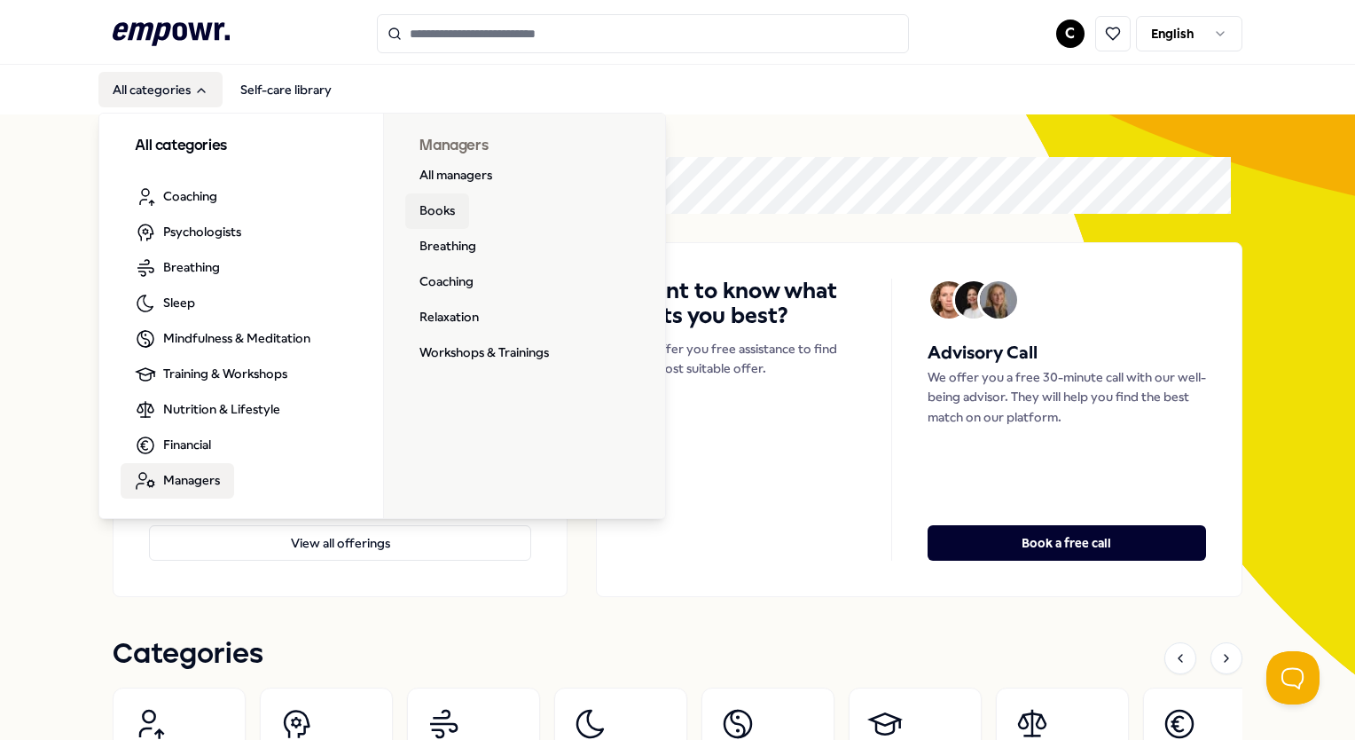
click at [429, 208] on link "Books" at bounding box center [437, 210] width 64 height 35
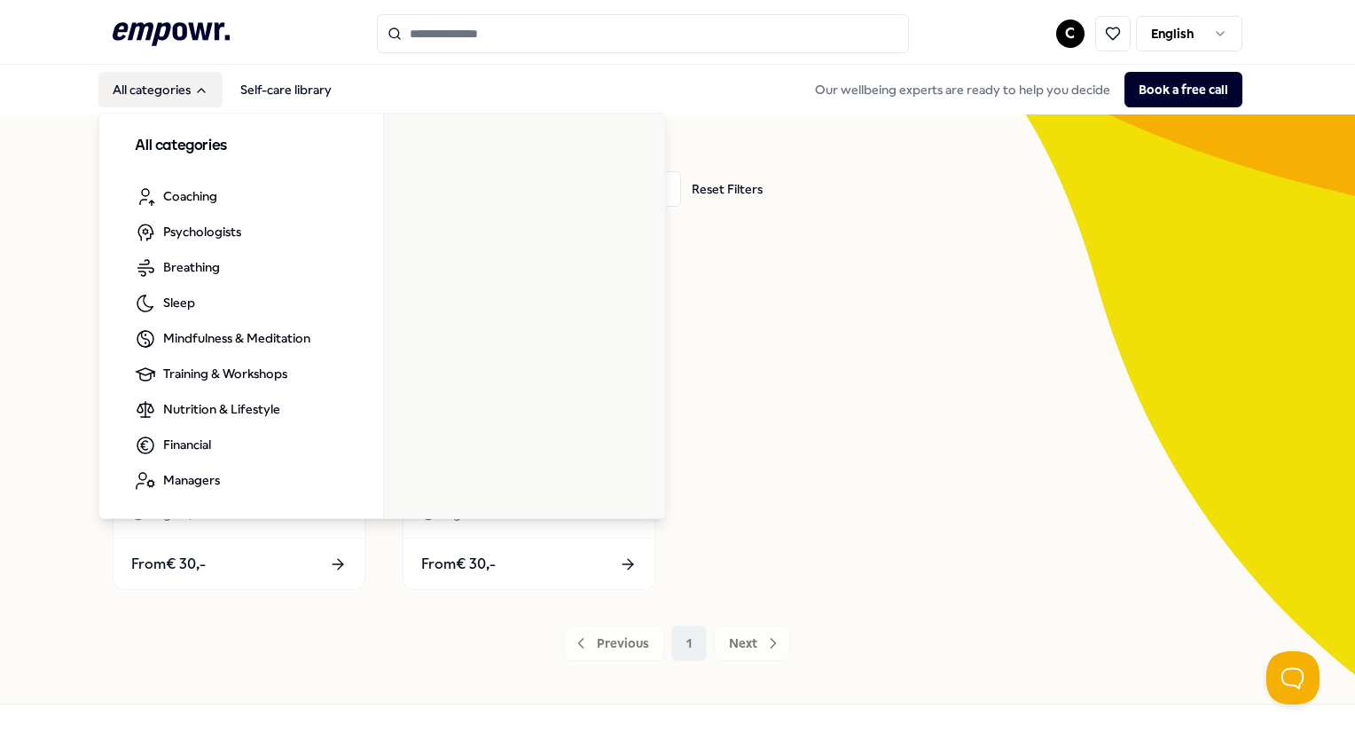
click at [159, 82] on button "All categories" at bounding box center [160, 89] width 124 height 35
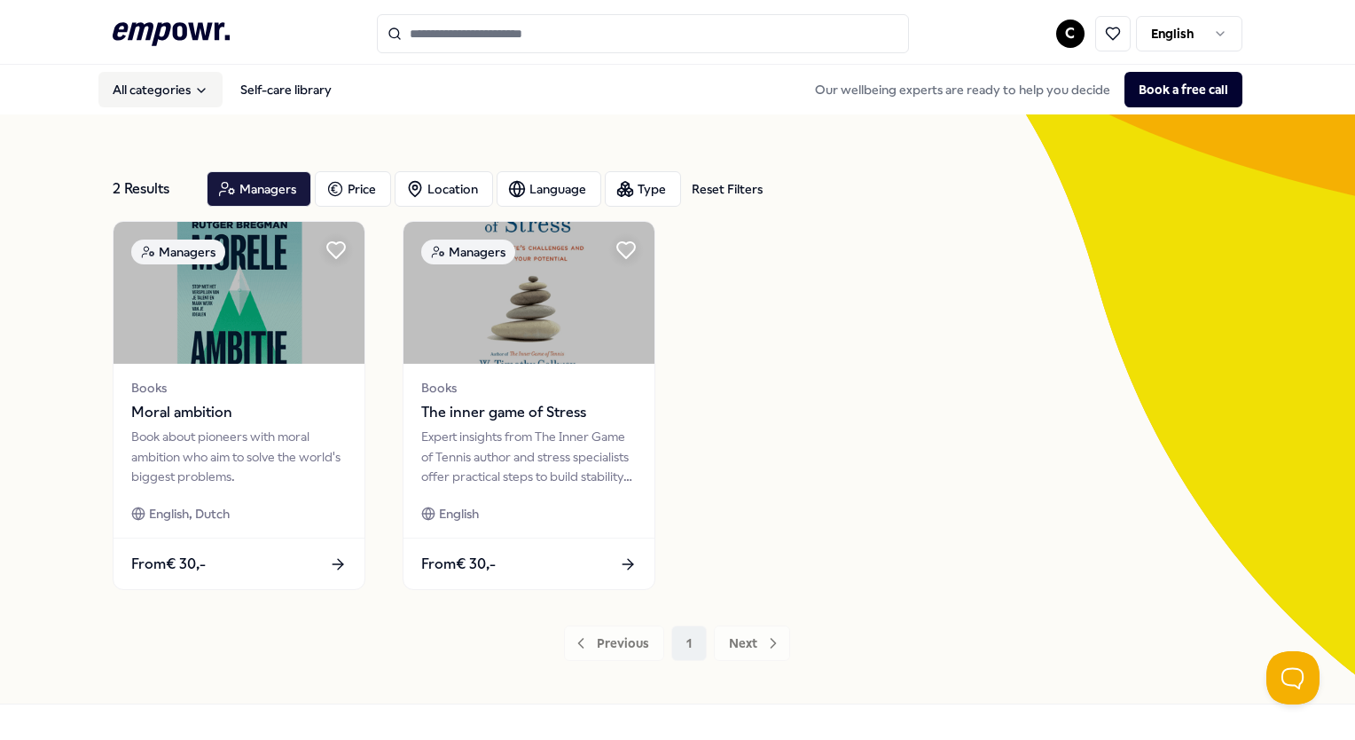
click at [159, 82] on button "All categories" at bounding box center [160, 89] width 124 height 35
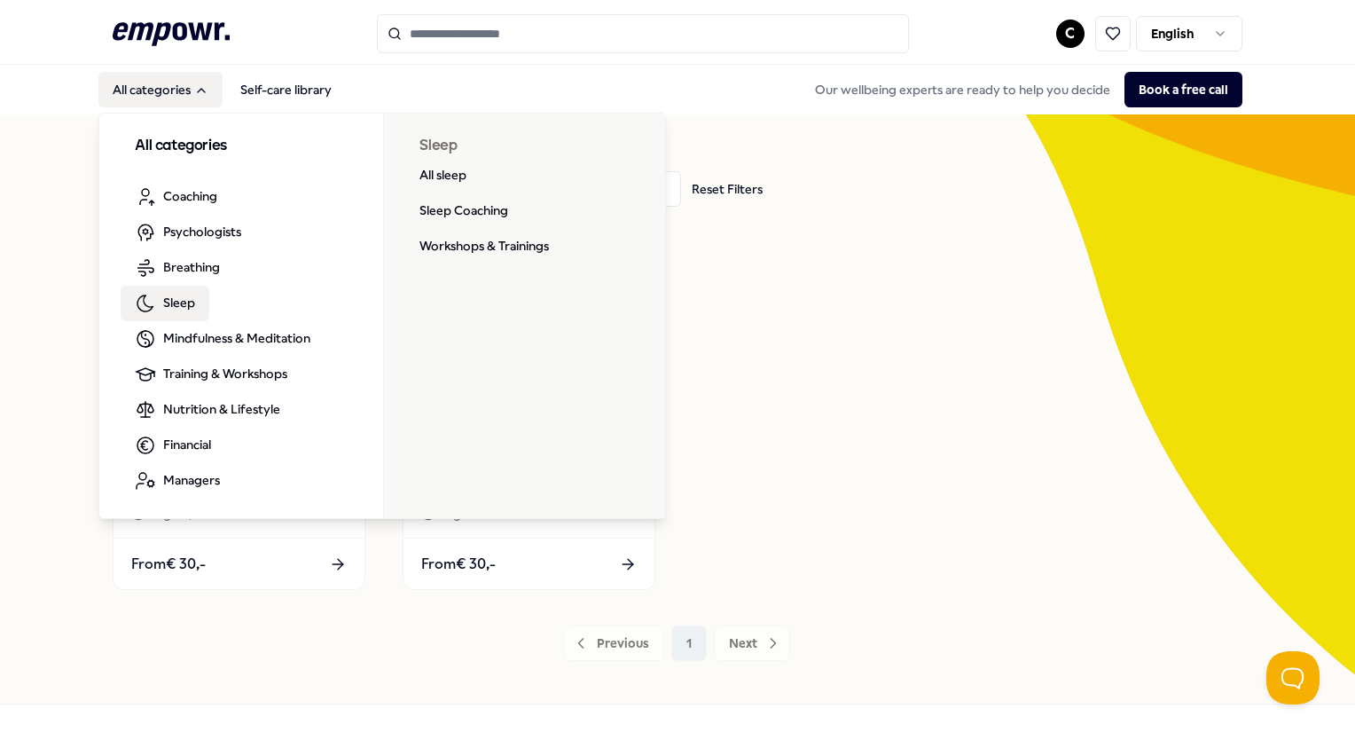
click at [178, 298] on span "Sleep" at bounding box center [179, 303] width 32 height 20
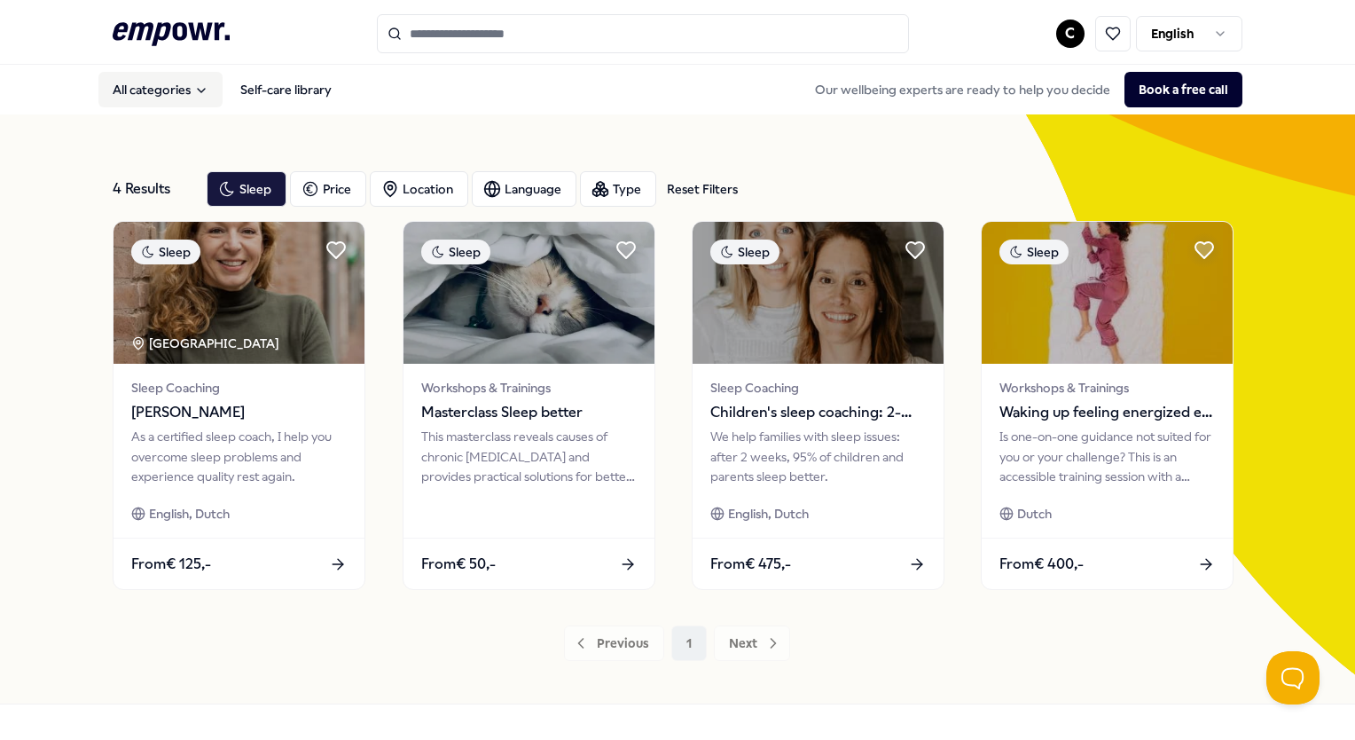
scroll to position [51, 0]
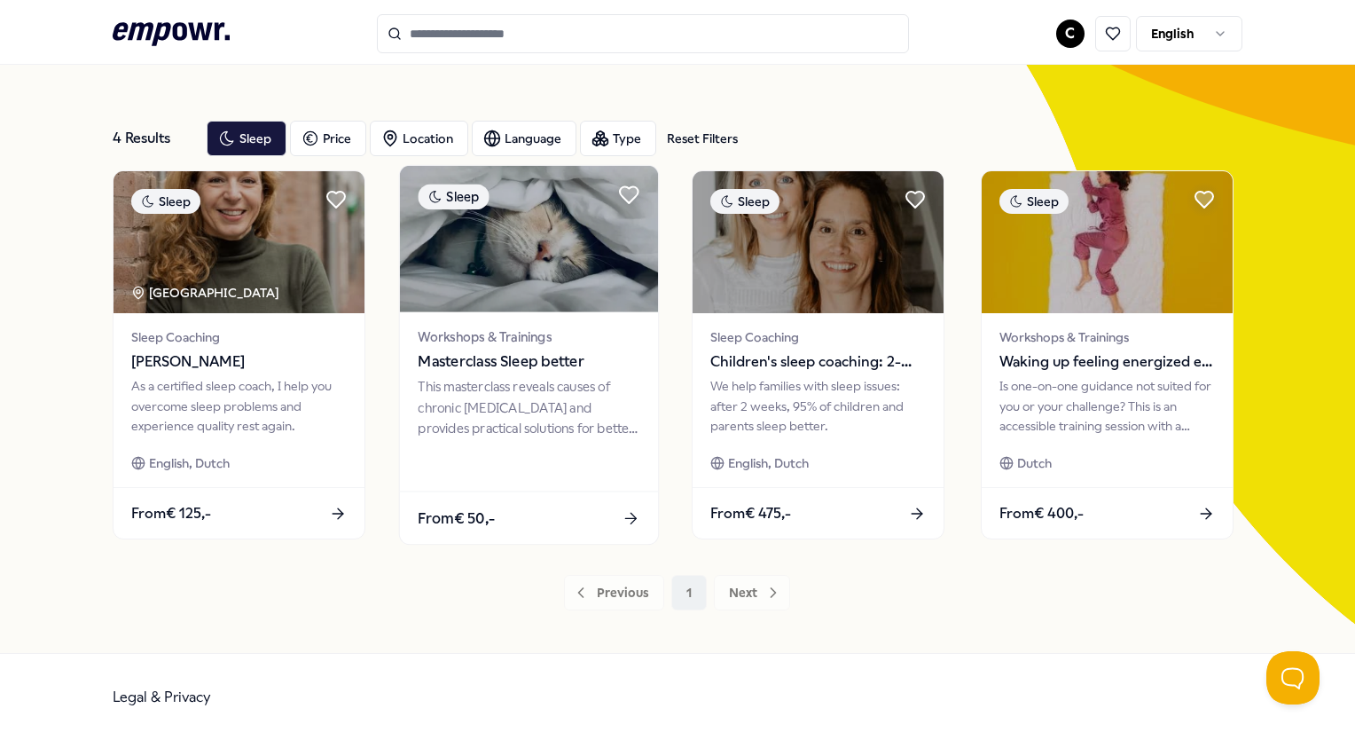
click at [536, 395] on div "This masterclass reveals causes of chronic [MEDICAL_DATA] and provides practica…" at bounding box center [529, 407] width 222 height 61
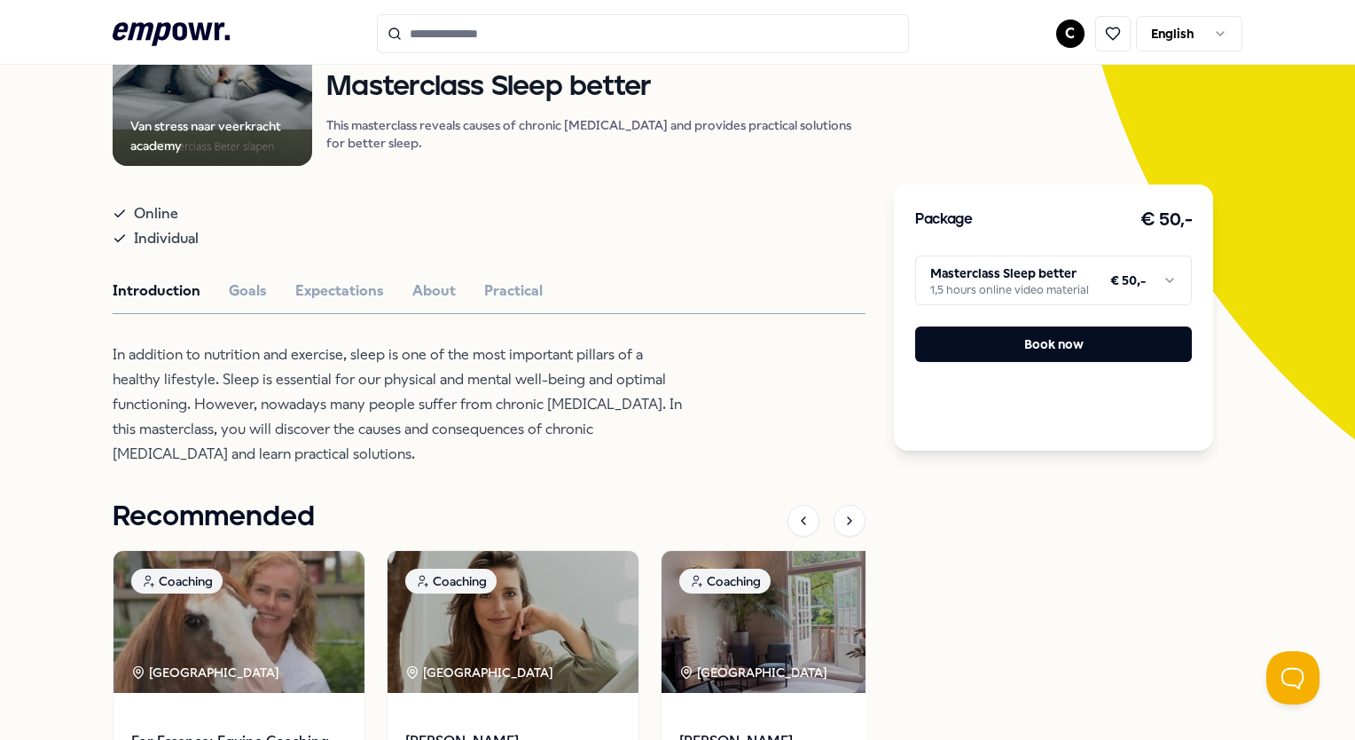
scroll to position [109, 0]
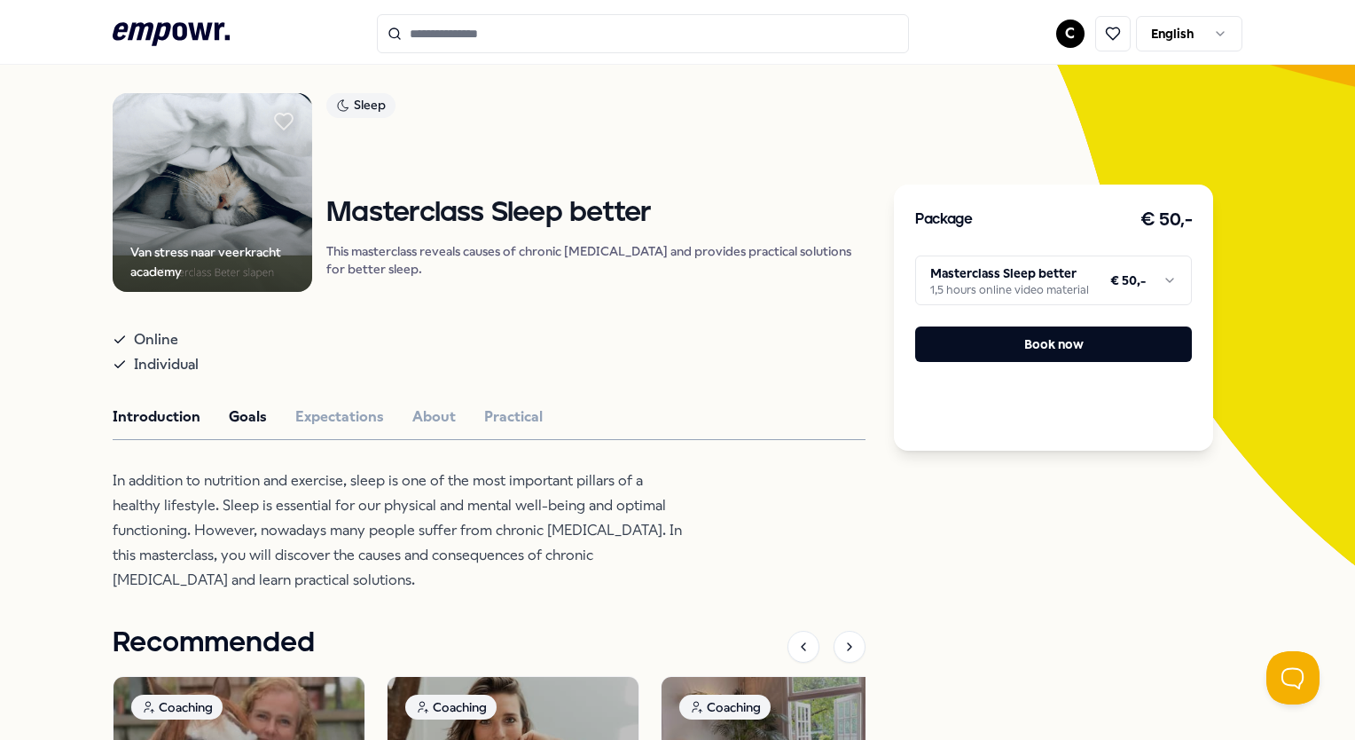
click at [245, 414] on button "Goals" at bounding box center [248, 416] width 38 height 23
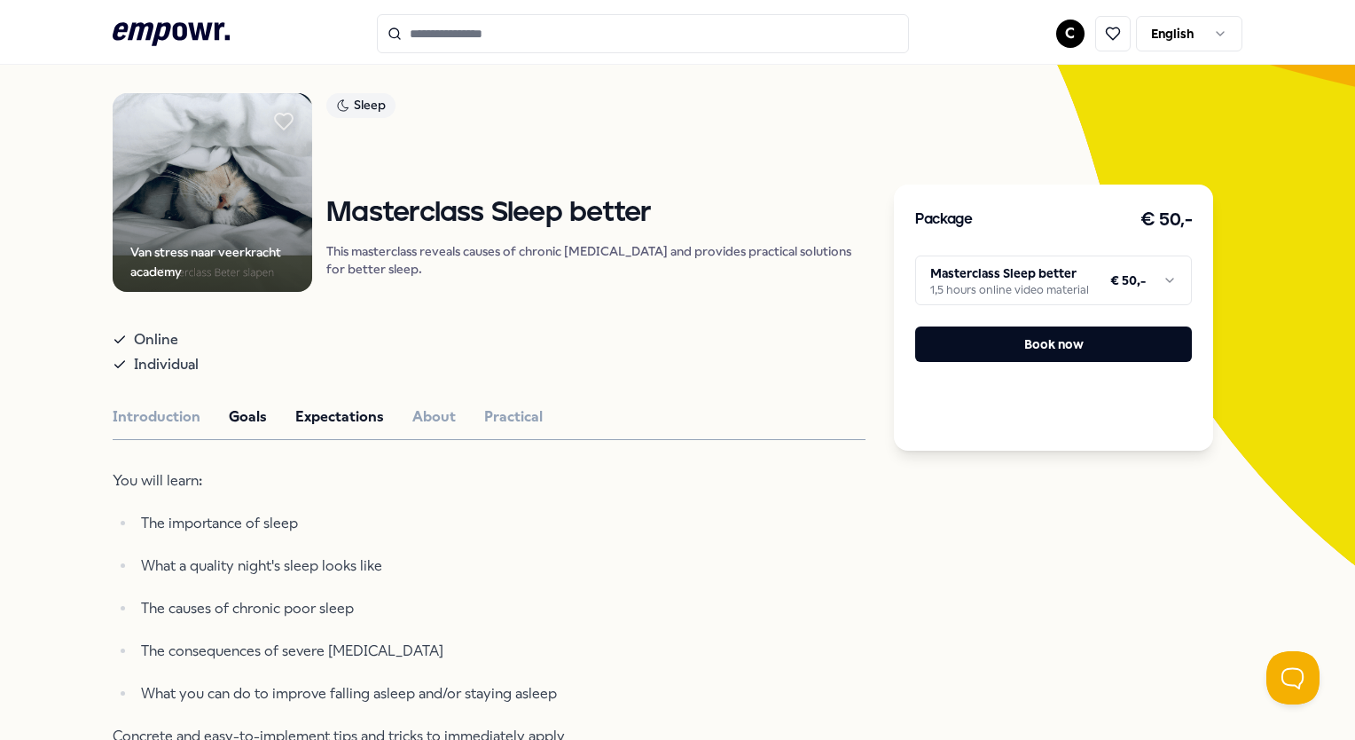
click at [346, 417] on button "Expectations" at bounding box center [339, 416] width 89 height 23
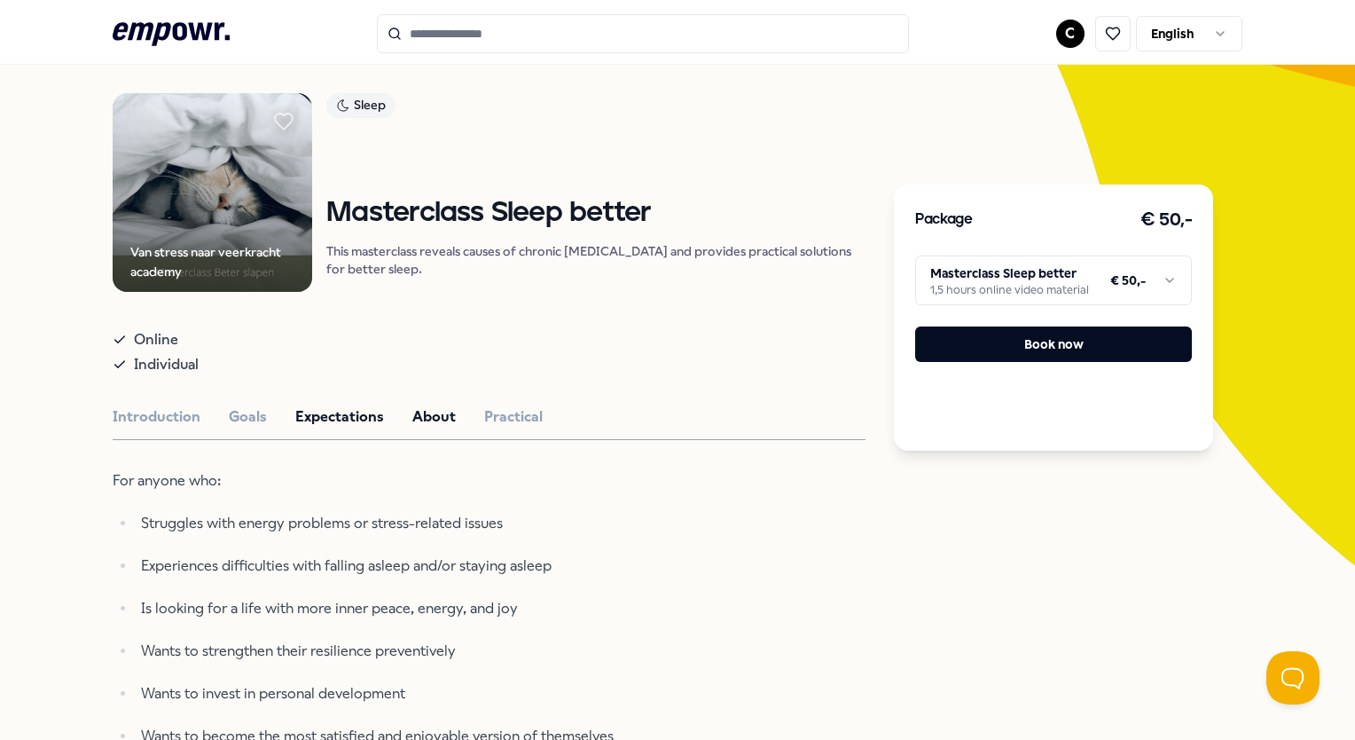
click at [438, 418] on button "About" at bounding box center [434, 416] width 43 height 23
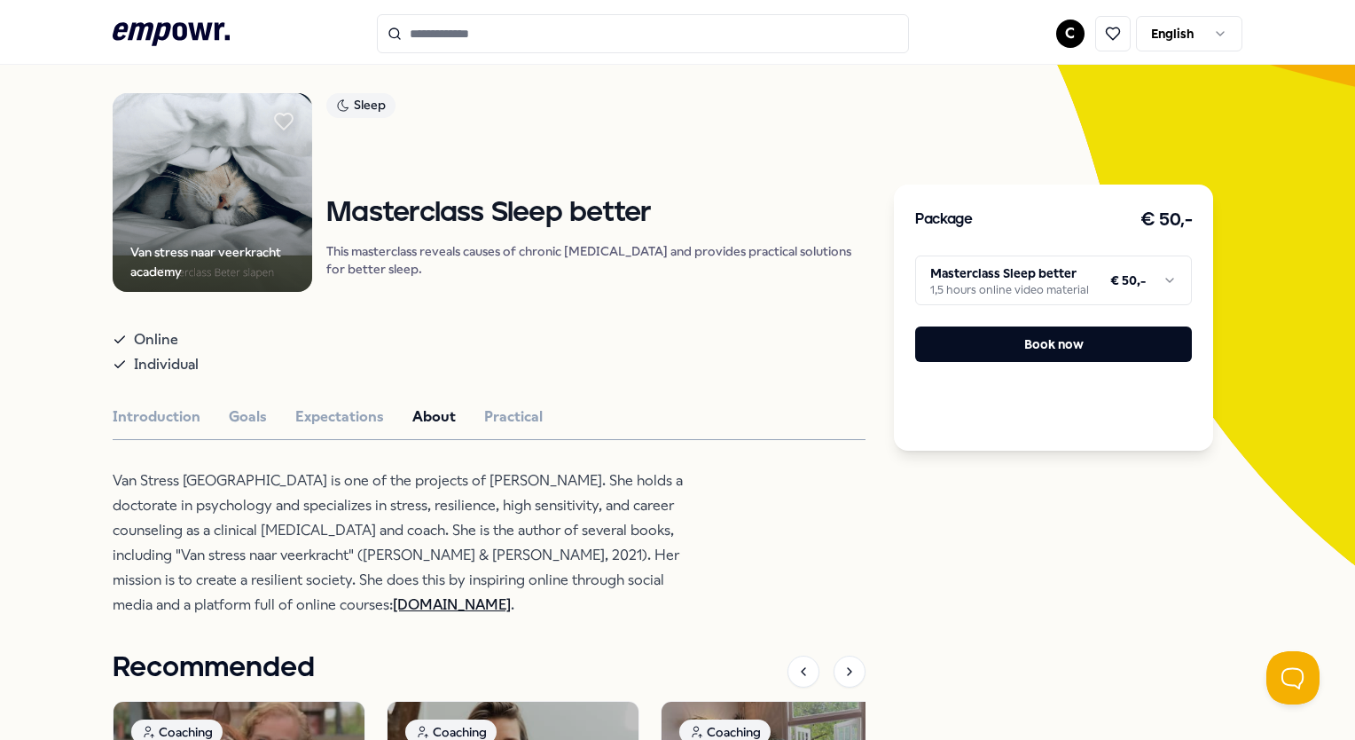
scroll to position [0, 0]
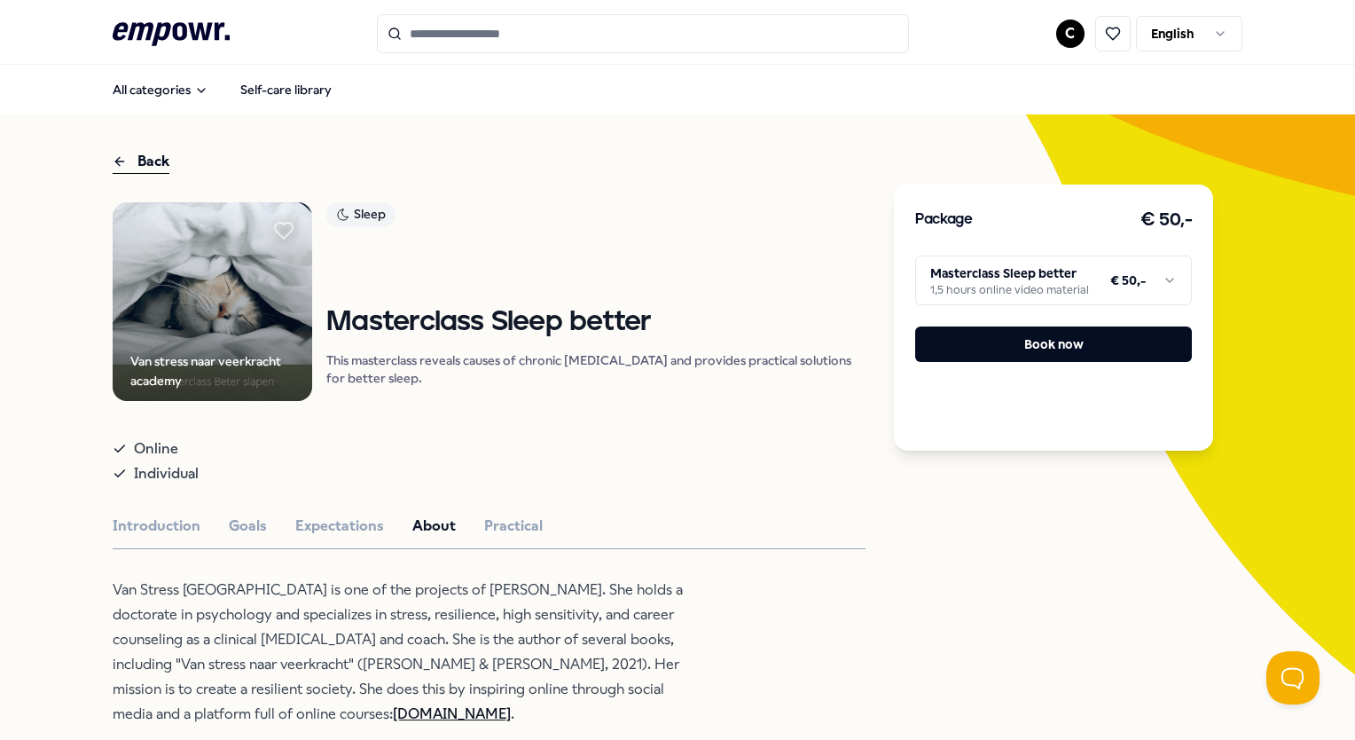
click at [208, 23] on icon at bounding box center [171, 33] width 117 height 23
